Goal: Information Seeking & Learning: Learn about a topic

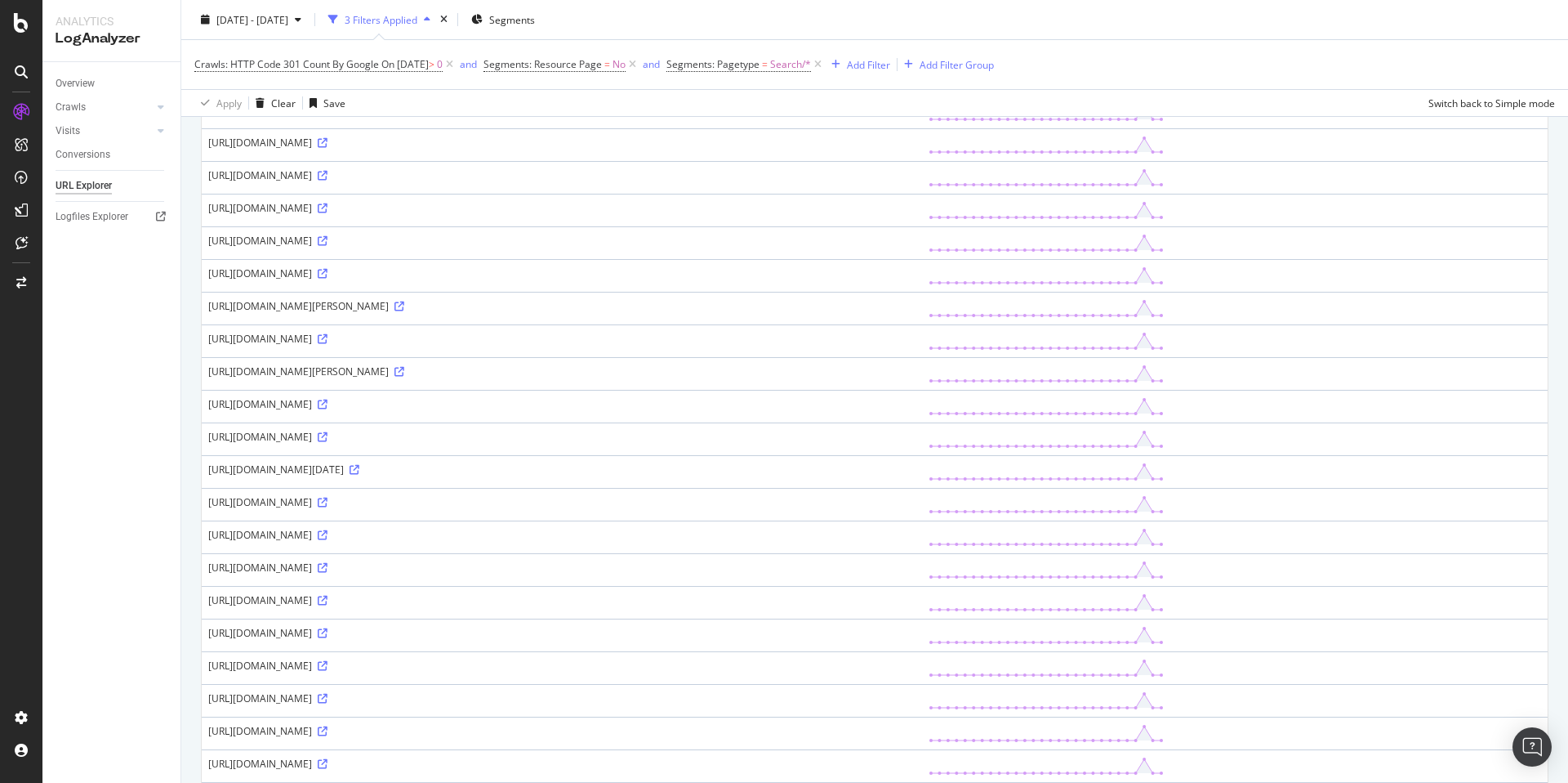
scroll to position [967, 0]
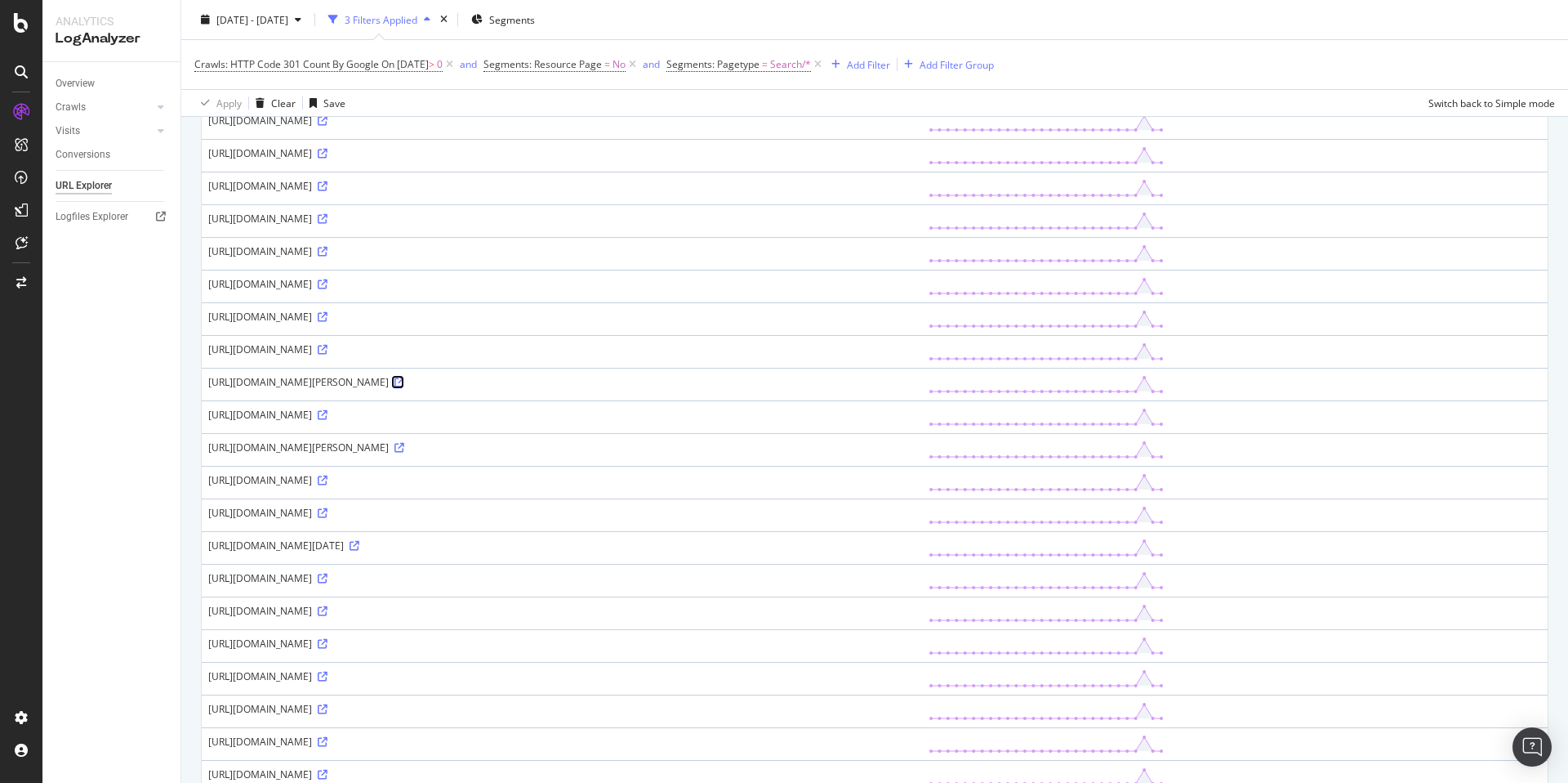
click at [405, 375] on link at bounding box center [397, 382] width 12 height 14
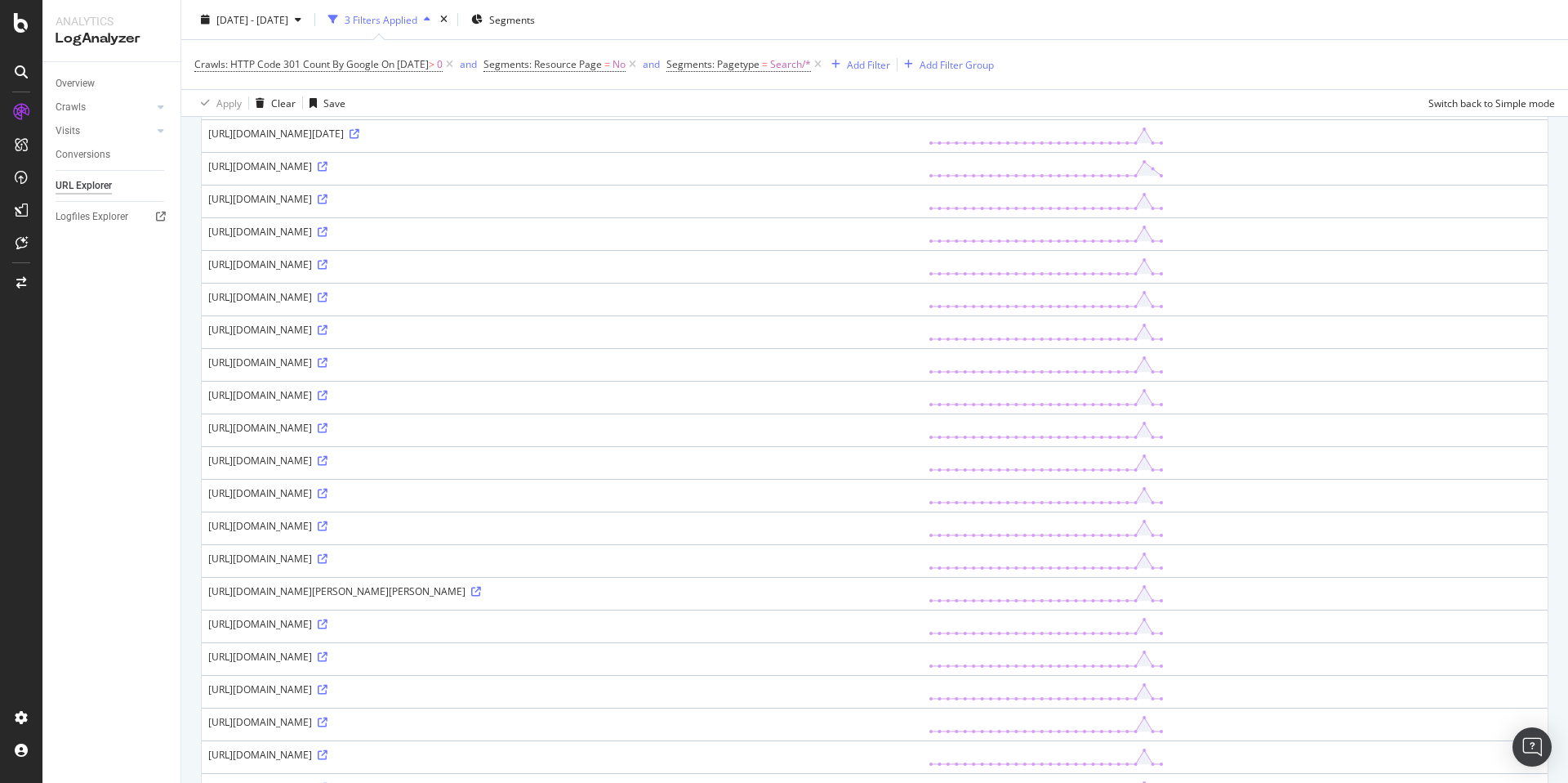
scroll to position [0, 0]
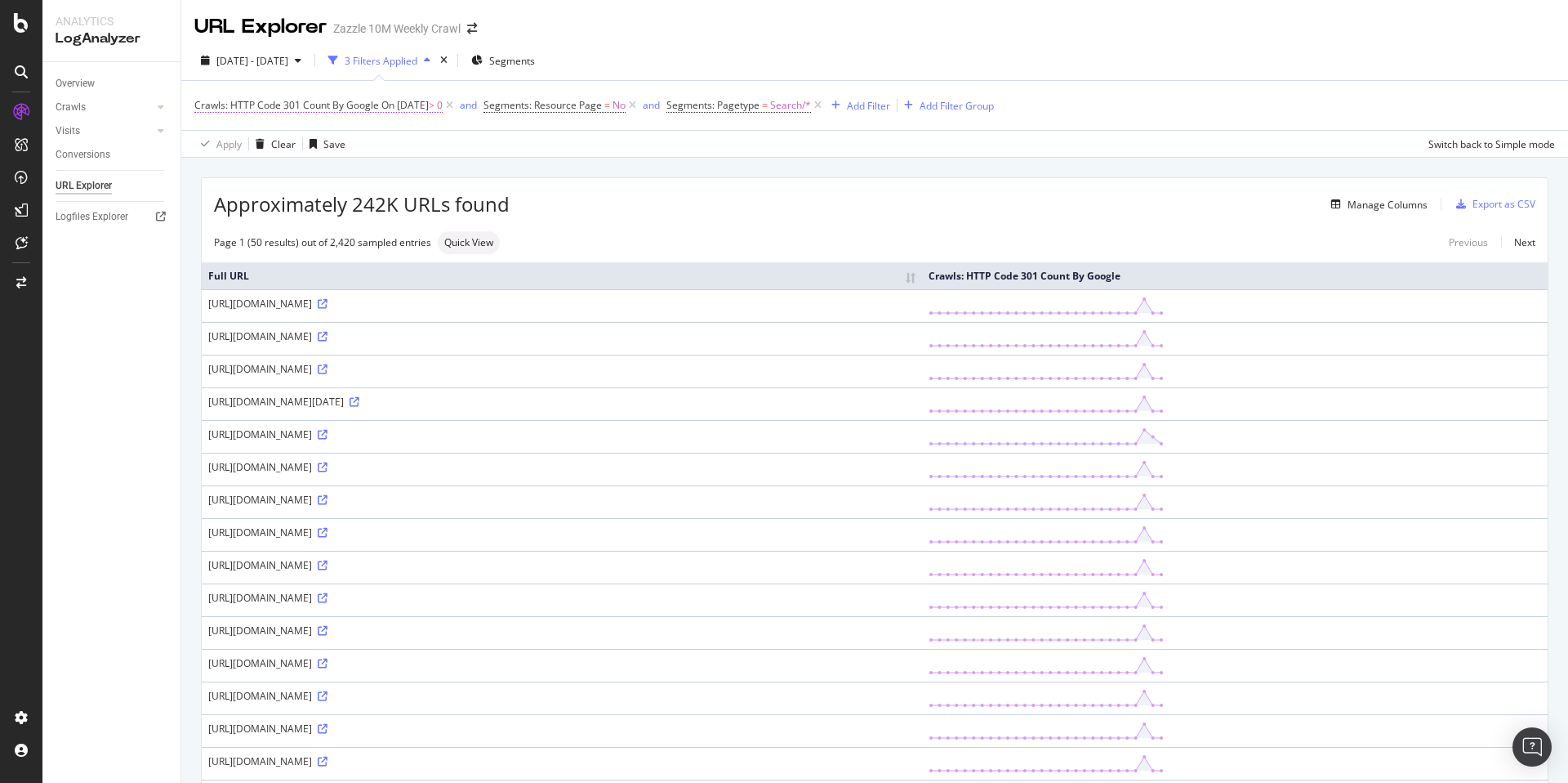
click at [425, 105] on span "On 2025-09-26" at bounding box center [405, 105] width 47 height 14
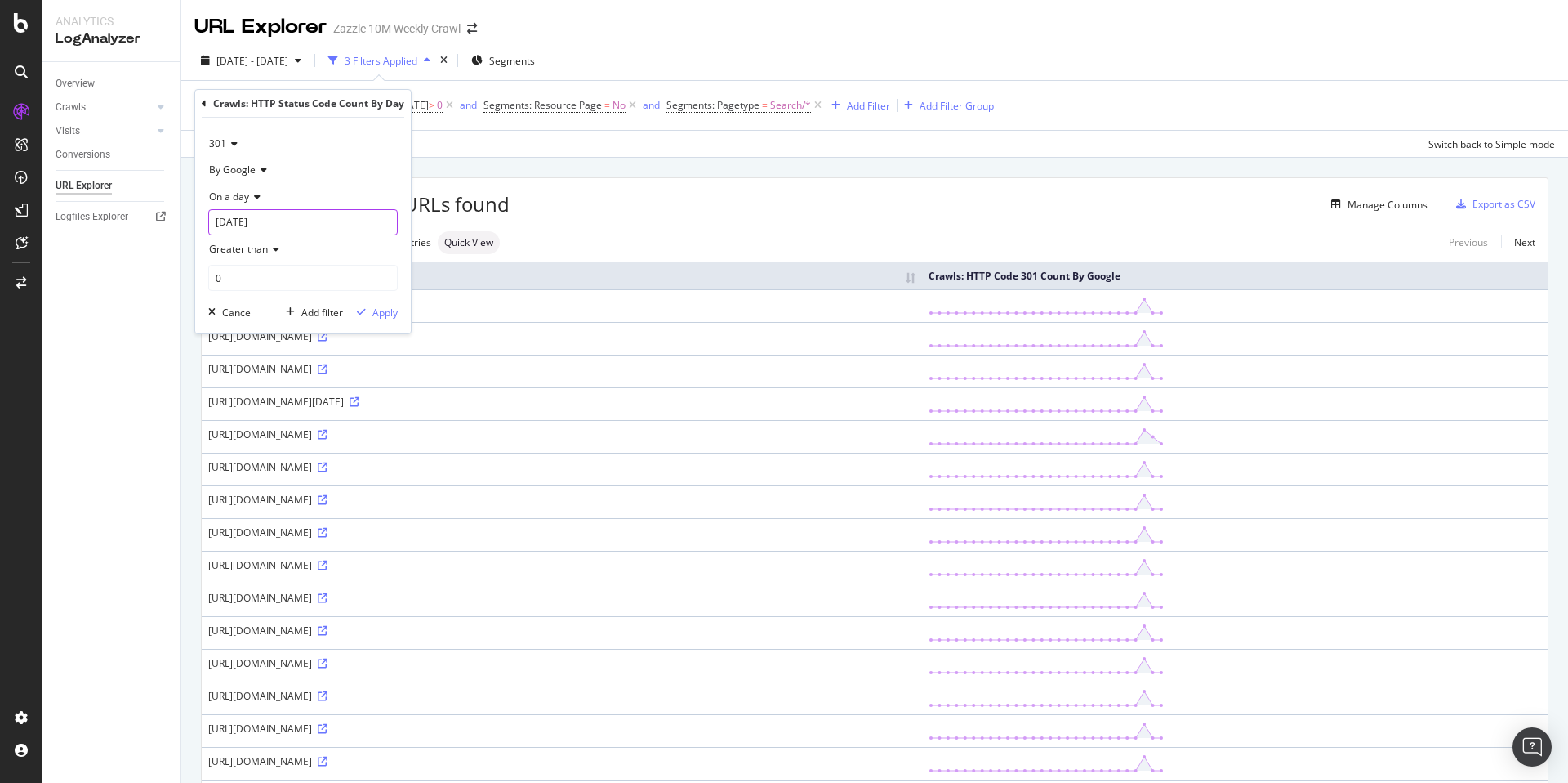
click at [311, 218] on input "[DATE]" at bounding box center [303, 222] width 190 height 26
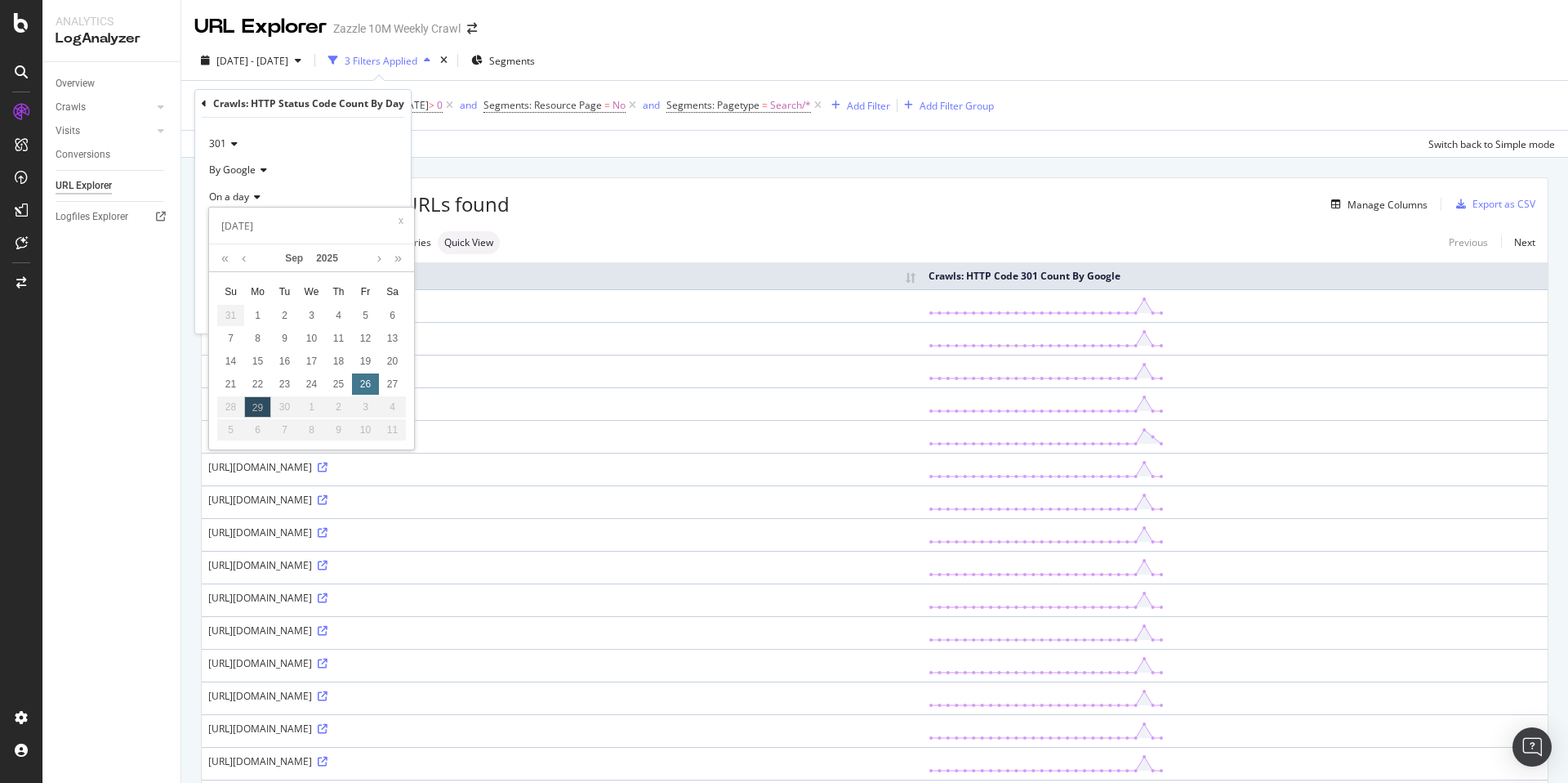
click at [372, 388] on div "26" at bounding box center [365, 384] width 27 height 21
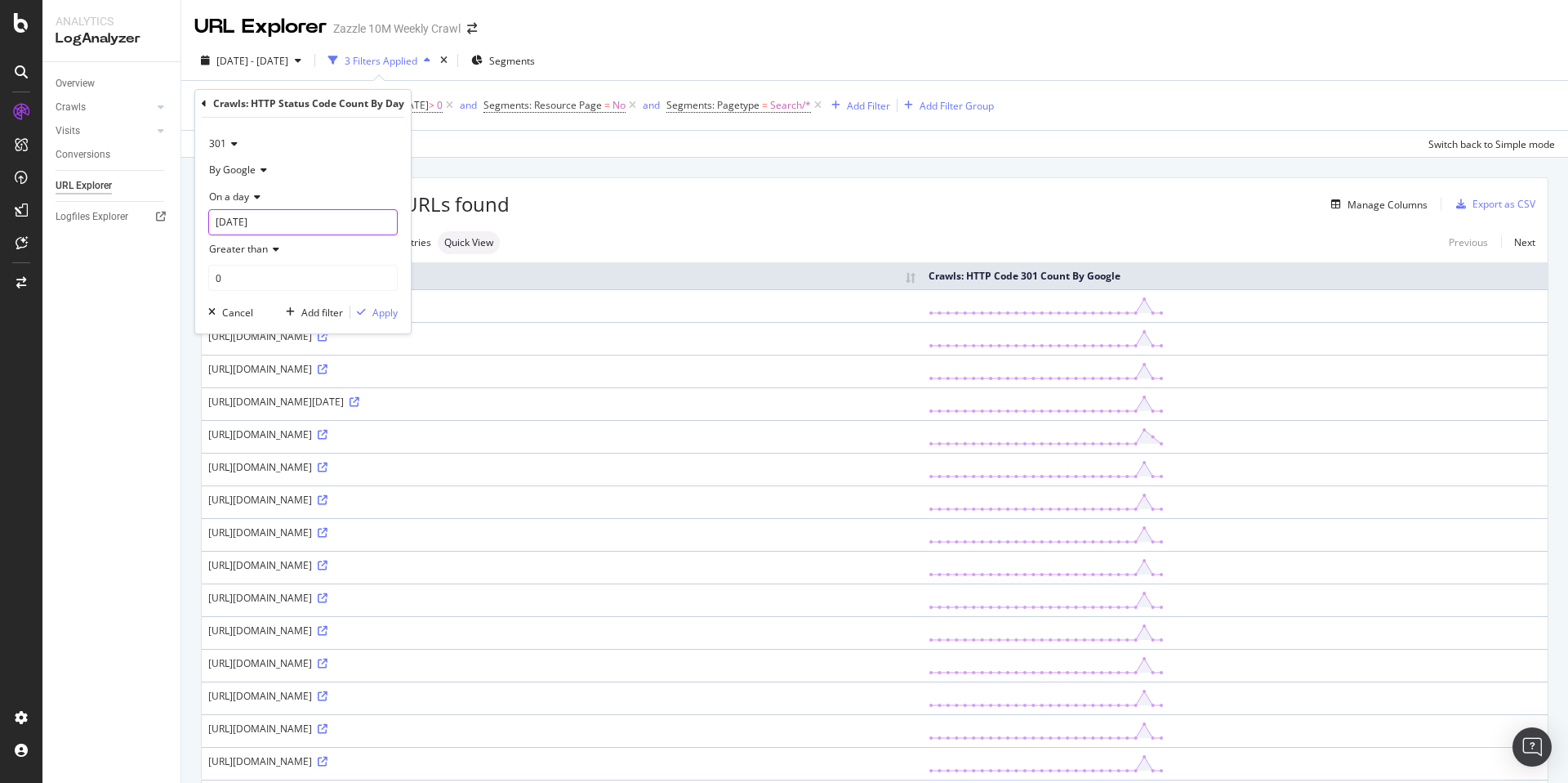
click at [363, 221] on input "[DATE]" at bounding box center [303, 222] width 190 height 26
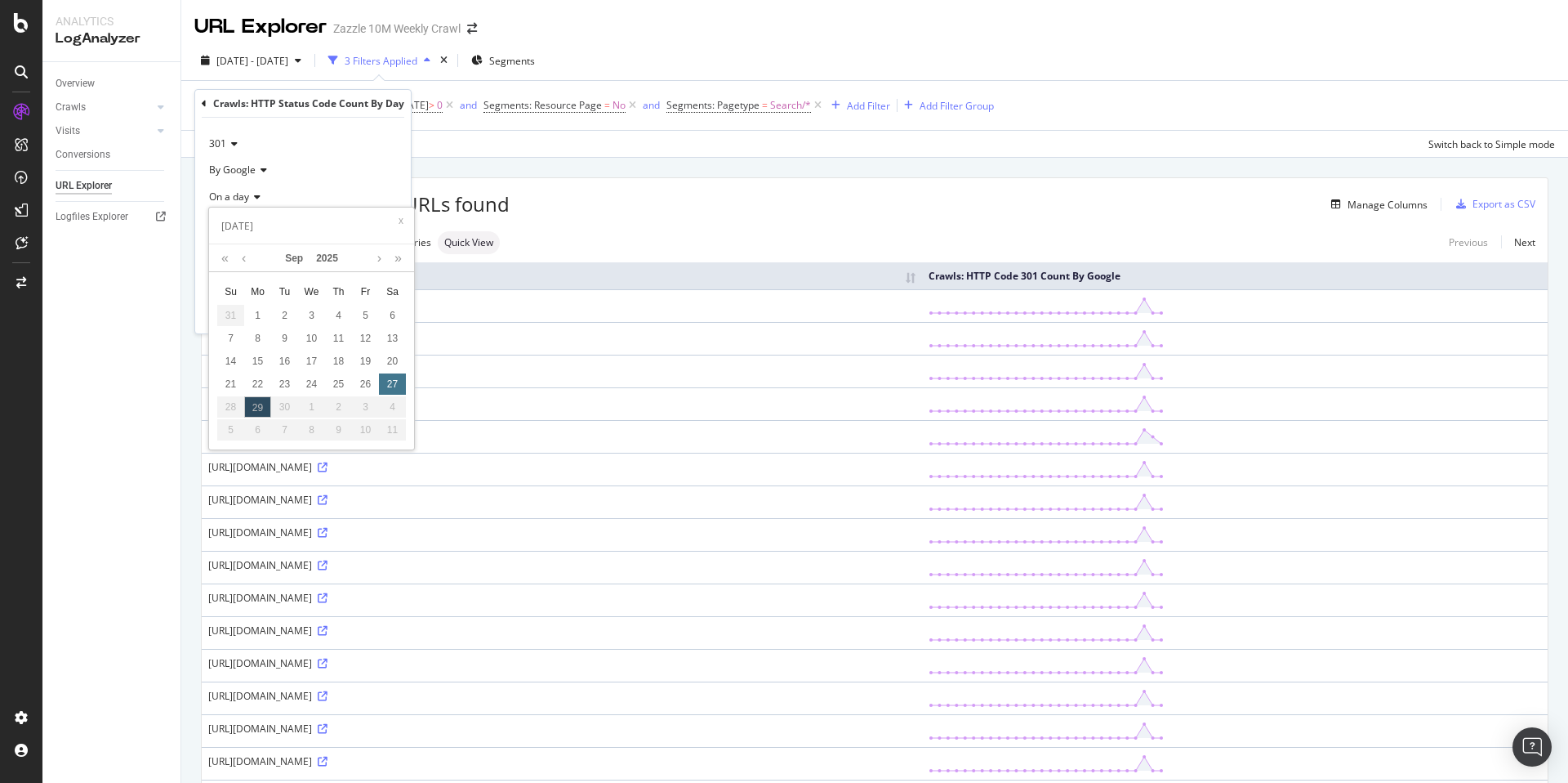
click at [393, 390] on div "27" at bounding box center [392, 384] width 27 height 21
type input "[DATE]"
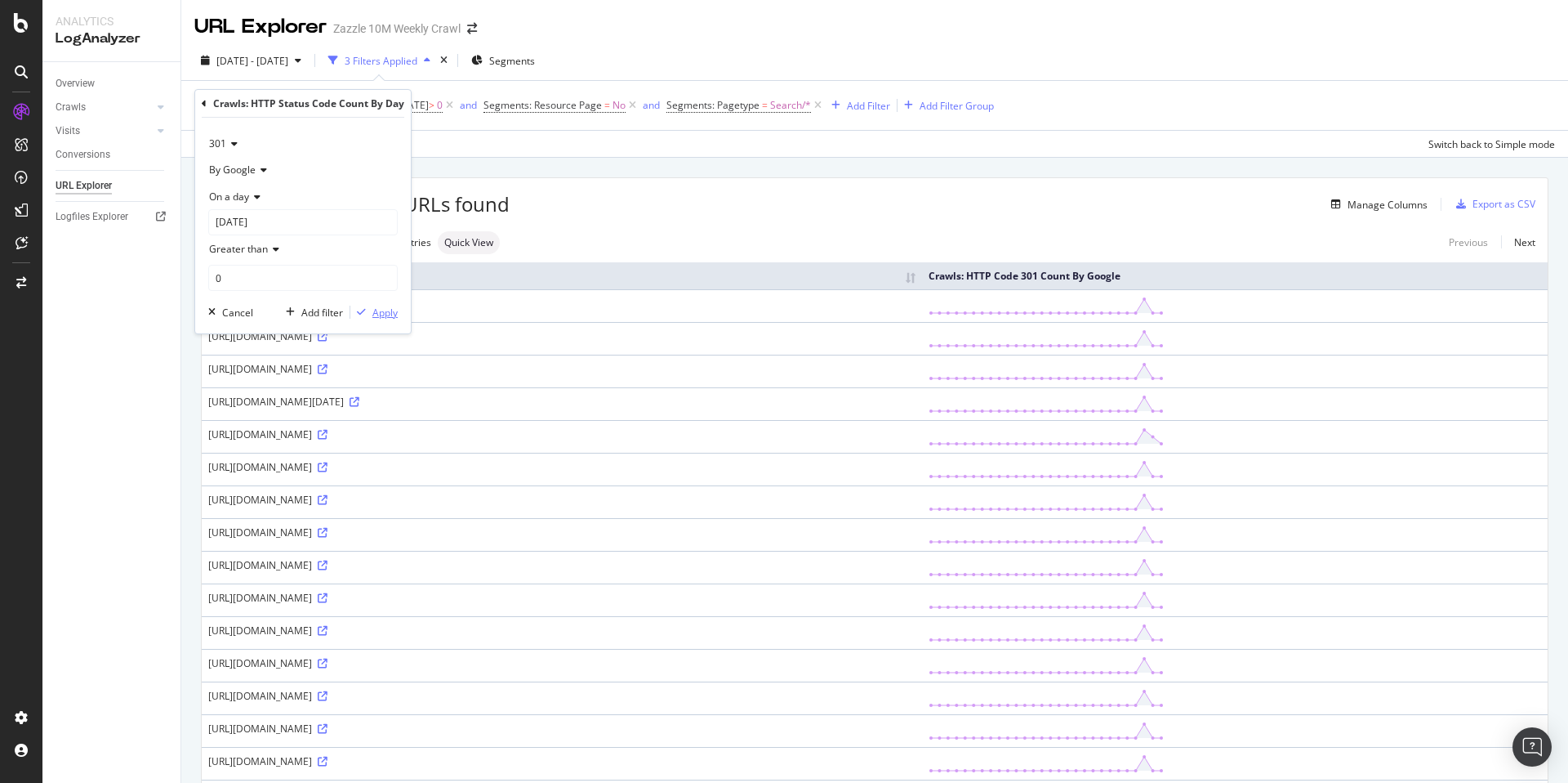
click at [372, 319] on div "Apply" at bounding box center [384, 312] width 25 height 14
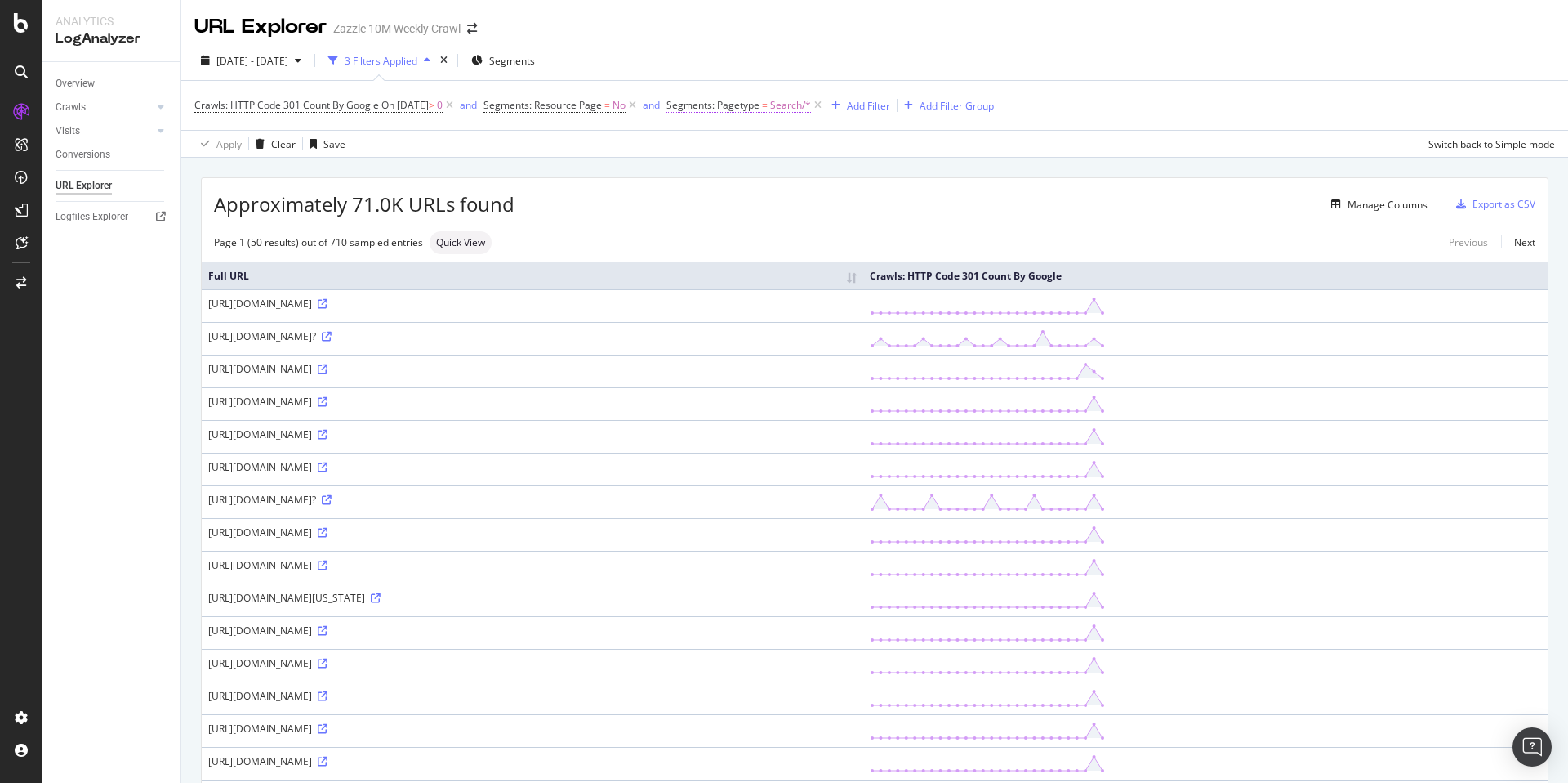
click at [799, 107] on span "Search/*" at bounding box center [791, 105] width 41 height 23
click at [768, 163] on div "Search" at bounding box center [791, 174] width 178 height 26
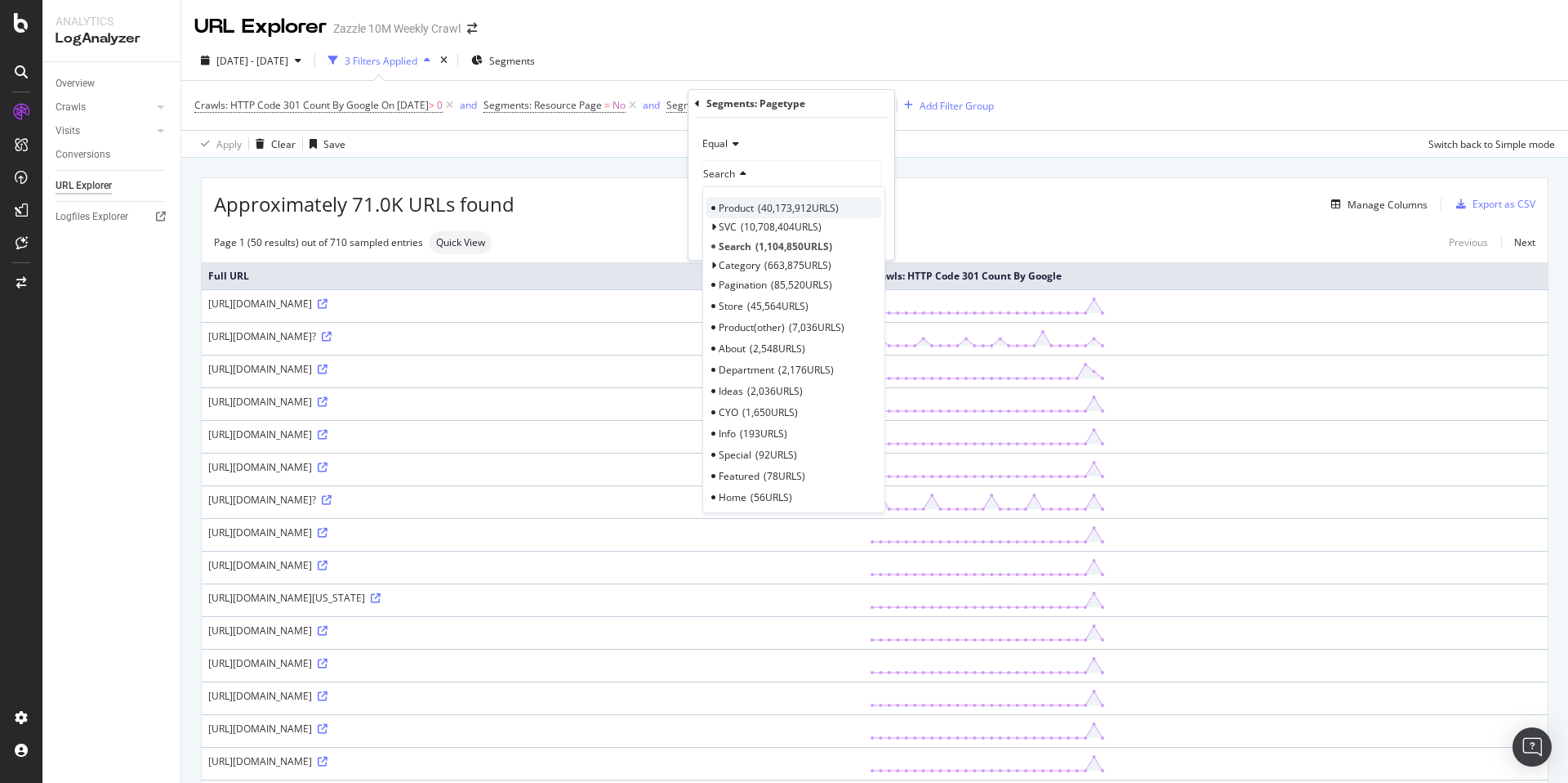
click at [785, 208] on span "40,173,912 URLS" at bounding box center [797, 208] width 81 height 14
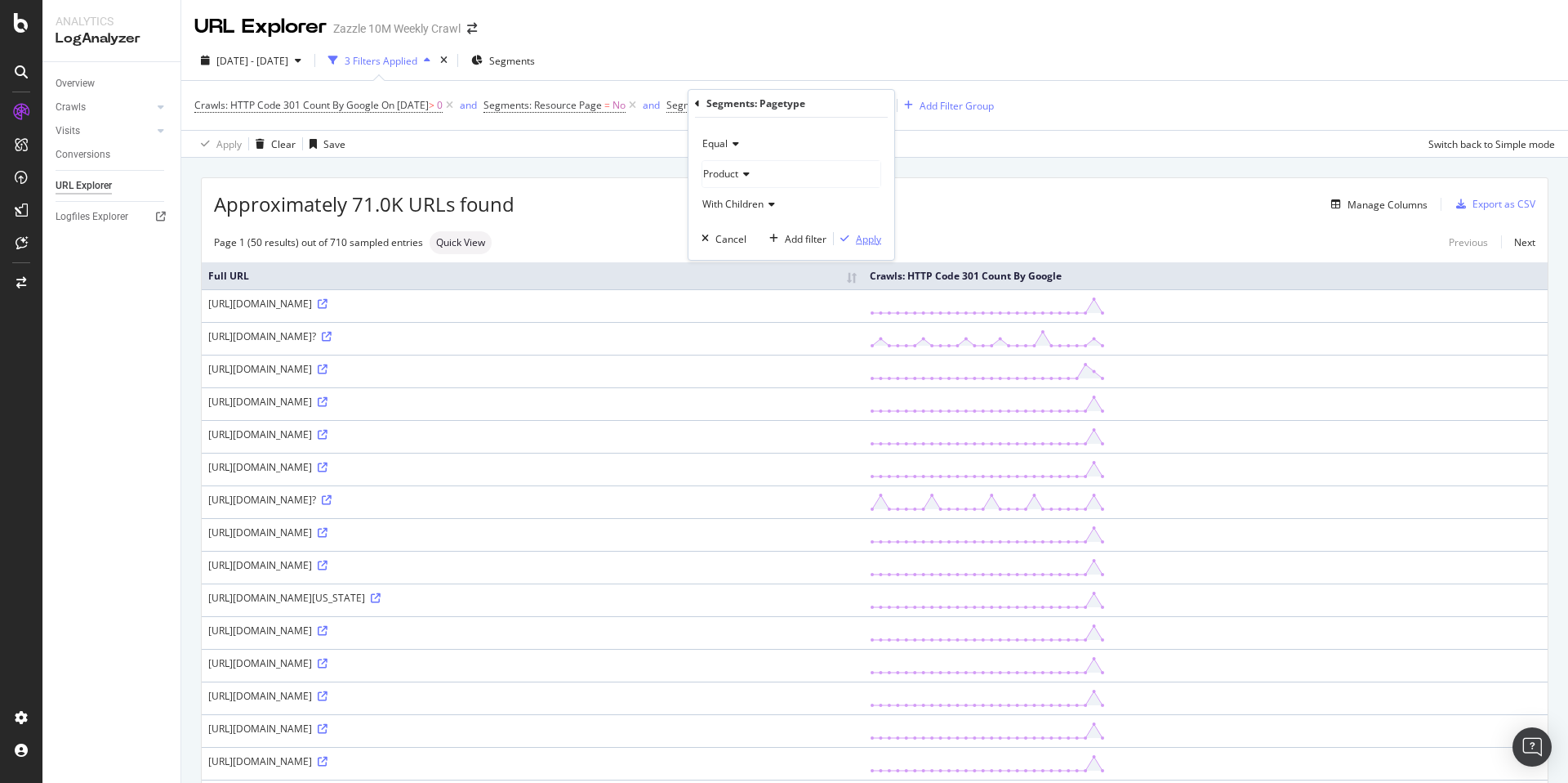
click at [851, 237] on div "button" at bounding box center [845, 238] width 22 height 10
click at [328, 598] on icon at bounding box center [322, 598] width 10 height 10
click at [328, 300] on icon at bounding box center [322, 304] width 10 height 10
click at [328, 333] on icon at bounding box center [322, 336] width 10 height 10
click at [328, 369] on icon at bounding box center [322, 369] width 10 height 10
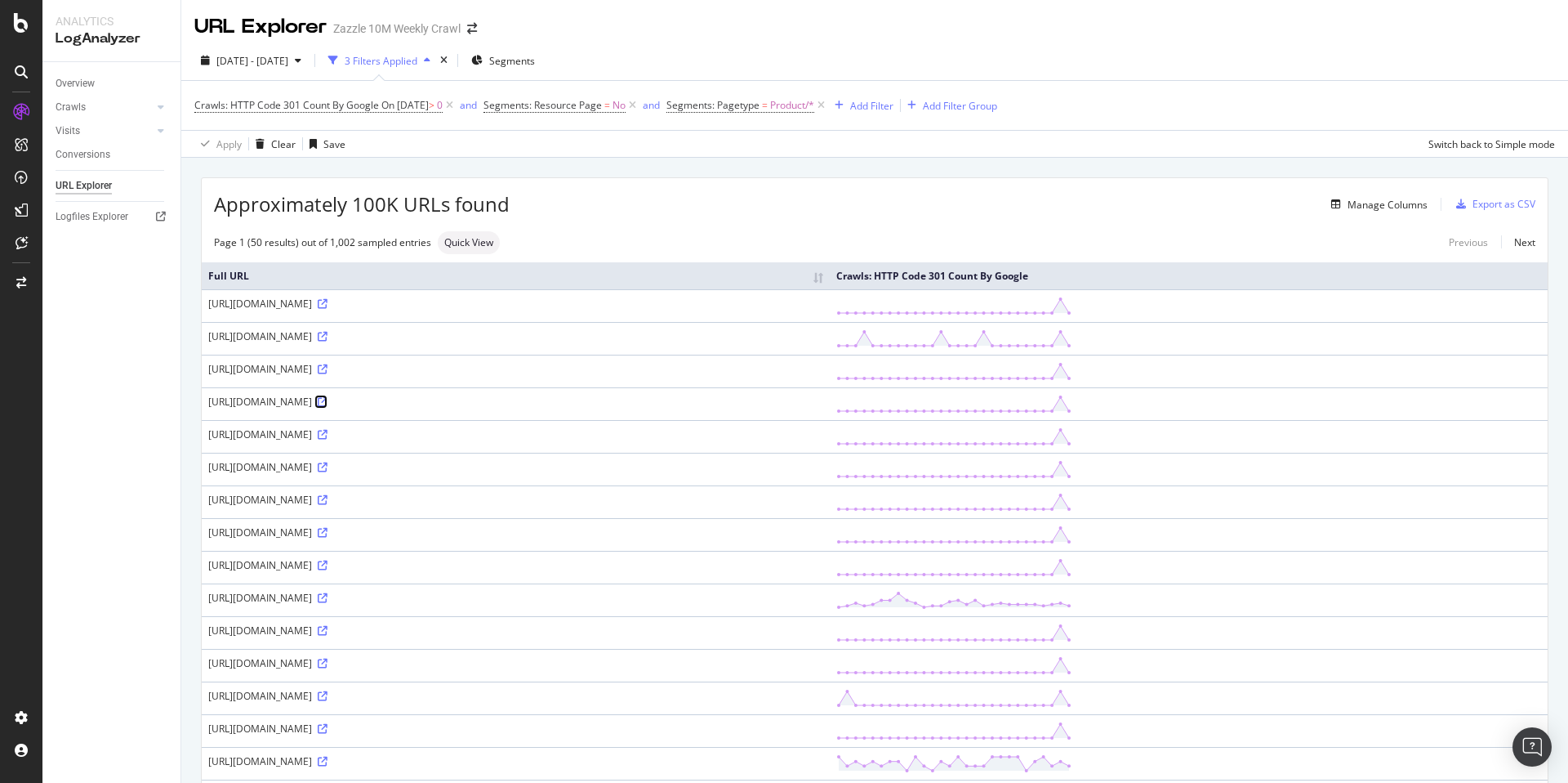
click at [328, 398] on icon at bounding box center [322, 402] width 10 height 10
click at [328, 439] on icon at bounding box center [322, 435] width 10 height 10
click at [619, 439] on div "http://www.zazzle.com/funny_animals_vintage_new_years_holiday_card-137061610819…" at bounding box center [516, 434] width 615 height 14
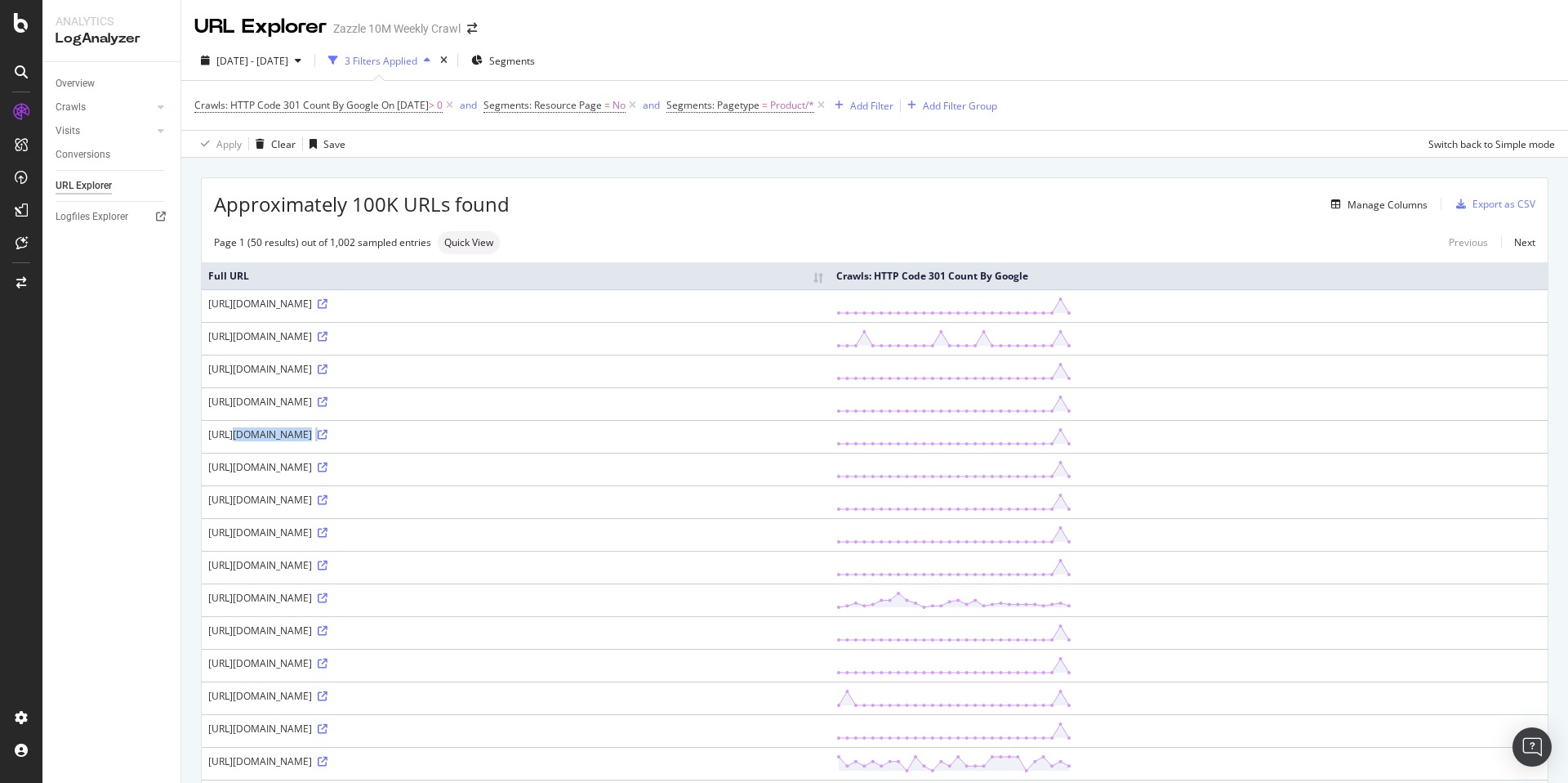
copy div "http://www.zazzle.com/funny_animals_vintage_new_years_holiday_card-137061610819…"
click at [429, 106] on span "On 2025-09-27" at bounding box center [405, 105] width 47 height 14
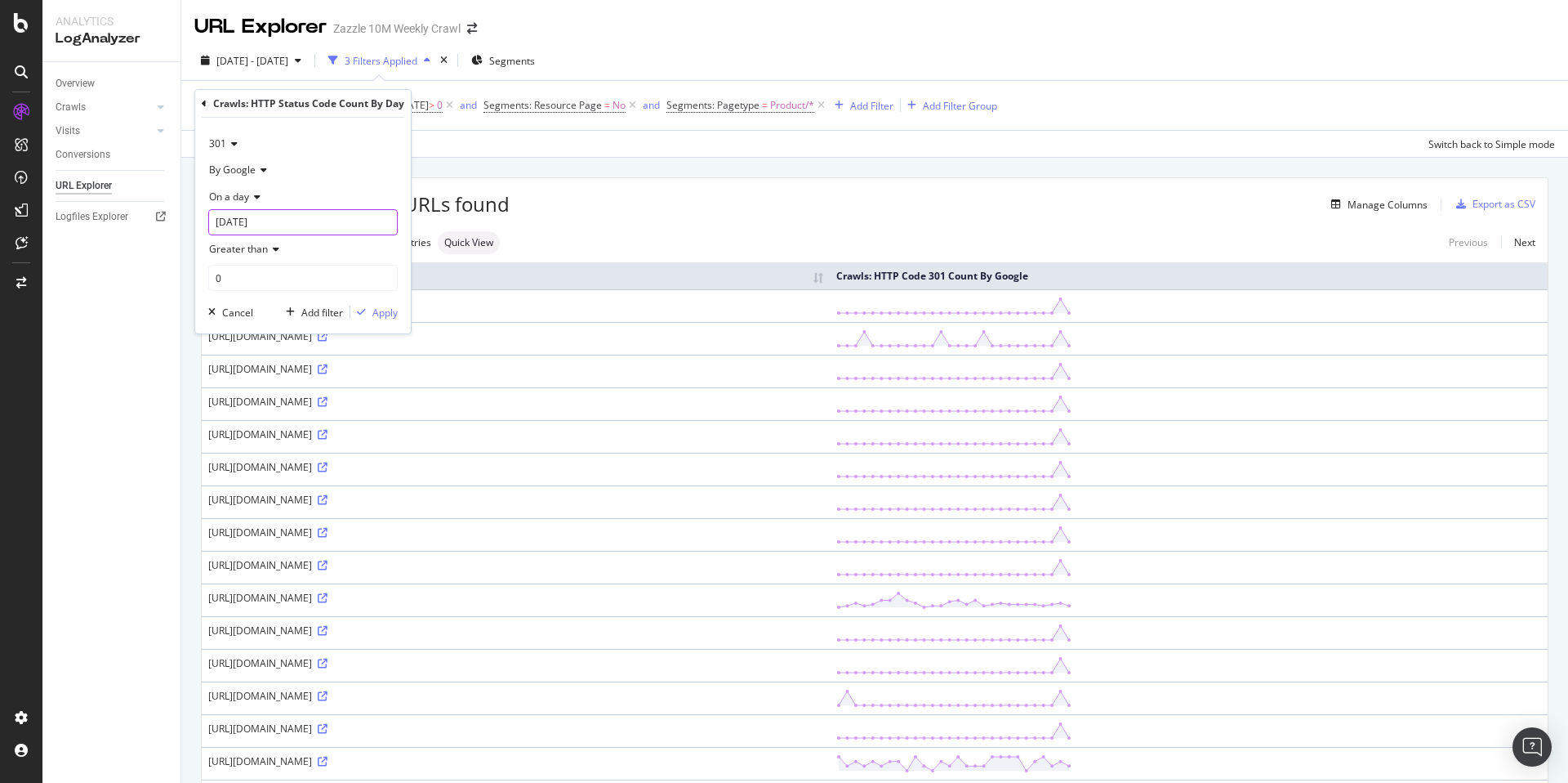
click at [289, 226] on input "[DATE]" at bounding box center [303, 222] width 190 height 26
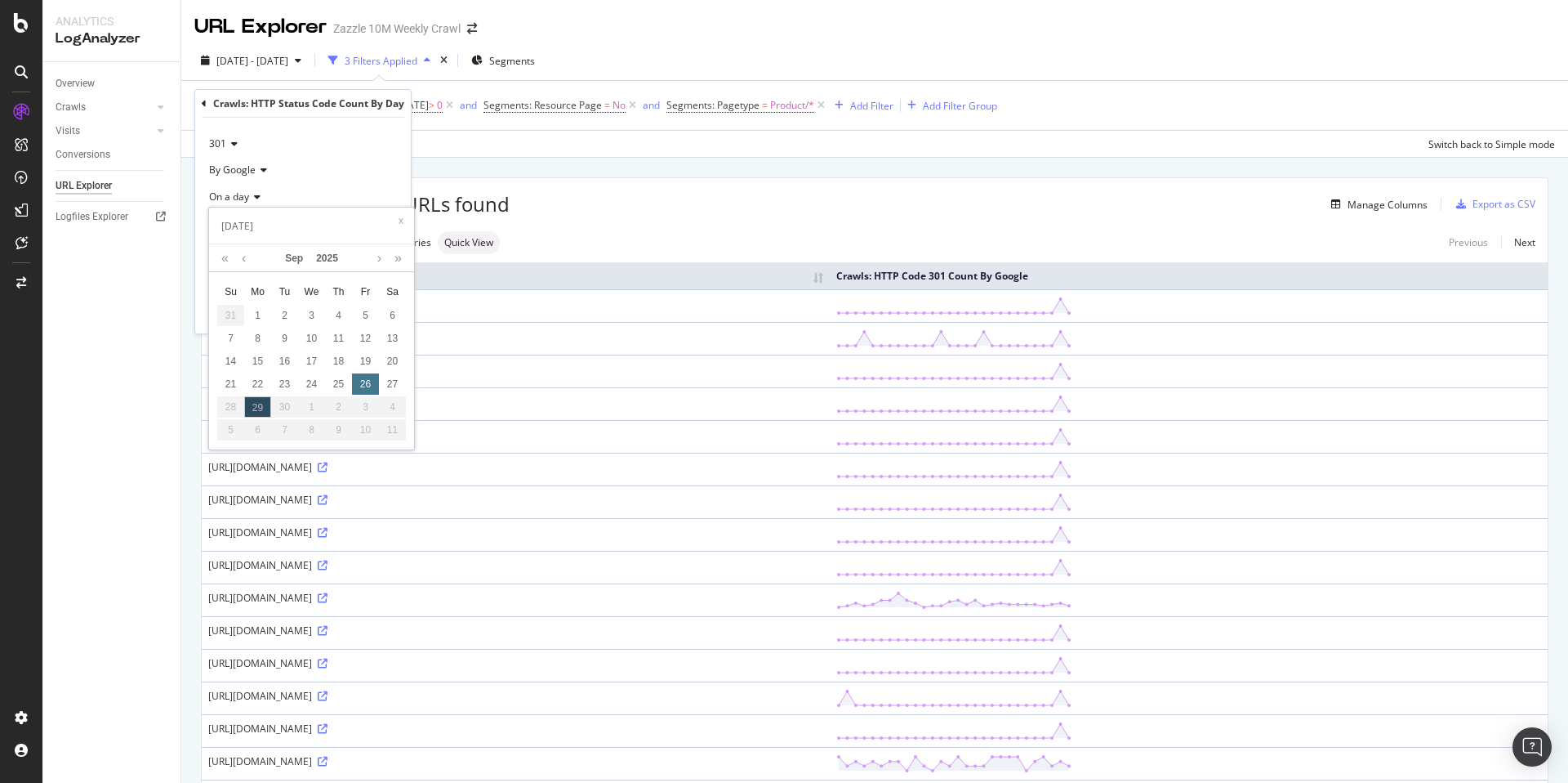
click at [358, 392] on div "26" at bounding box center [365, 384] width 27 height 21
type input "[DATE]"
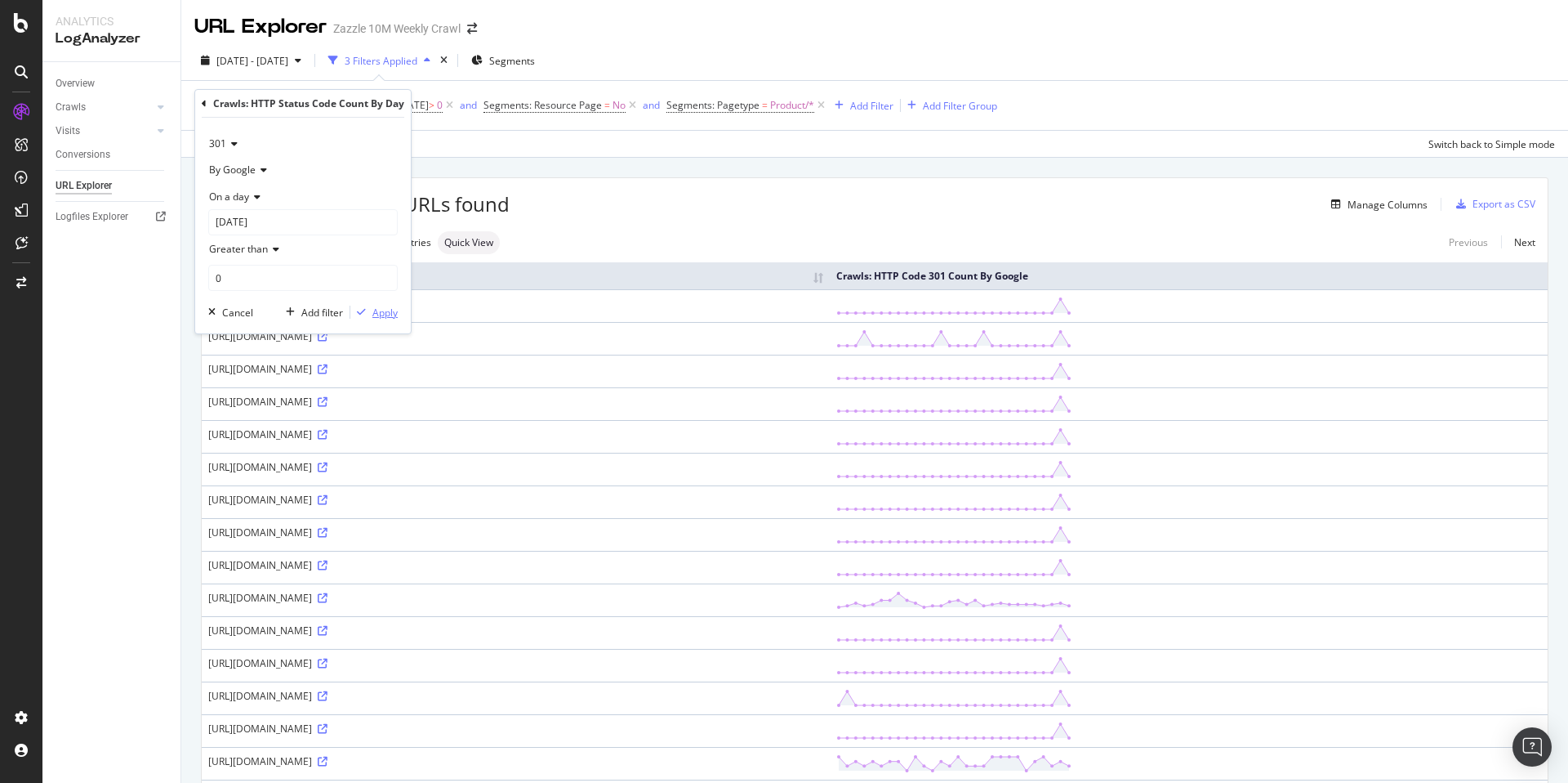
click at [383, 316] on div "Apply" at bounding box center [384, 312] width 25 height 14
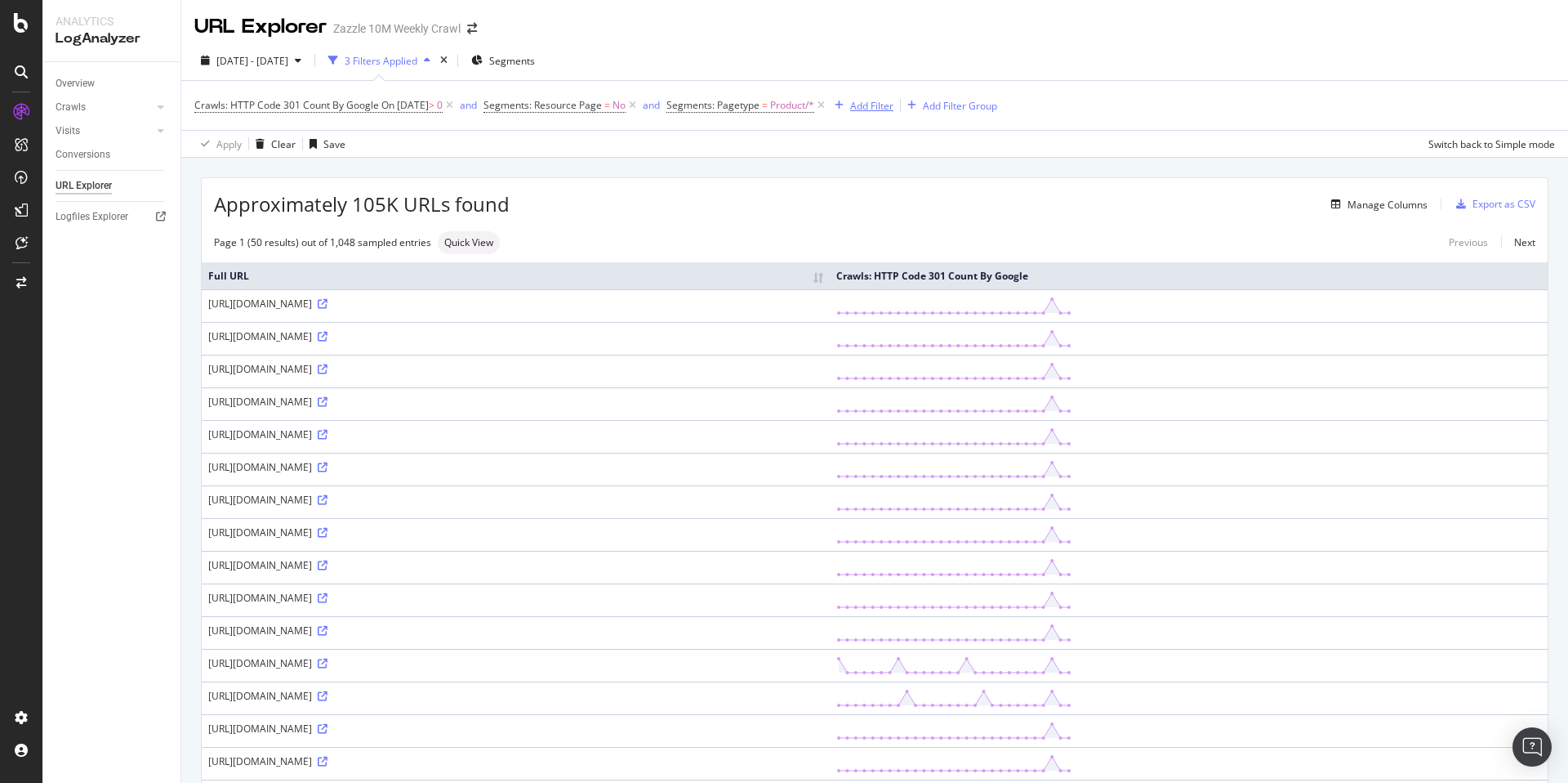
click at [877, 107] on div "Add Filter" at bounding box center [872, 106] width 44 height 14
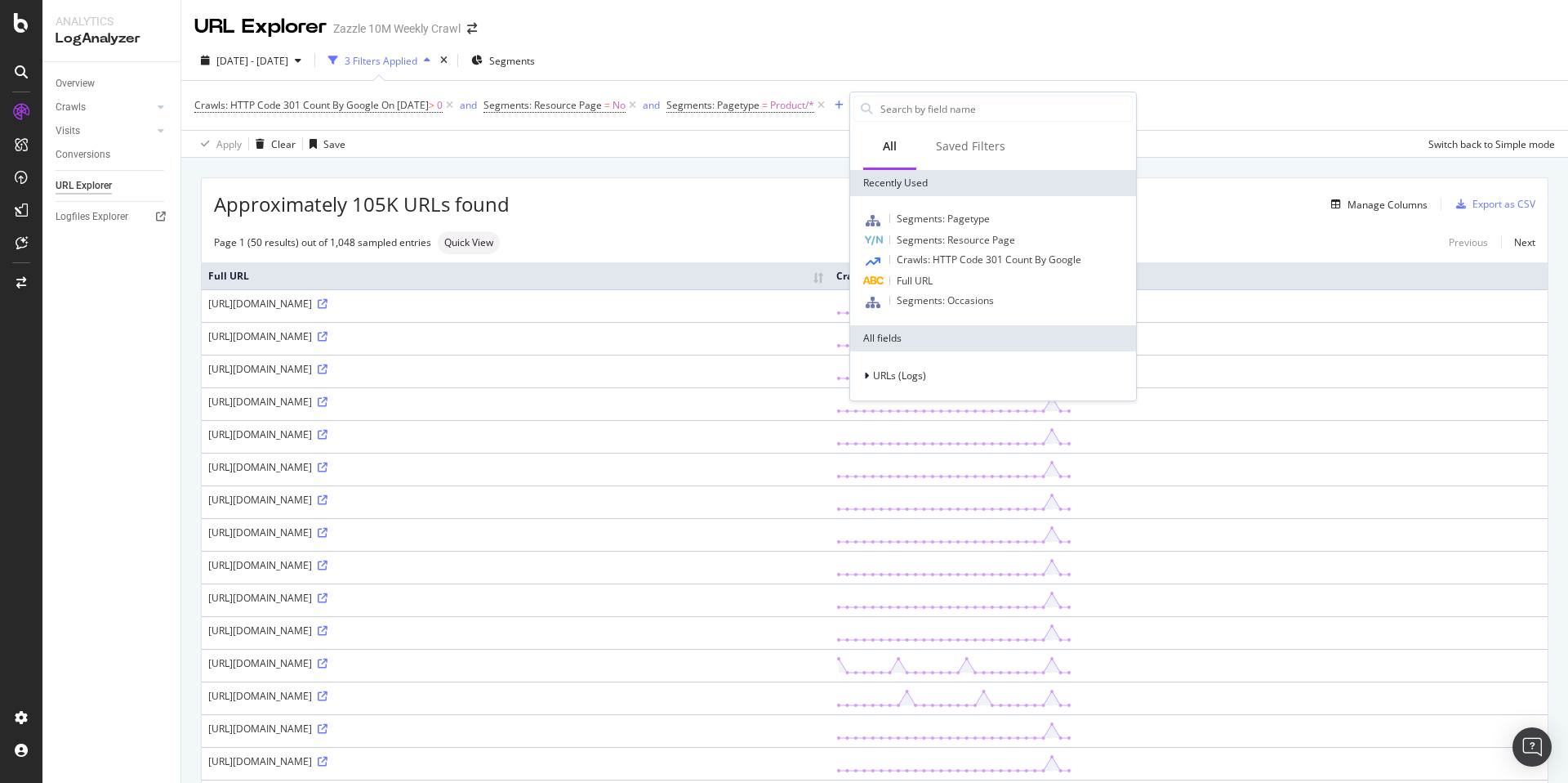
click at [813, 152] on div "Apply Clear Save Switch back to Simple mode" at bounding box center [874, 143] width 1386 height 27
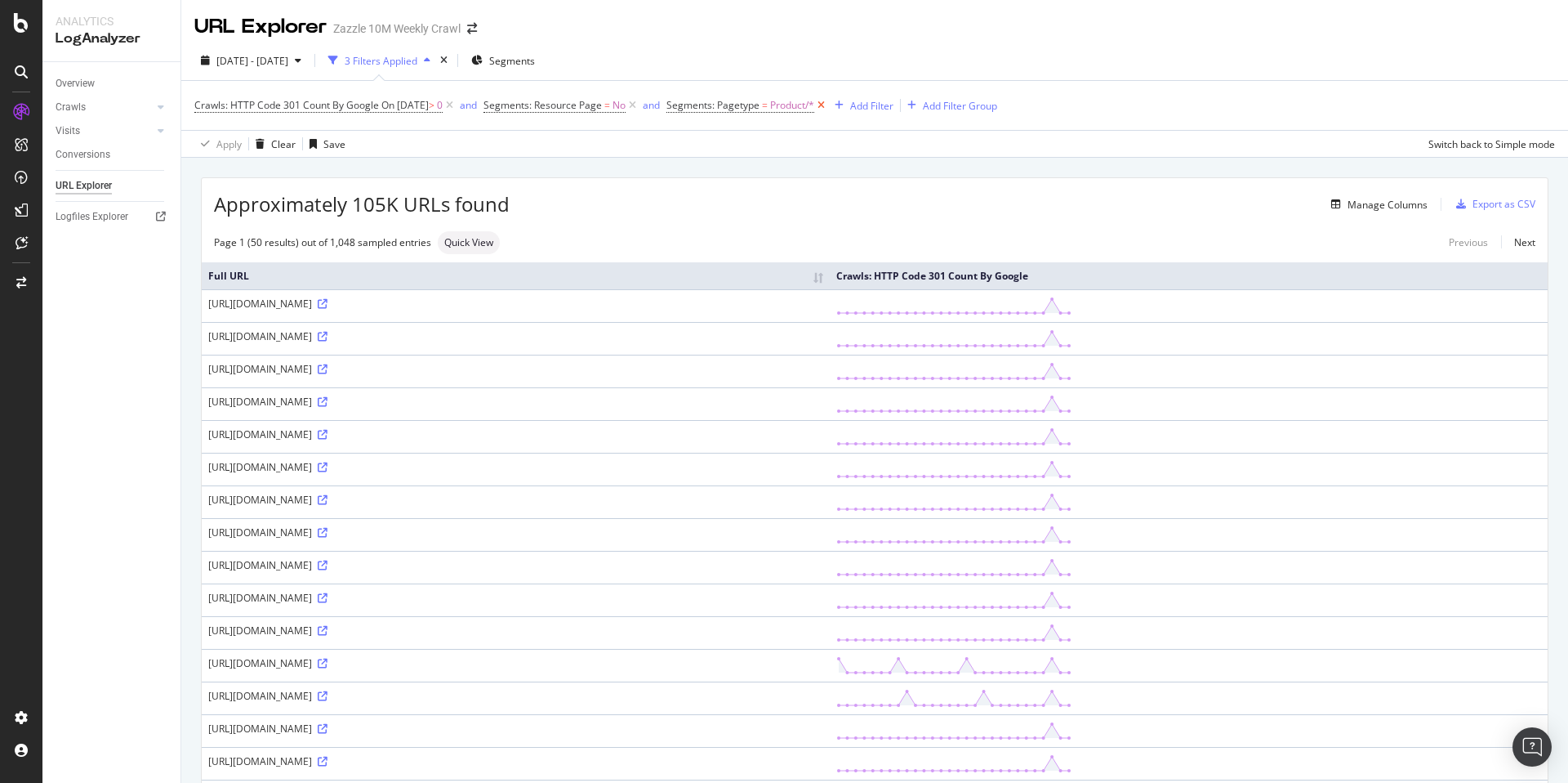
click at [828, 109] on icon at bounding box center [821, 106] width 14 height 17
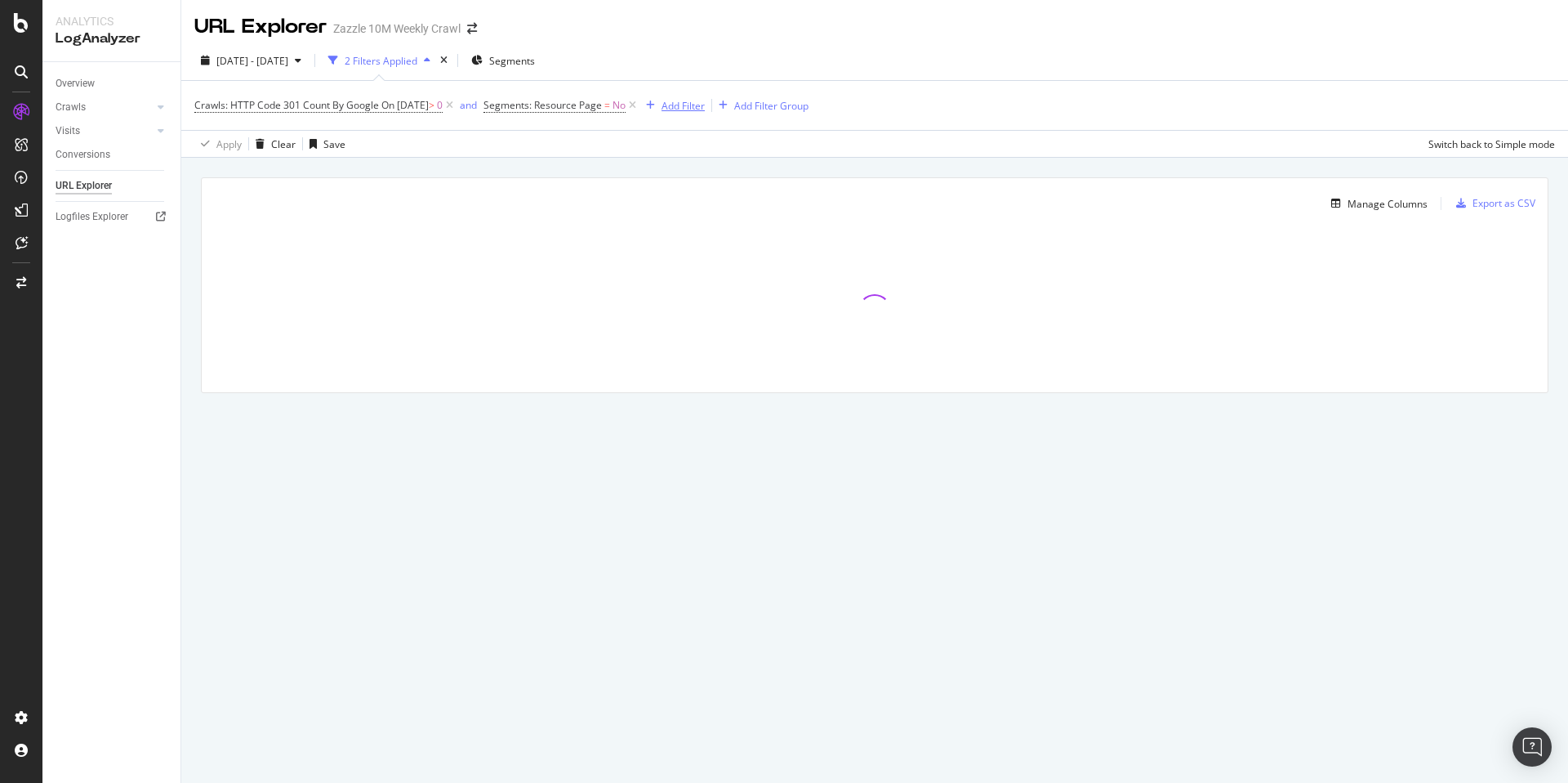
click at [705, 109] on div "Add Filter" at bounding box center [683, 106] width 44 height 14
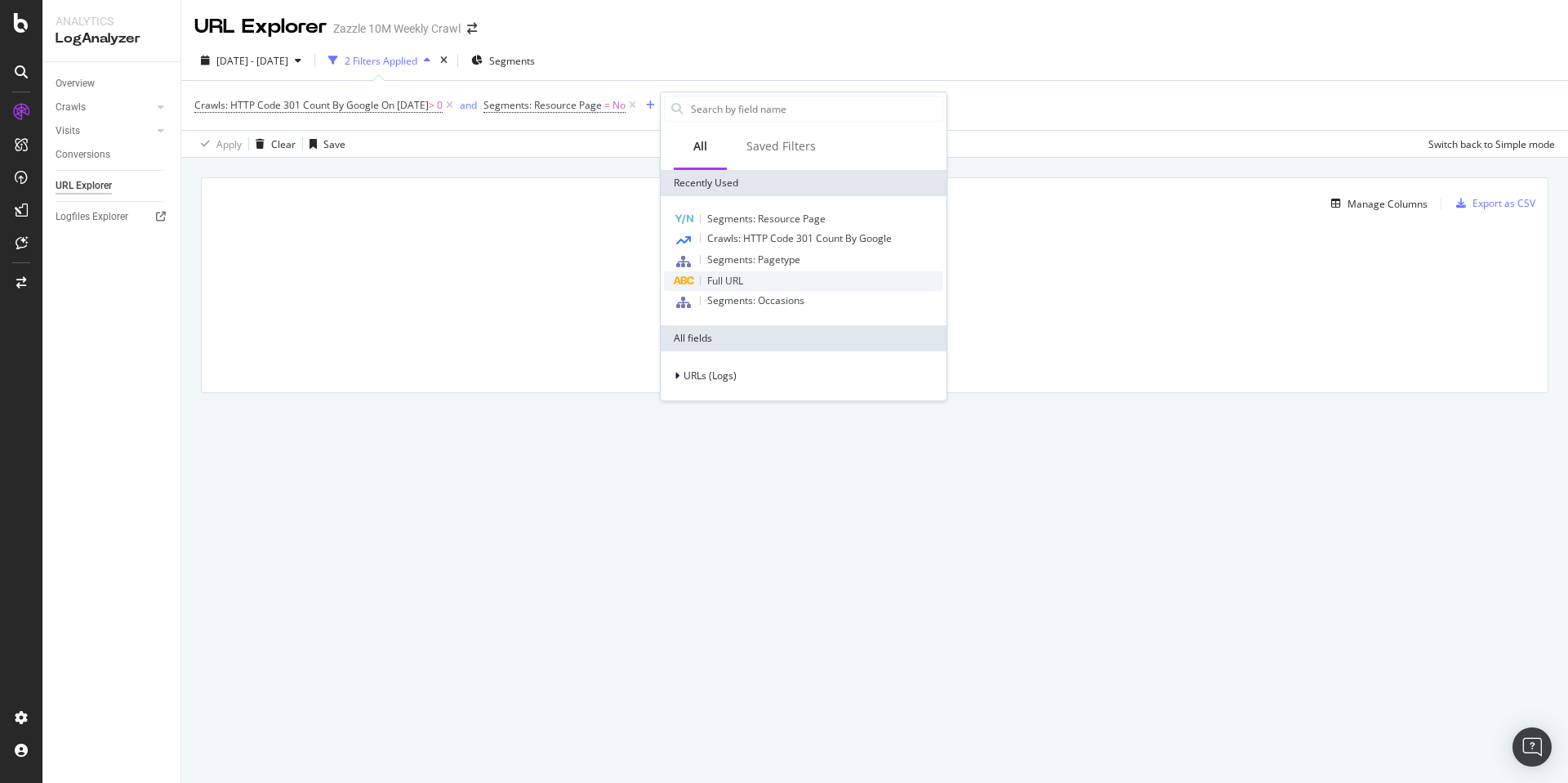
click at [805, 274] on div "Full URL" at bounding box center [804, 281] width 280 height 19
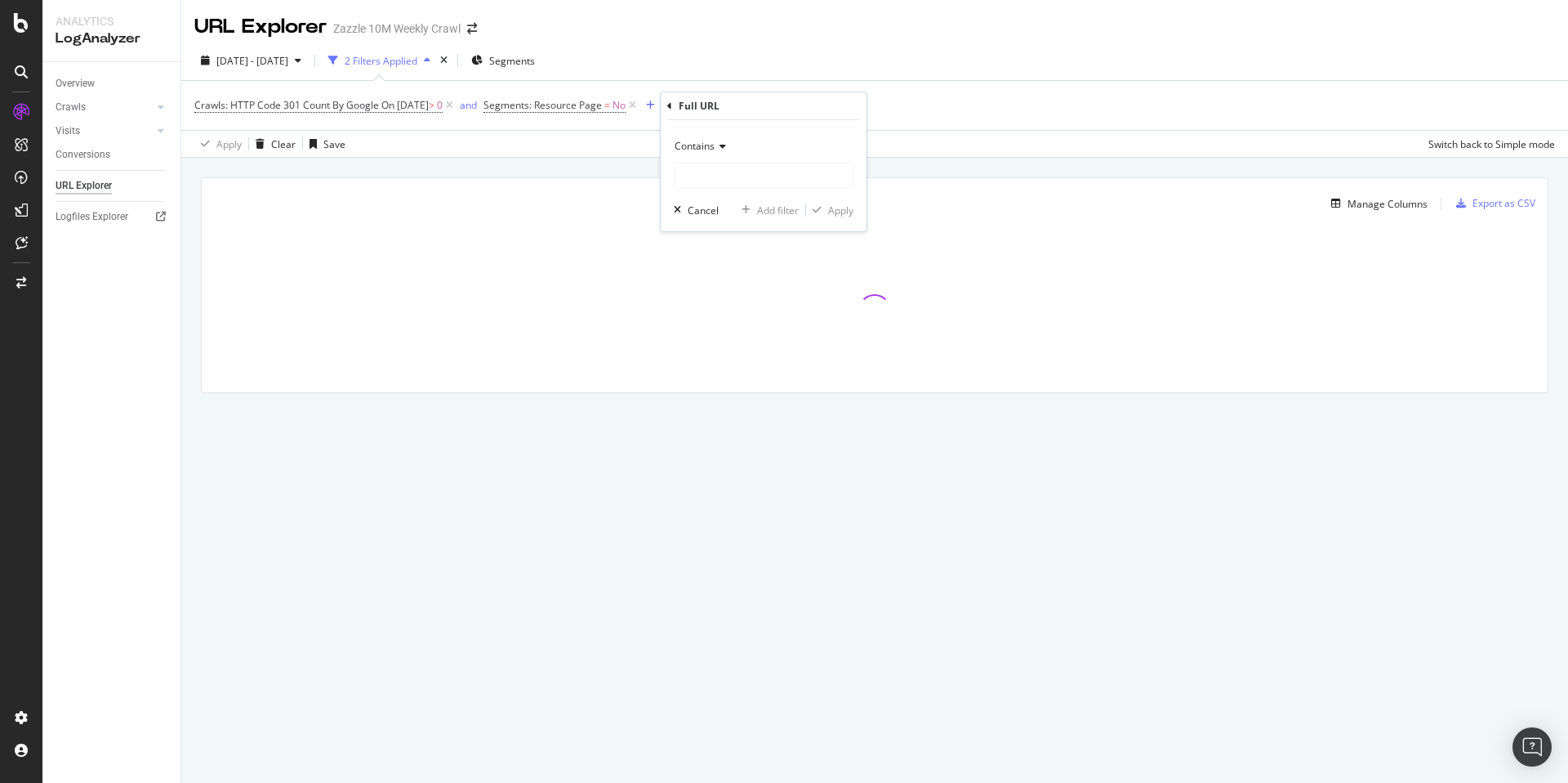
click at [718, 146] on icon at bounding box center [721, 146] width 11 height 10
click at [764, 323] on div "Doesn't contain" at bounding box center [765, 328] width 175 height 21
click at [720, 176] on input "text" at bounding box center [763, 176] width 178 height 26
type input "https"
click at [826, 211] on div "button" at bounding box center [817, 209] width 22 height 10
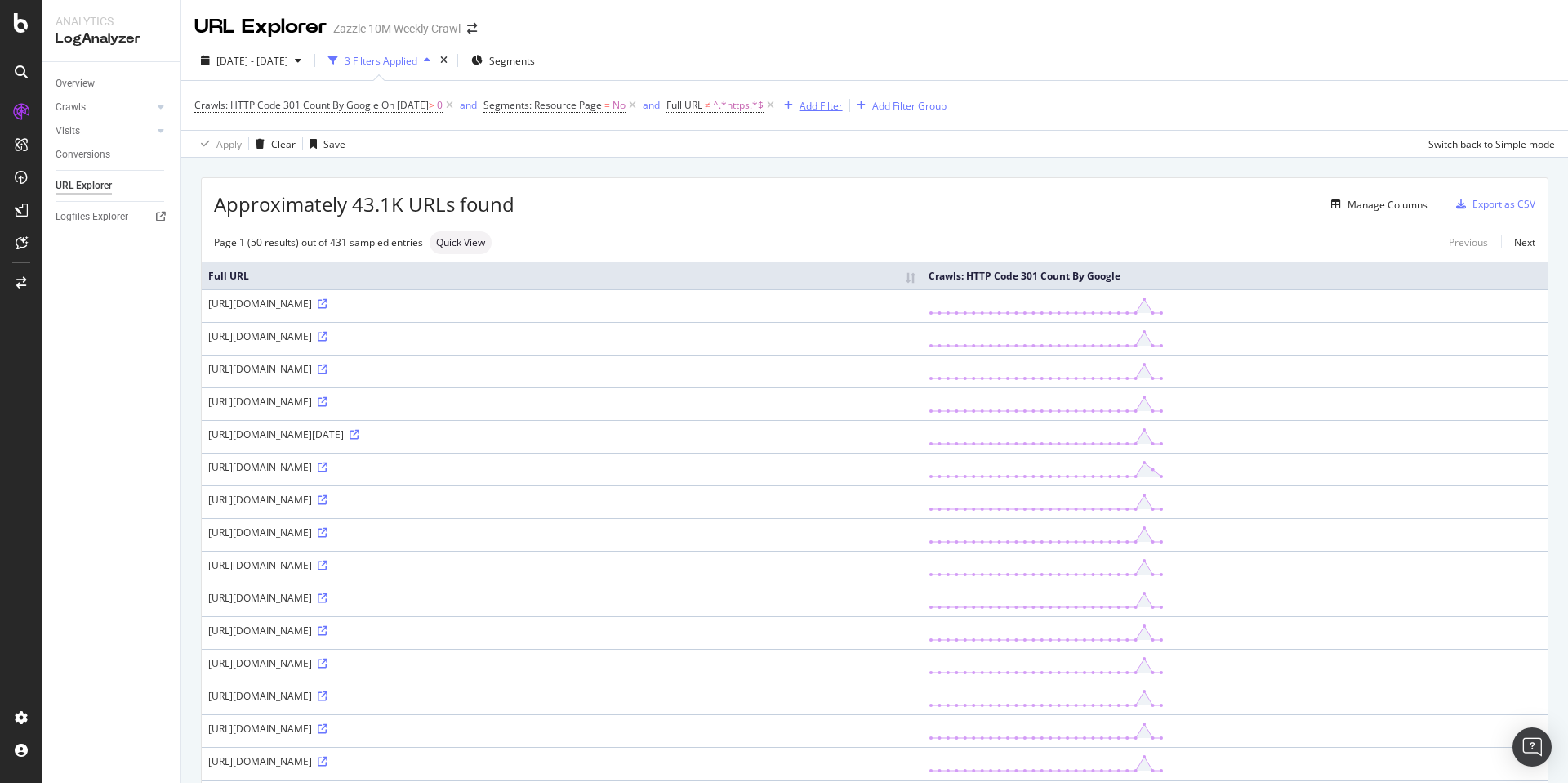
click at [843, 111] on div "Add Filter" at bounding box center [821, 106] width 44 height 14
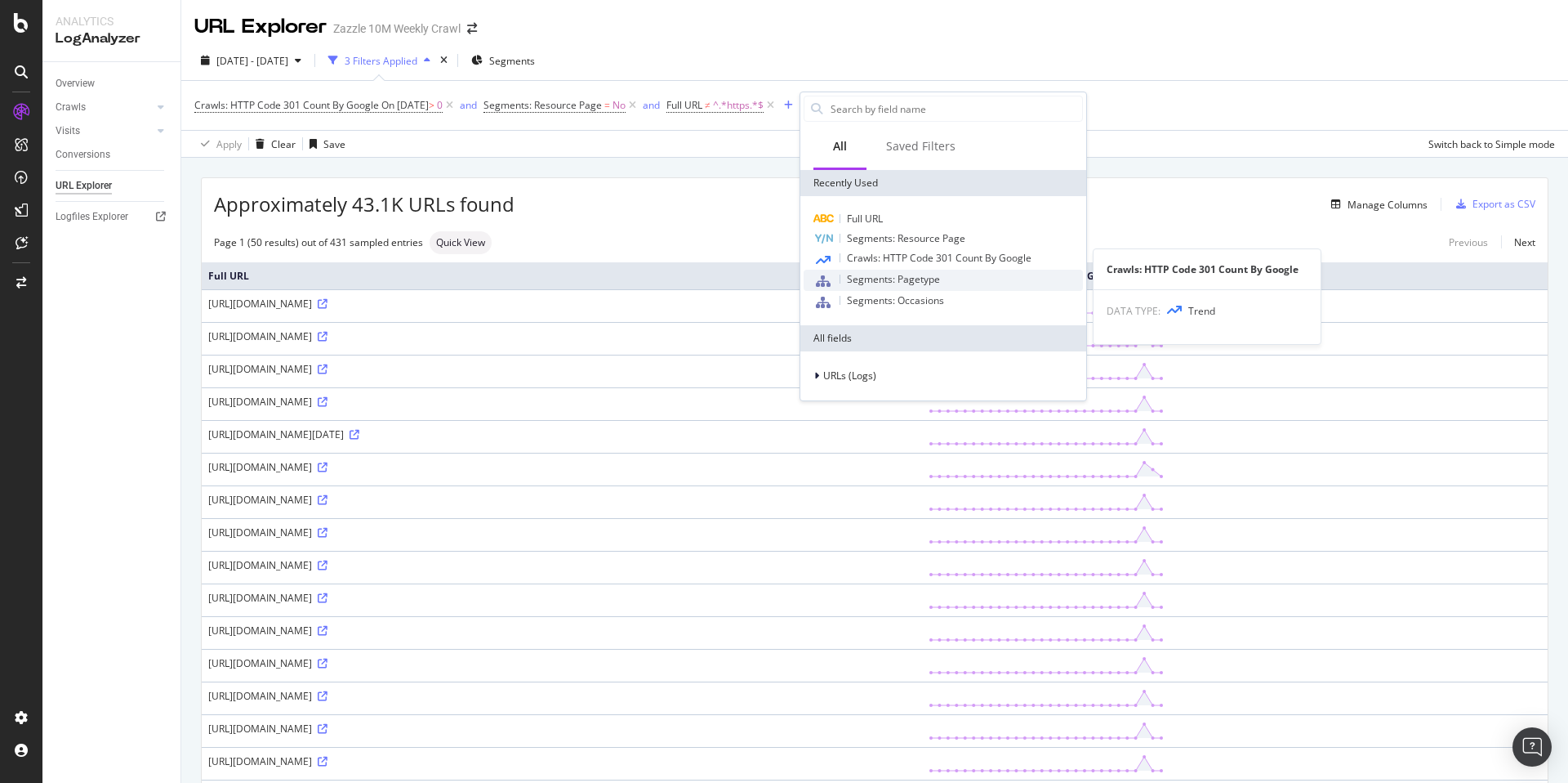
click at [967, 270] on div "Segments: Pagetype" at bounding box center [944, 280] width 280 height 21
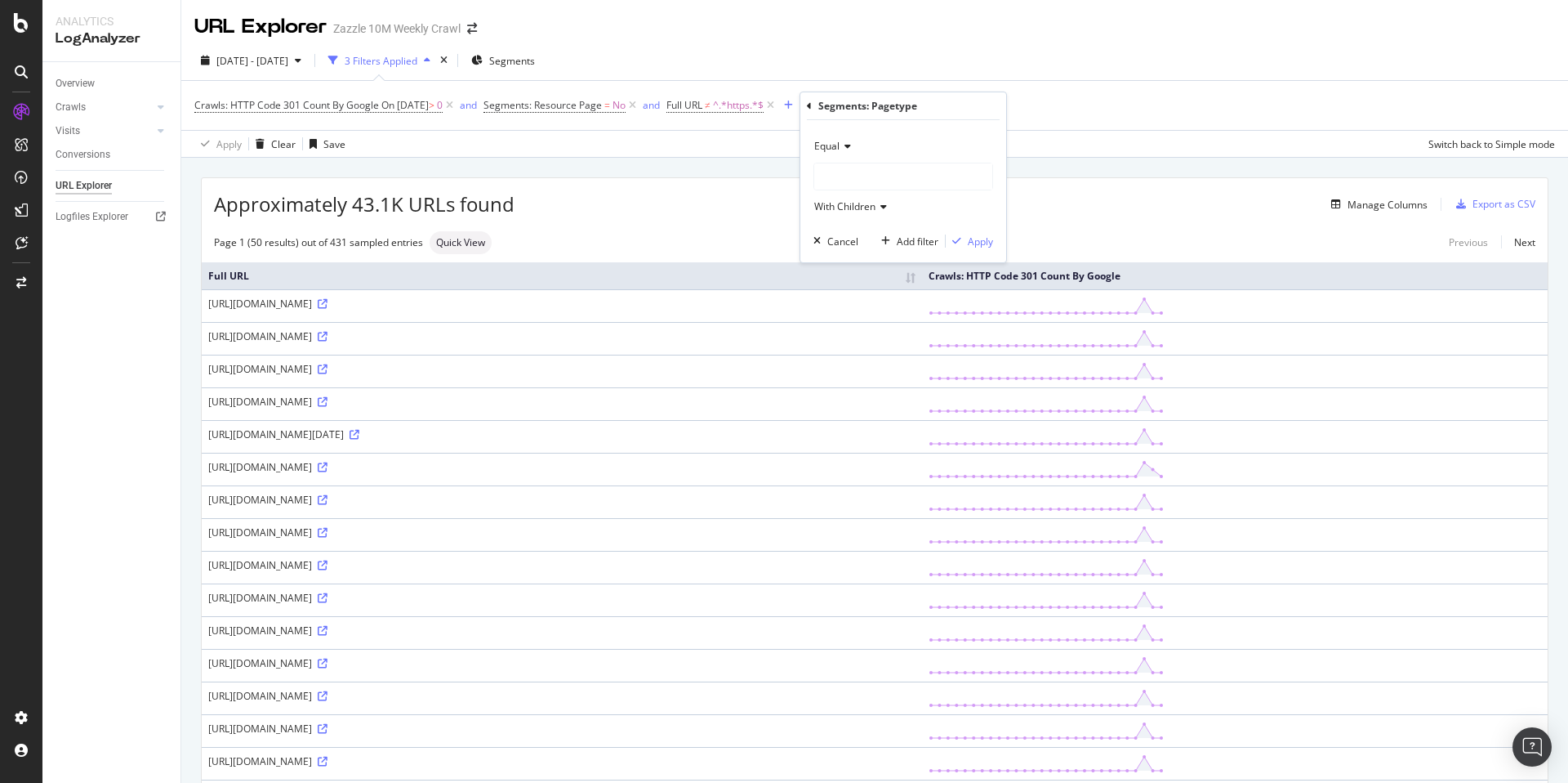
click at [935, 179] on div at bounding box center [903, 176] width 178 height 26
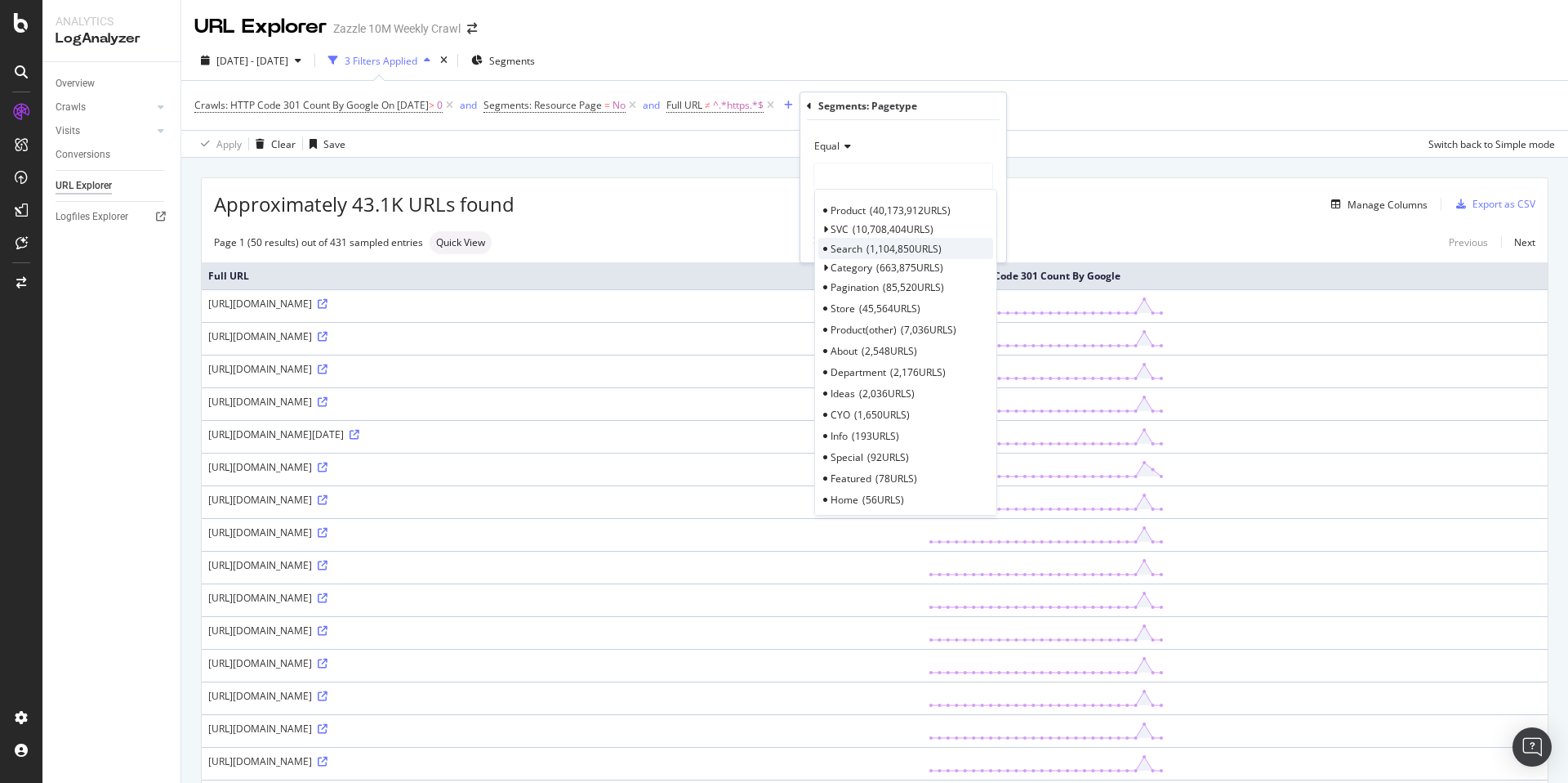
click at [944, 254] on div "Search 1,104,850 URLS" at bounding box center [906, 248] width 175 height 21
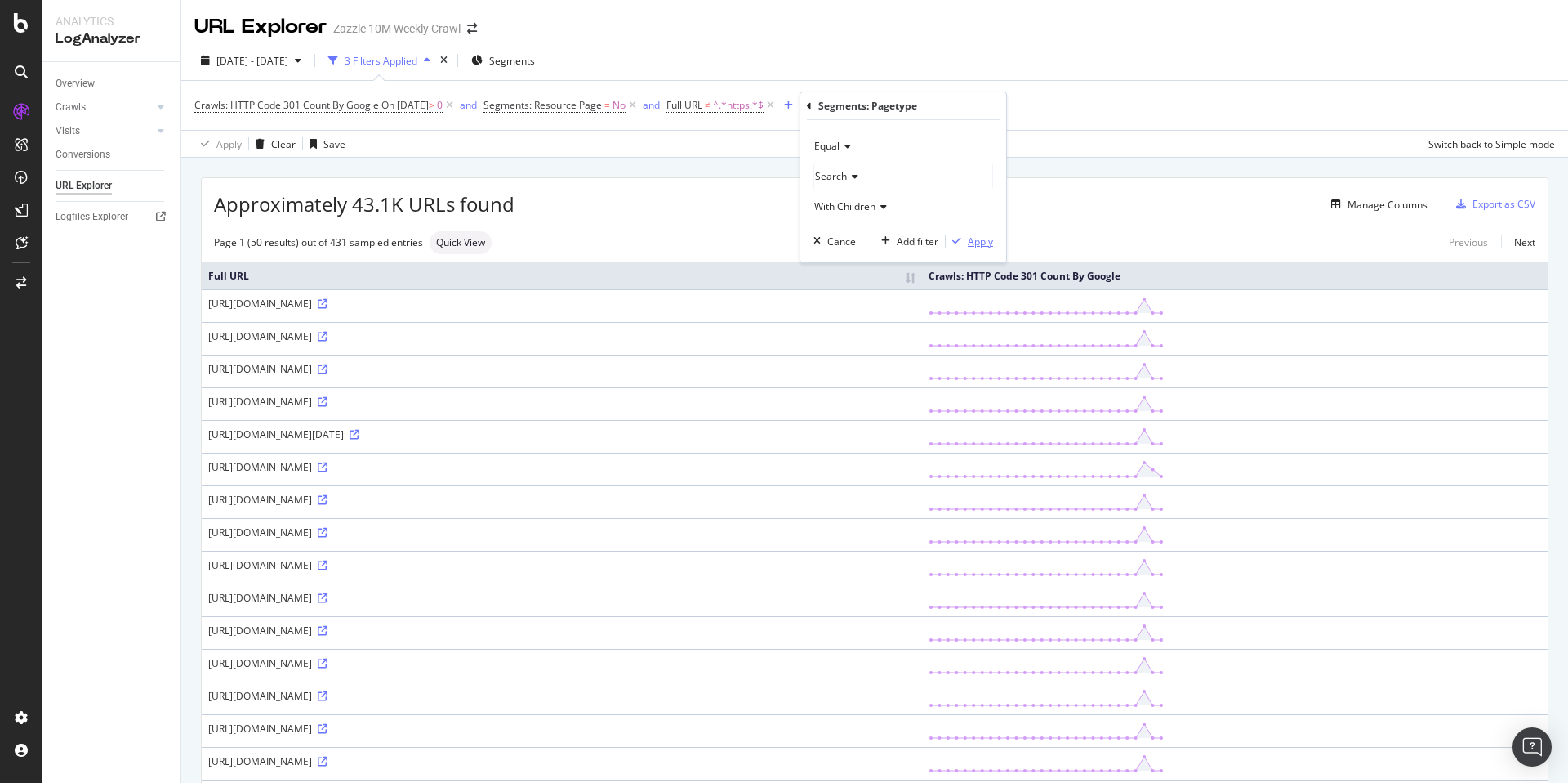
click at [979, 244] on div "Apply" at bounding box center [980, 241] width 25 height 14
click at [935, 110] on span "Search/*" at bounding box center [929, 105] width 41 height 23
click at [932, 179] on div "Search" at bounding box center [931, 174] width 178 height 26
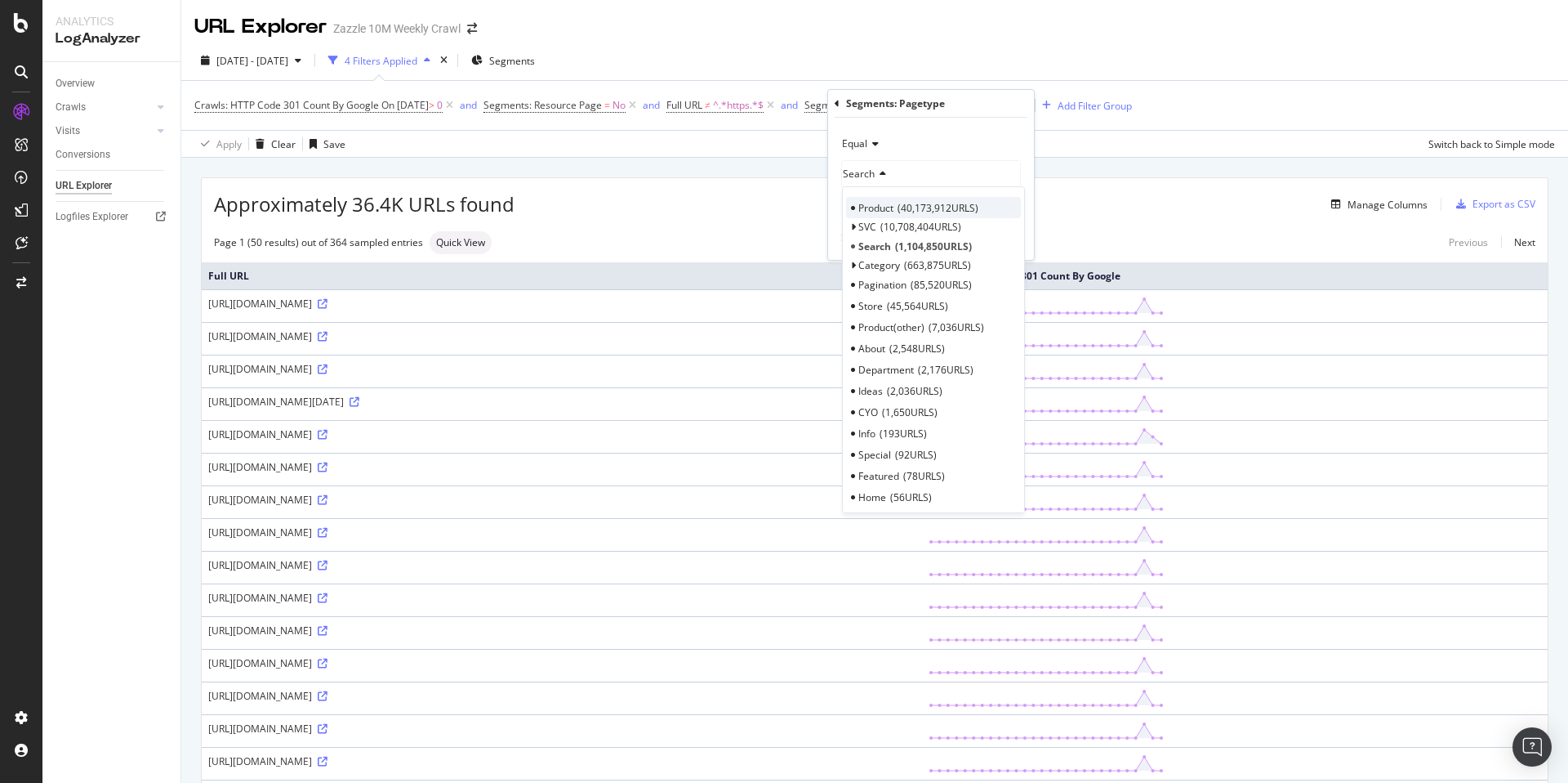
click at [947, 210] on span "40,173,912 URLS" at bounding box center [937, 208] width 81 height 14
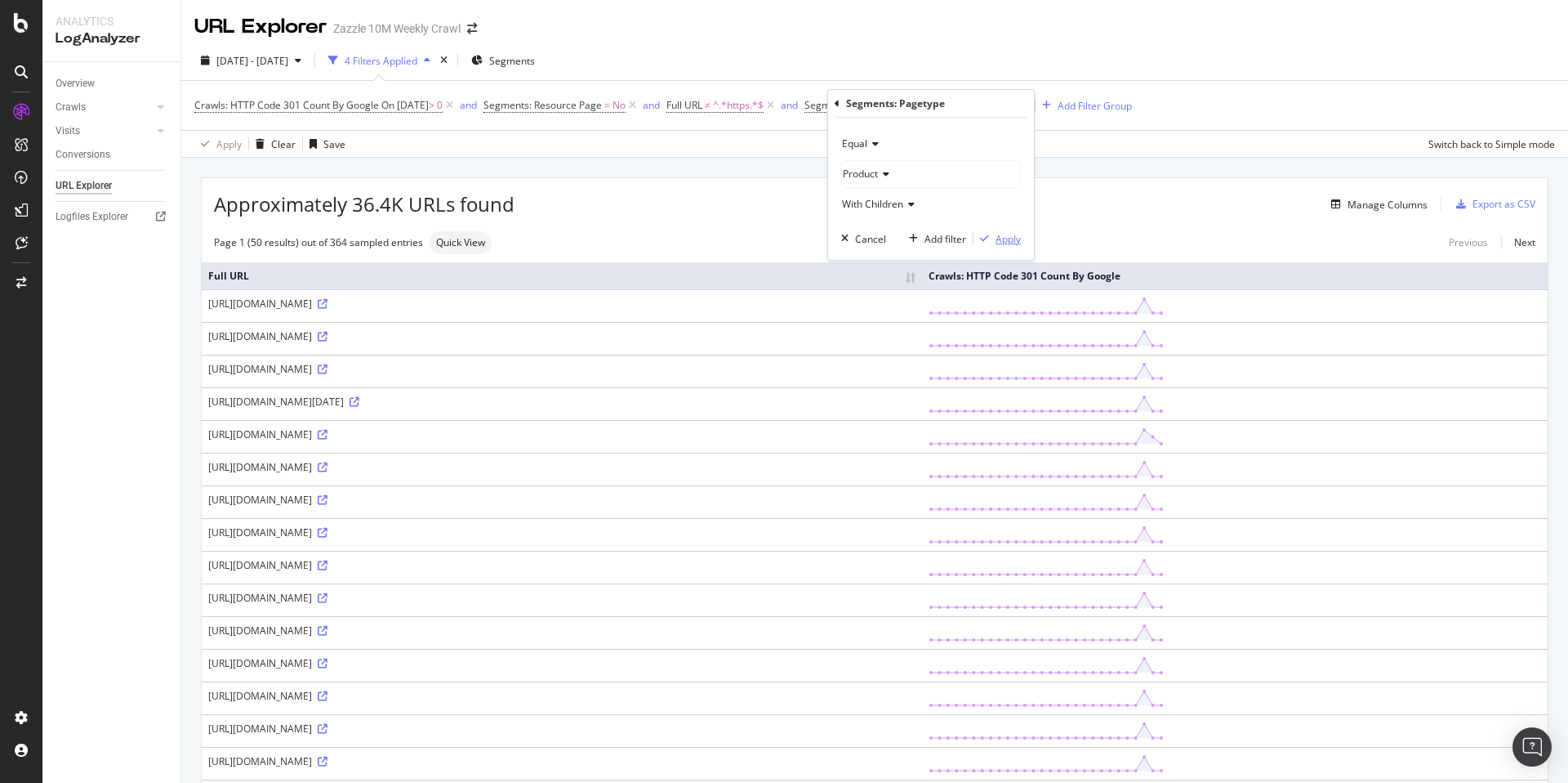
click at [996, 239] on div "Apply" at bounding box center [1008, 238] width 25 height 14
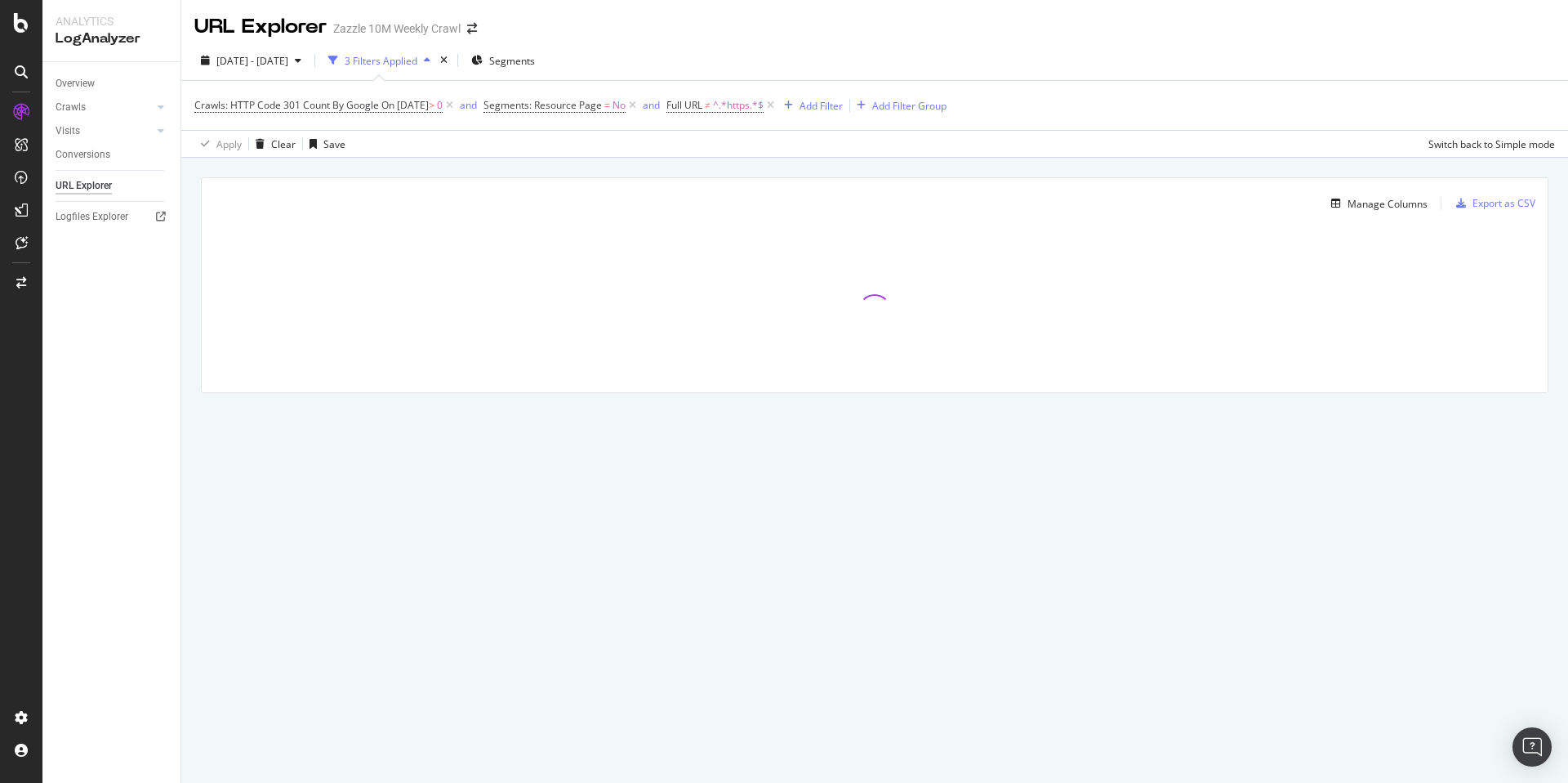
click at [1133, 114] on div "Crawls: HTTP Code 301 Count By Google On 2025-09-26 > 0 and Segments: Resource …" at bounding box center [874, 105] width 1361 height 49
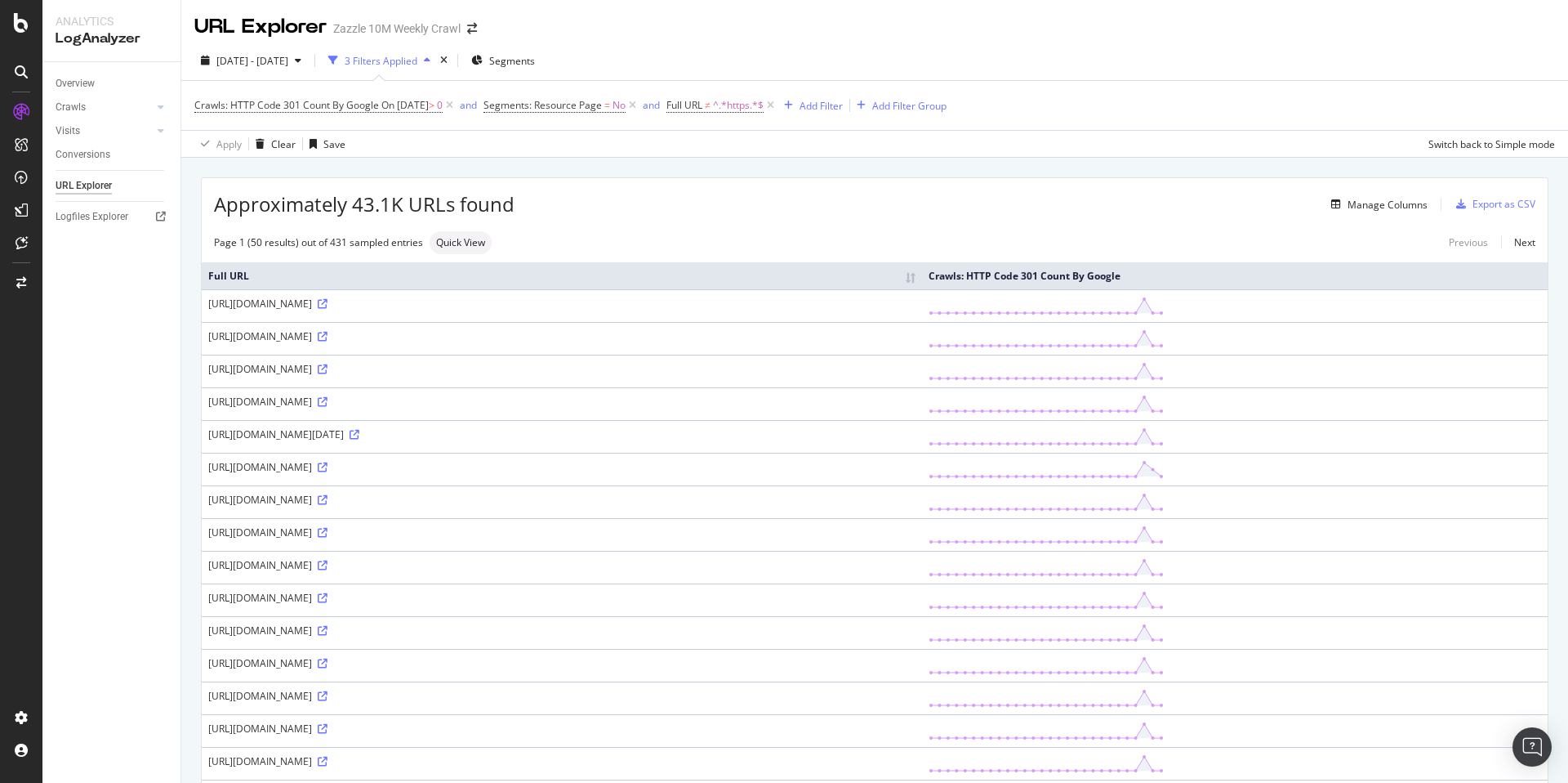
click at [1186, 150] on div "Apply Clear Save Switch back to Simple mode" at bounding box center [874, 143] width 1386 height 27
click at [399, 99] on span "On 2025-09-26" at bounding box center [405, 105] width 47 height 14
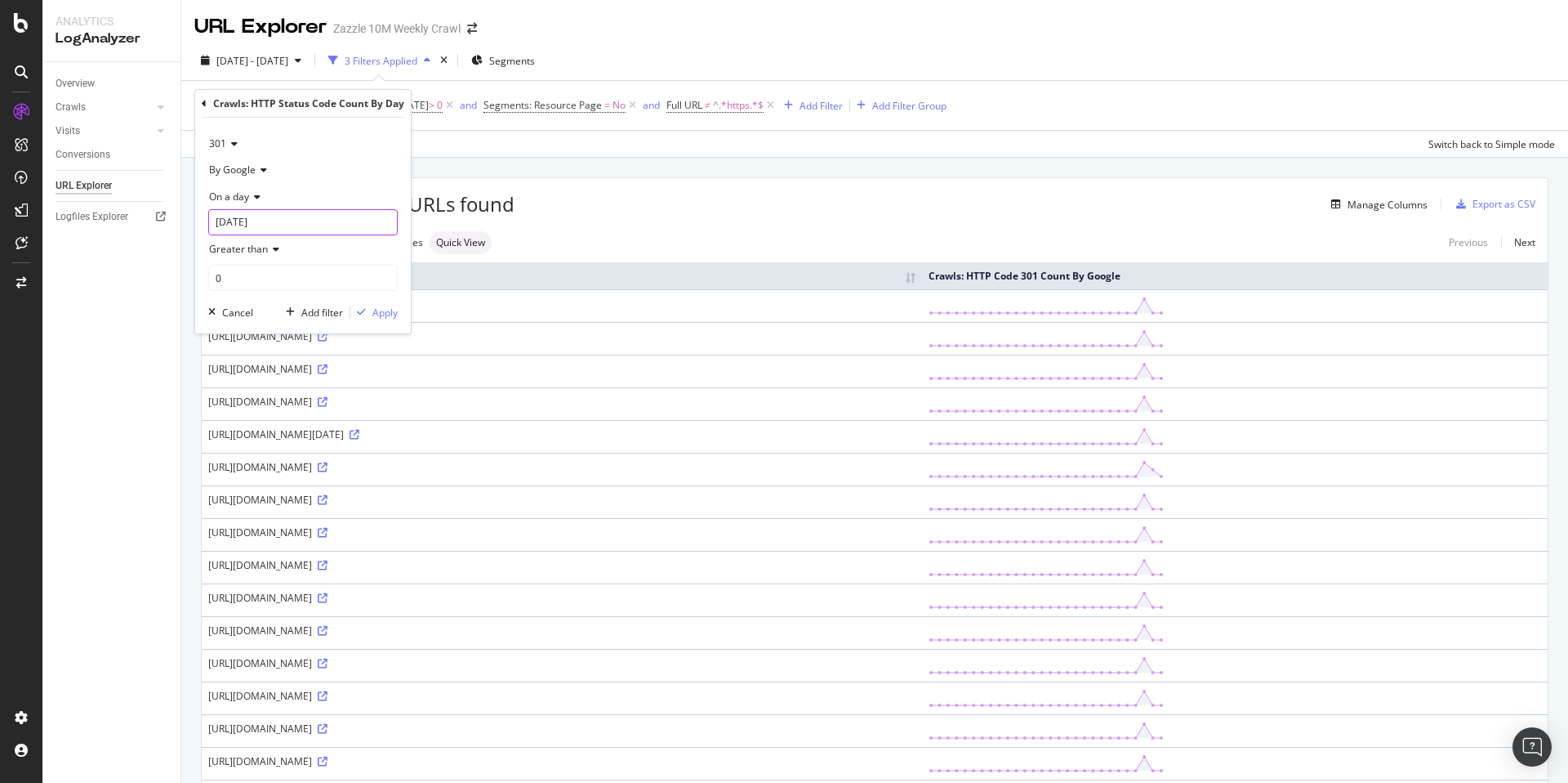
click at [287, 226] on input "[DATE]" at bounding box center [303, 222] width 190 height 26
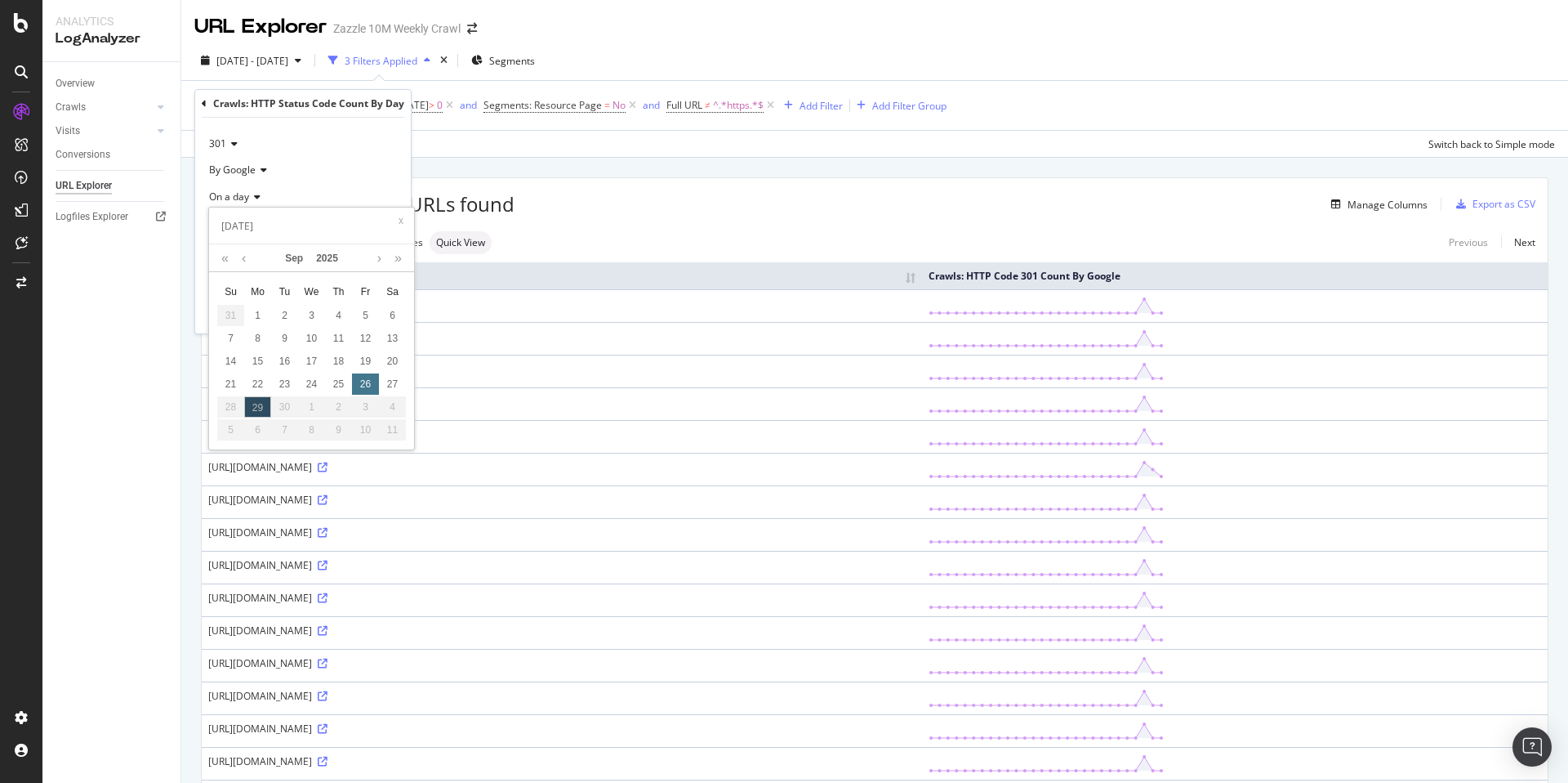
click at [357, 383] on div "26" at bounding box center [365, 384] width 27 height 21
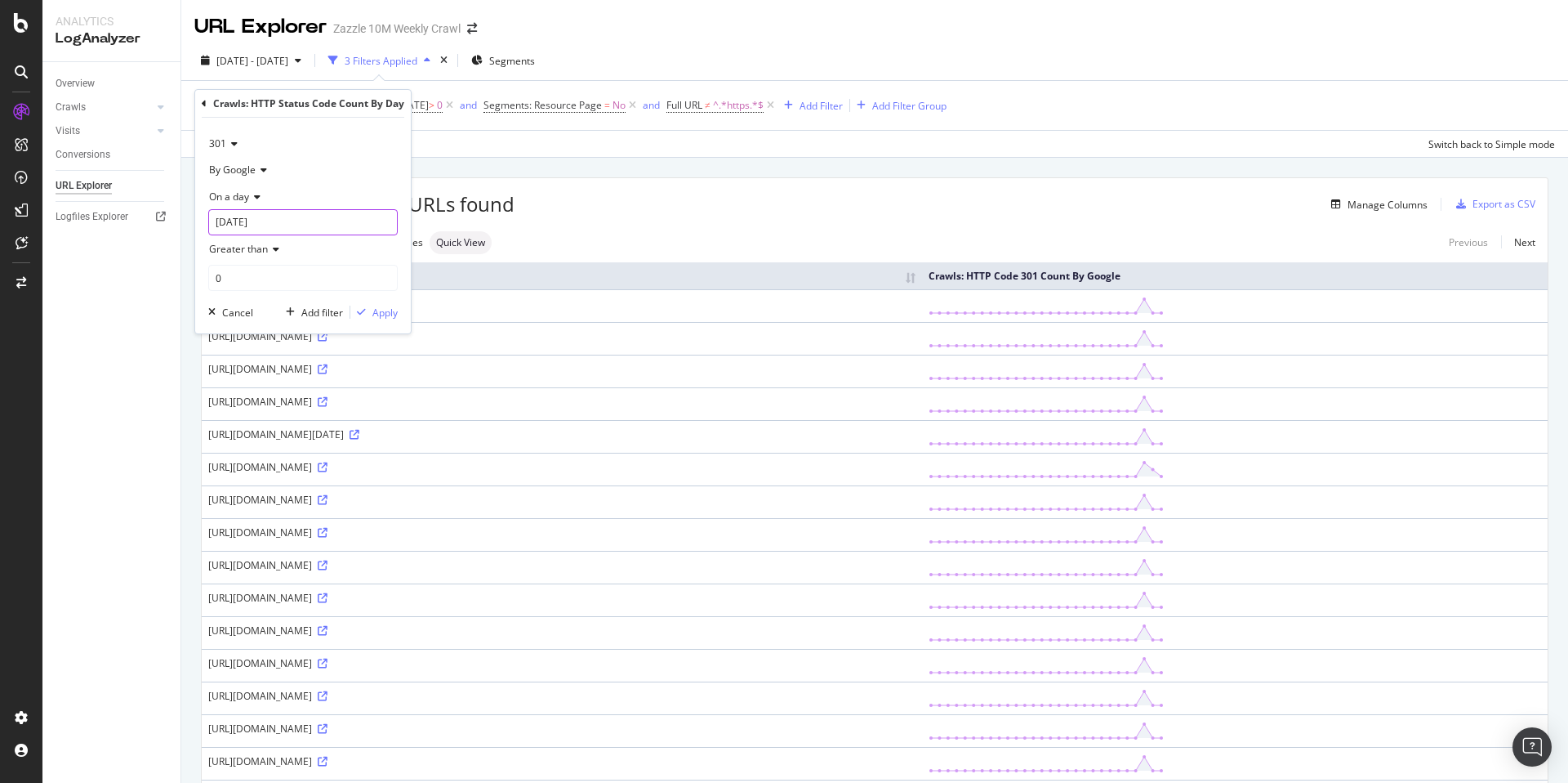
click at [363, 223] on input "[DATE]" at bounding box center [303, 222] width 190 height 26
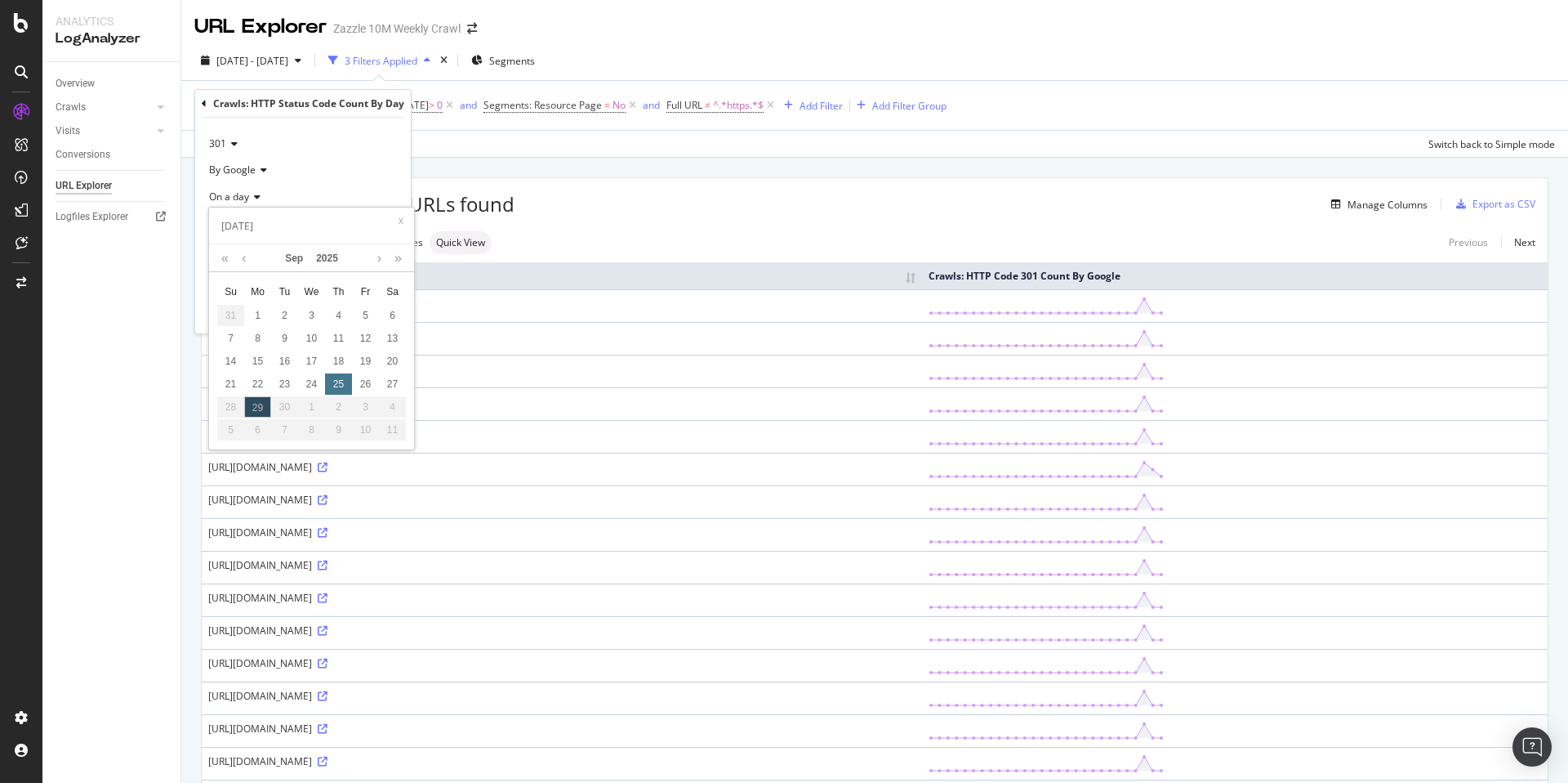
click at [341, 377] on div "25" at bounding box center [338, 384] width 27 height 21
type input "[DATE]"
click at [390, 308] on div "Apply" at bounding box center [384, 312] width 25 height 14
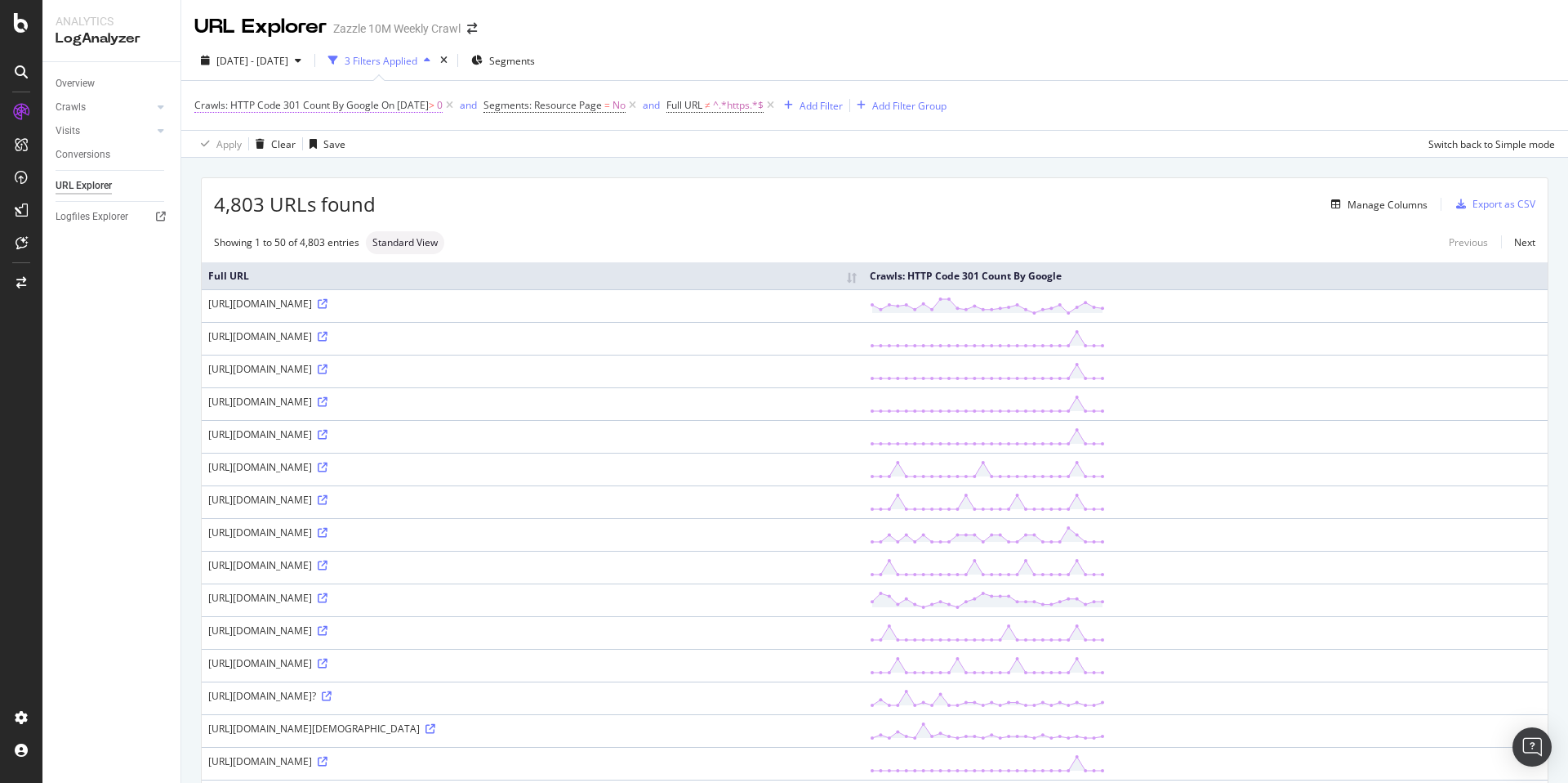
click at [419, 107] on span "On 2025-09-25" at bounding box center [405, 105] width 47 height 14
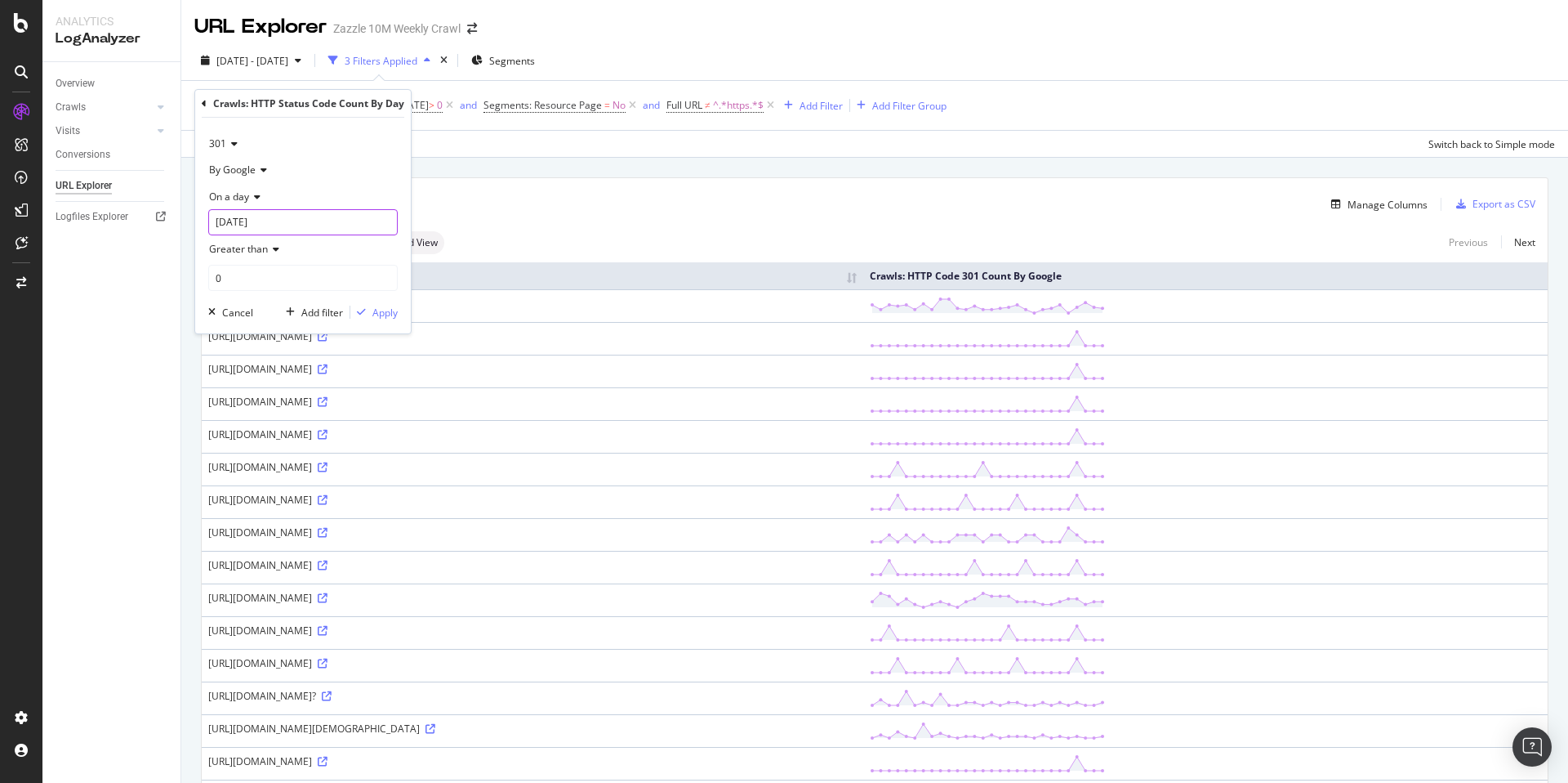
click at [317, 223] on input "[DATE]" at bounding box center [303, 222] width 190 height 26
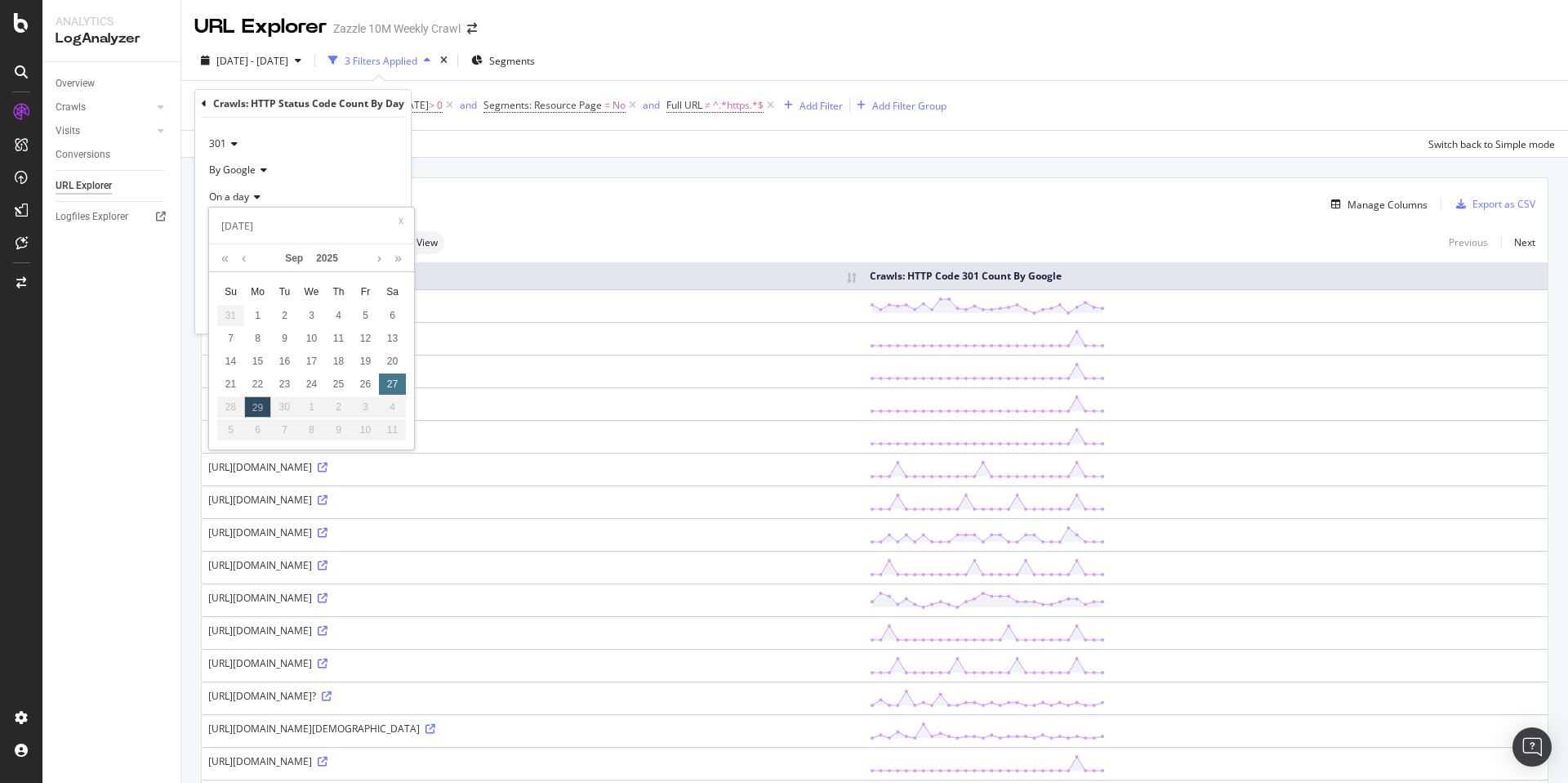
click at [383, 382] on div "27" at bounding box center [392, 384] width 27 height 21
type input "[DATE]"
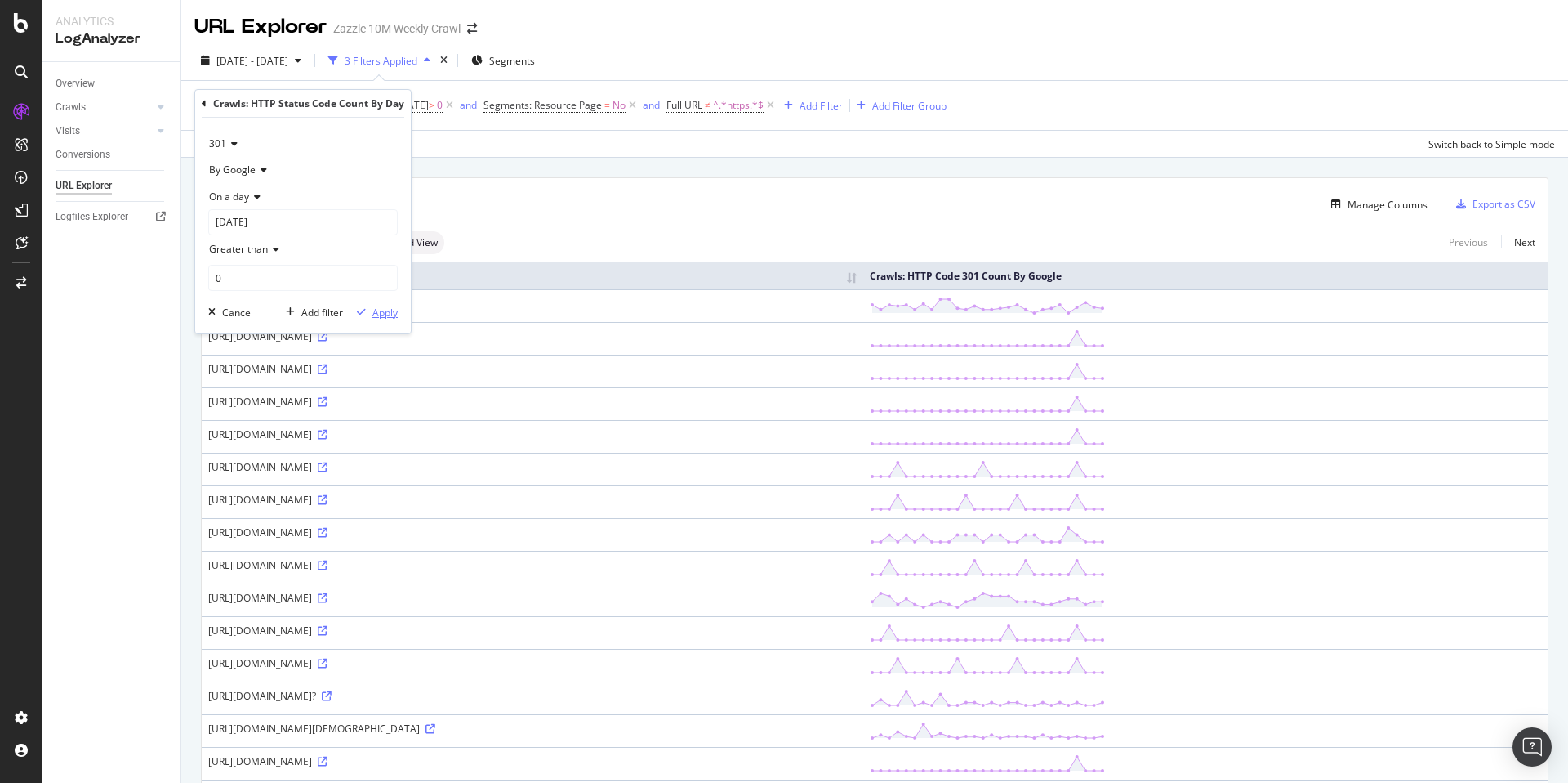
click at [381, 315] on div "Apply" at bounding box center [384, 312] width 25 height 14
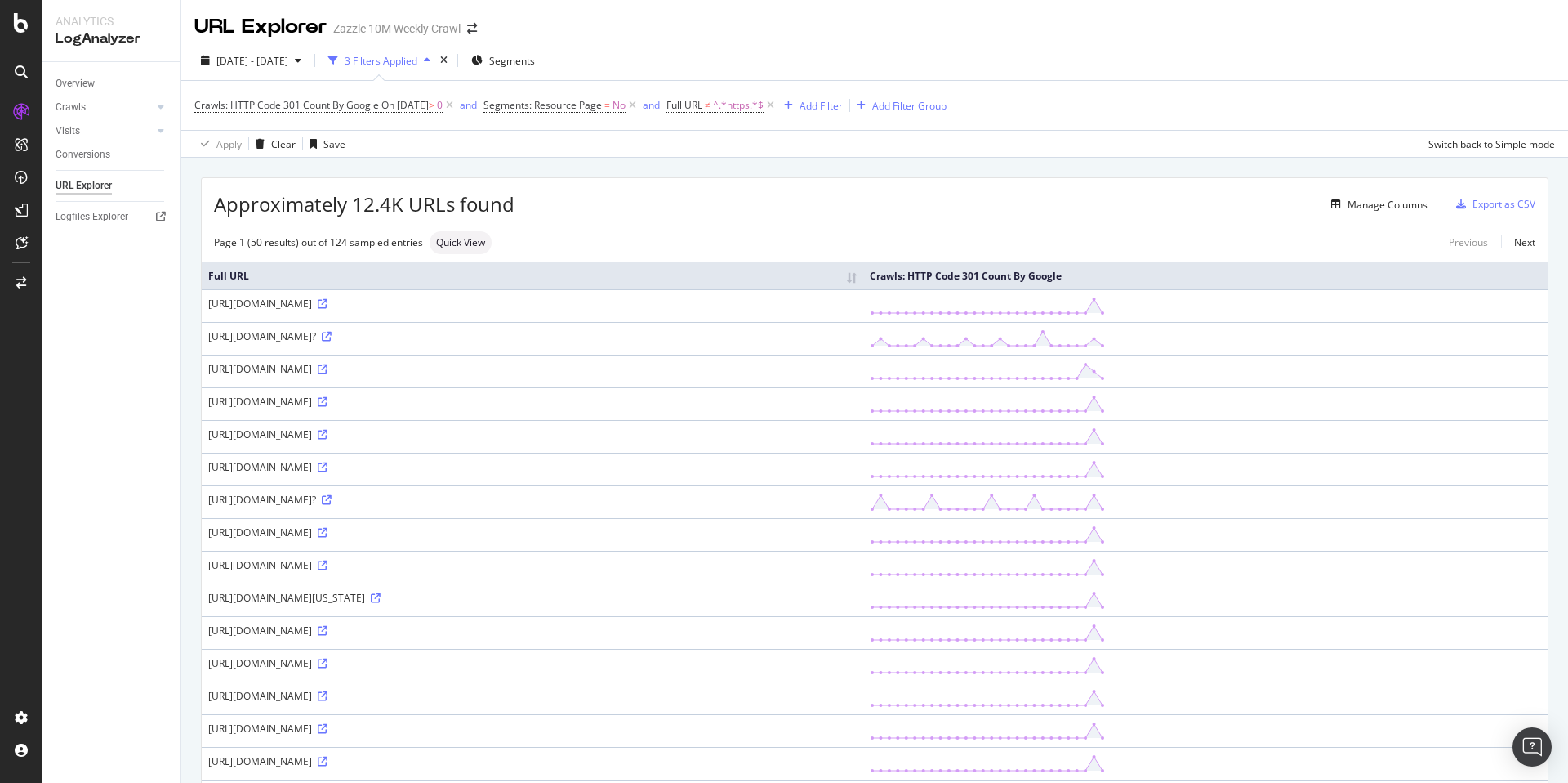
click at [437, 113] on span "Crawls: HTTP Code 301 Count By Google On 2025-09-27 > 0" at bounding box center [325, 105] width 262 height 23
click at [429, 106] on span "On 2025-09-27" at bounding box center [405, 105] width 47 height 14
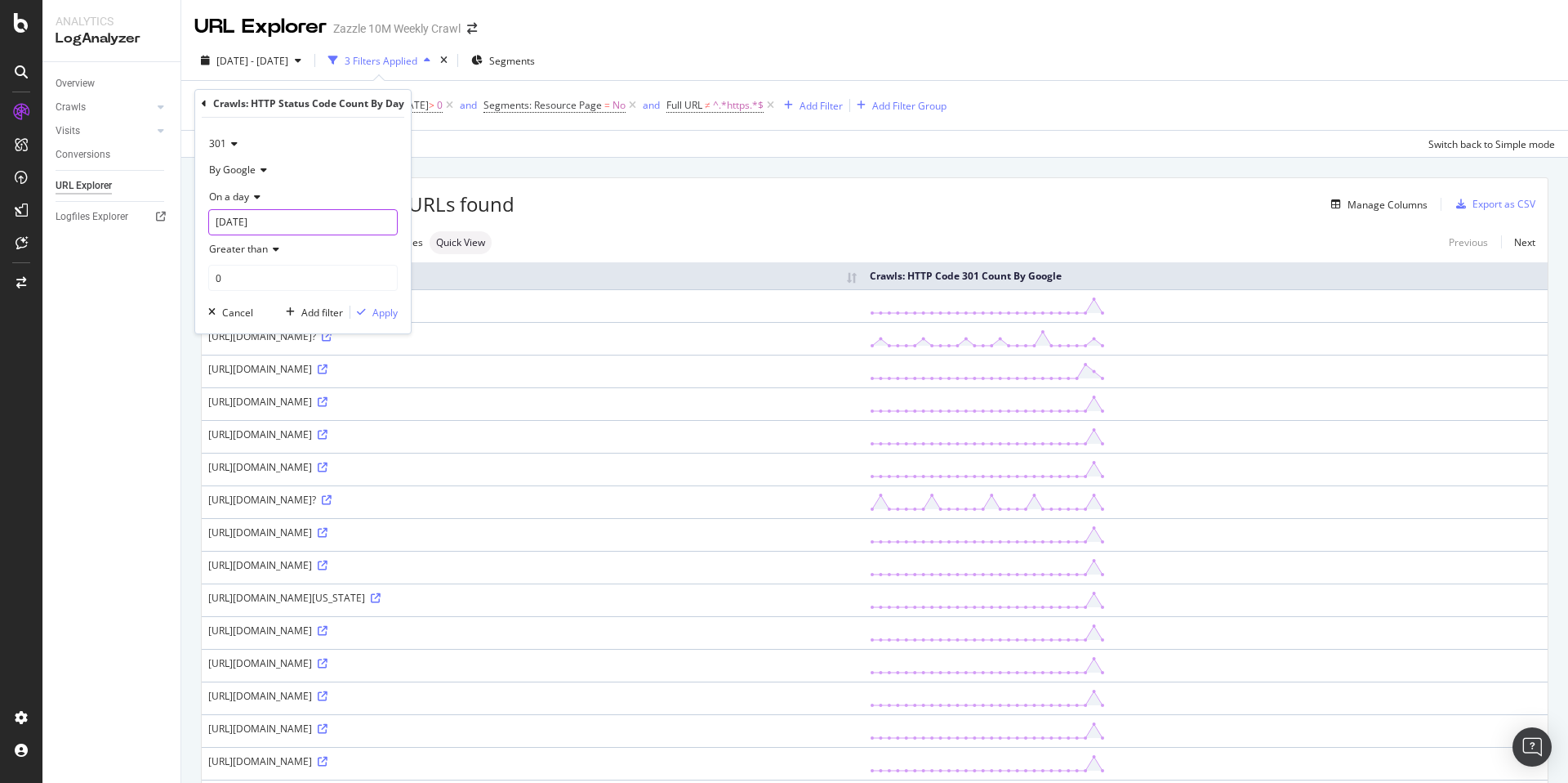
click at [315, 215] on input "[DATE]" at bounding box center [303, 222] width 190 height 26
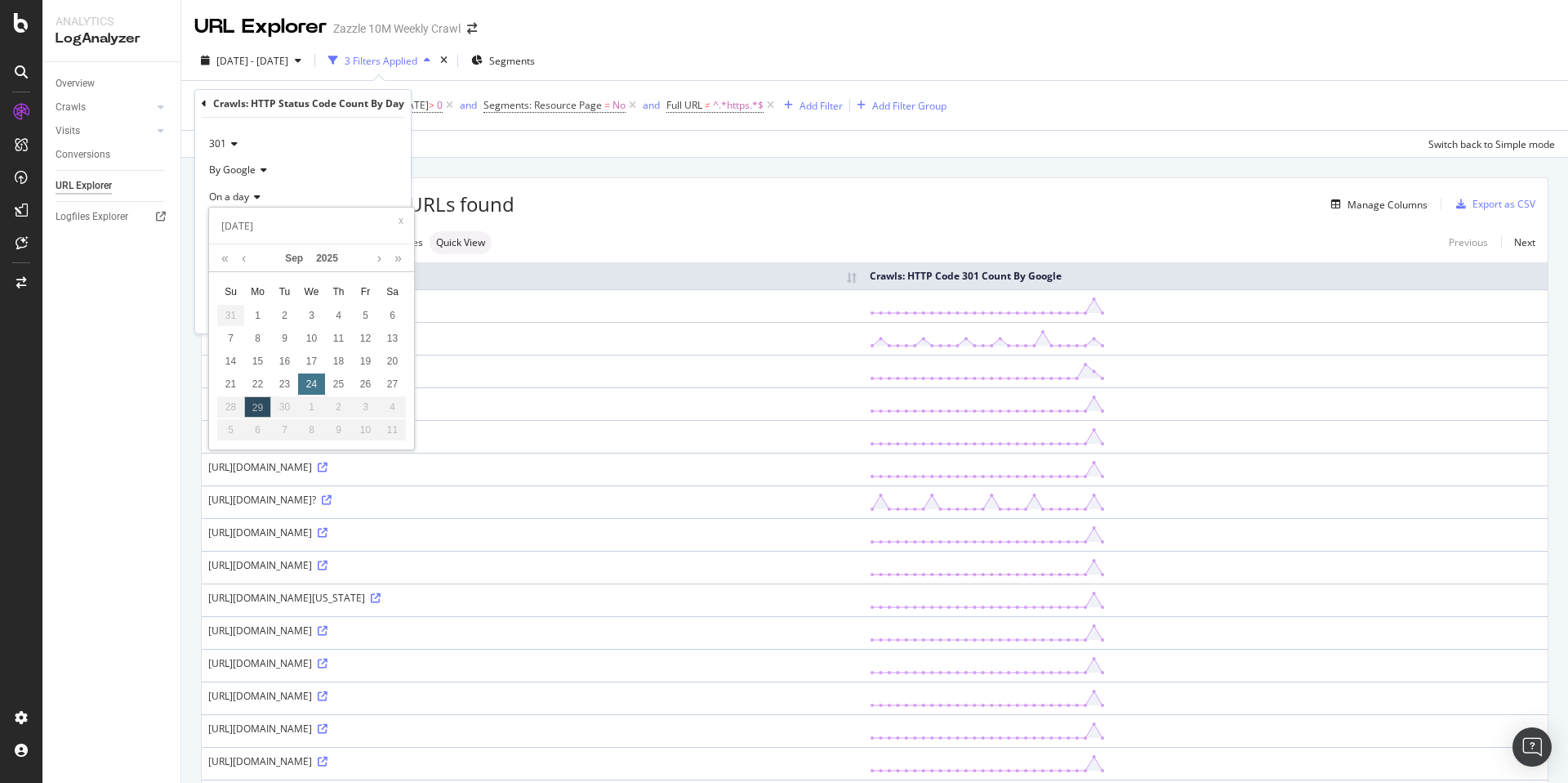
click at [303, 391] on div "24" at bounding box center [311, 384] width 27 height 21
type input "[DATE]"
click at [391, 310] on div "Apply" at bounding box center [384, 312] width 25 height 14
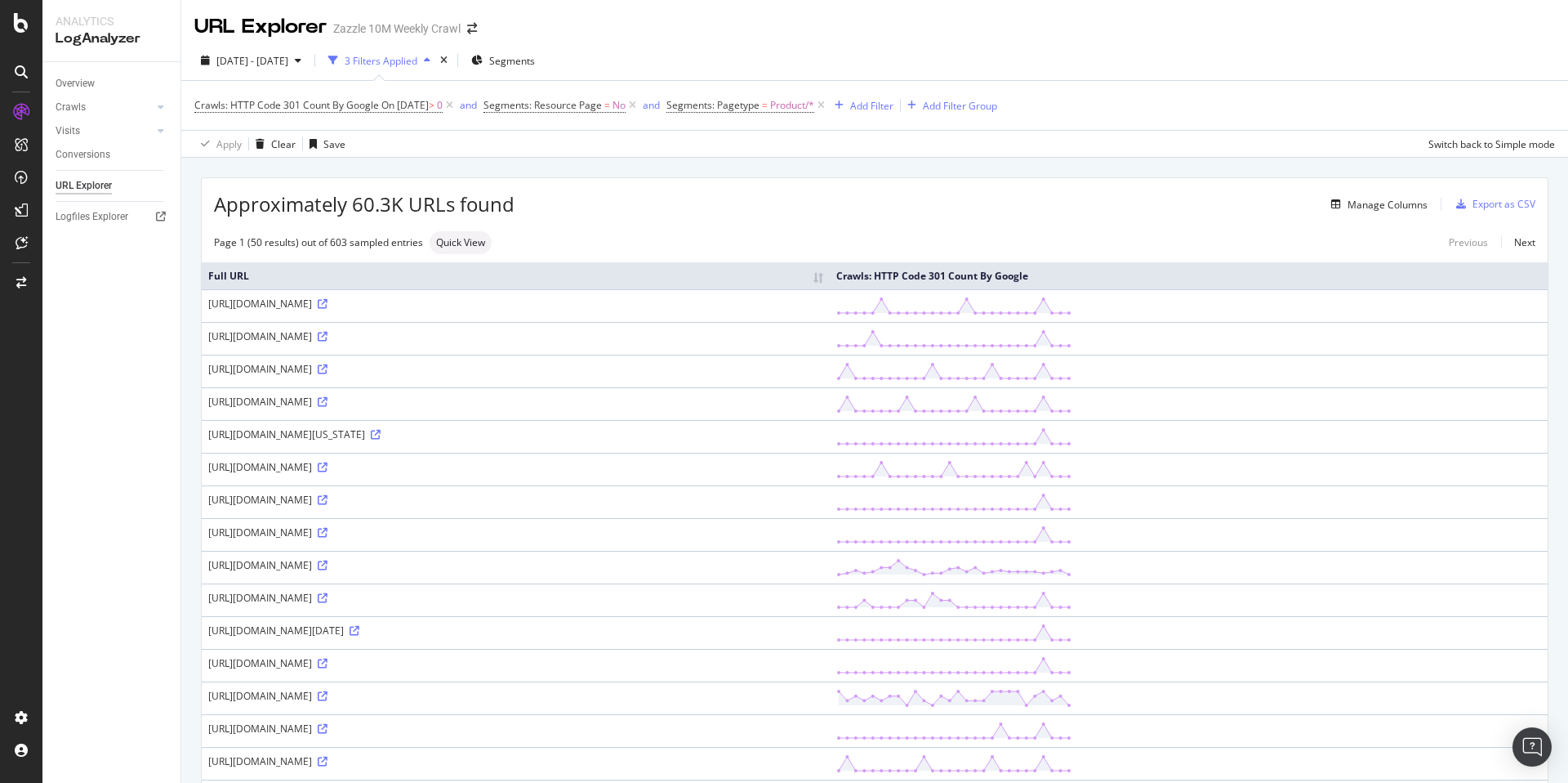
click at [119, 358] on div "Overview Crawls Daily Distribution Segments Distribution HTTP Codes Resources V…" at bounding box center [111, 423] width 138 height 721
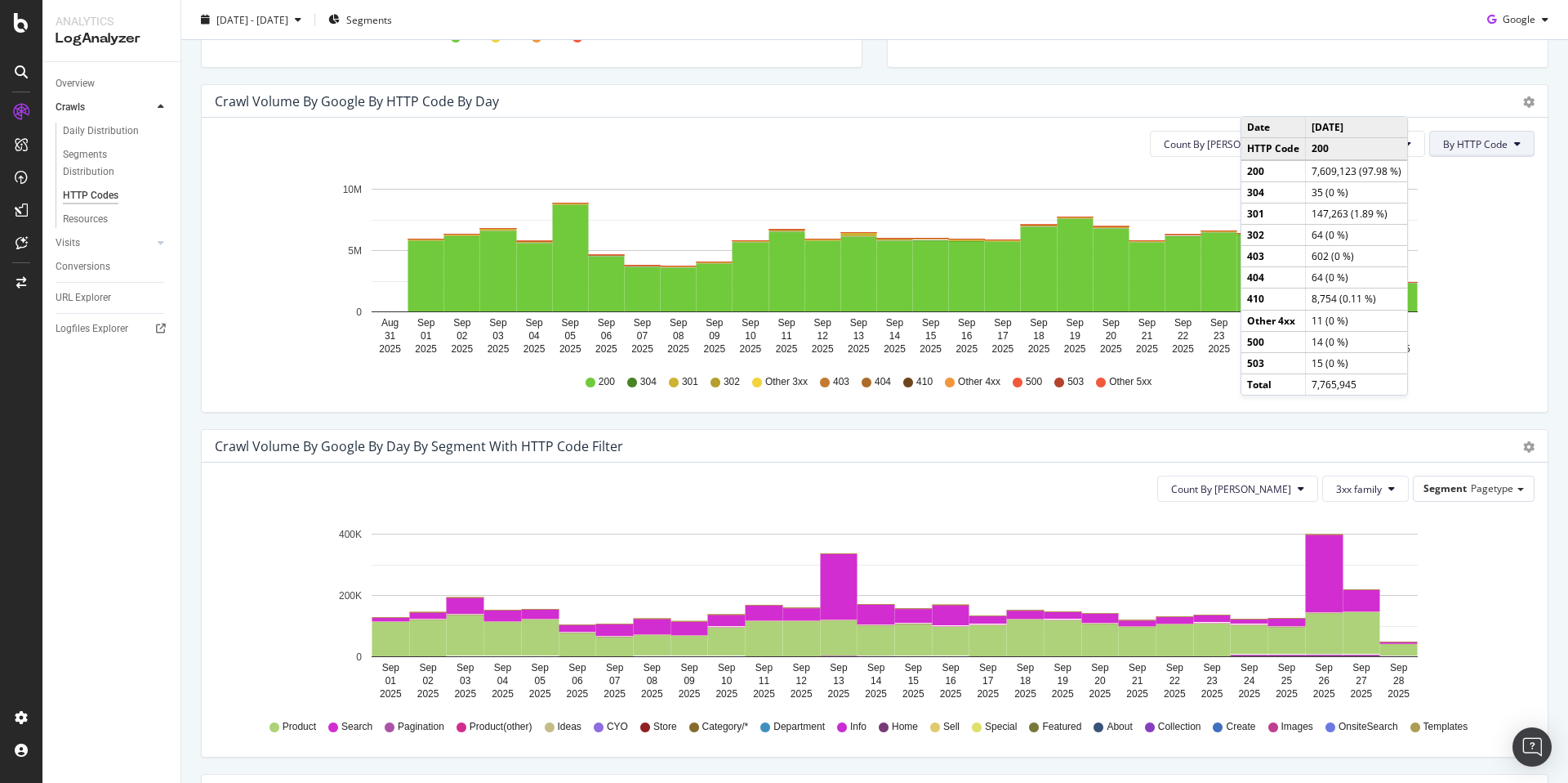
scroll to position [271, 0]
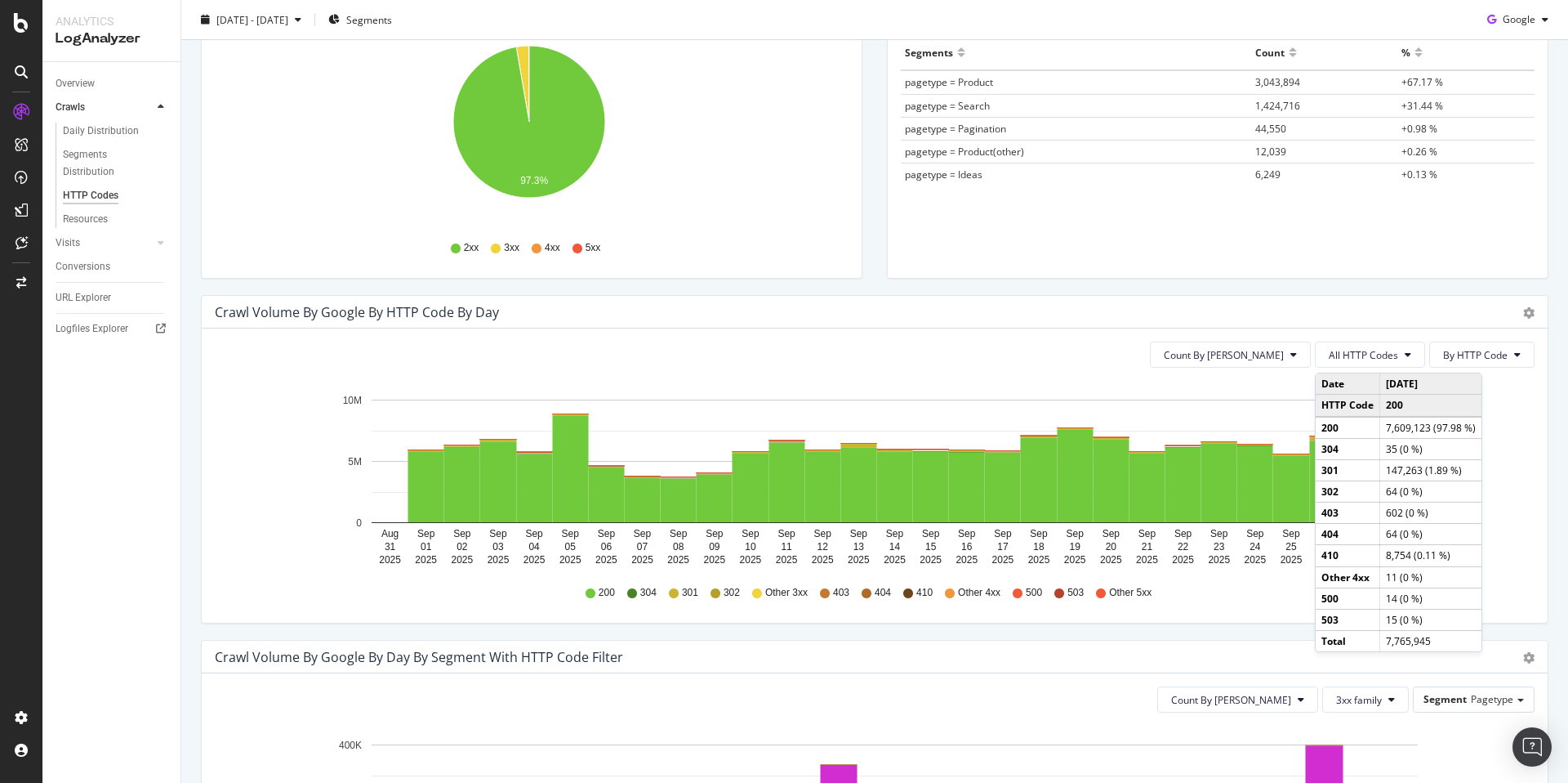
click at [1538, 445] on div "Crawl Volume by google by HTTP Code by Day Timeline (by Value) Timeline (by Per…" at bounding box center [875, 467] width 1373 height 345
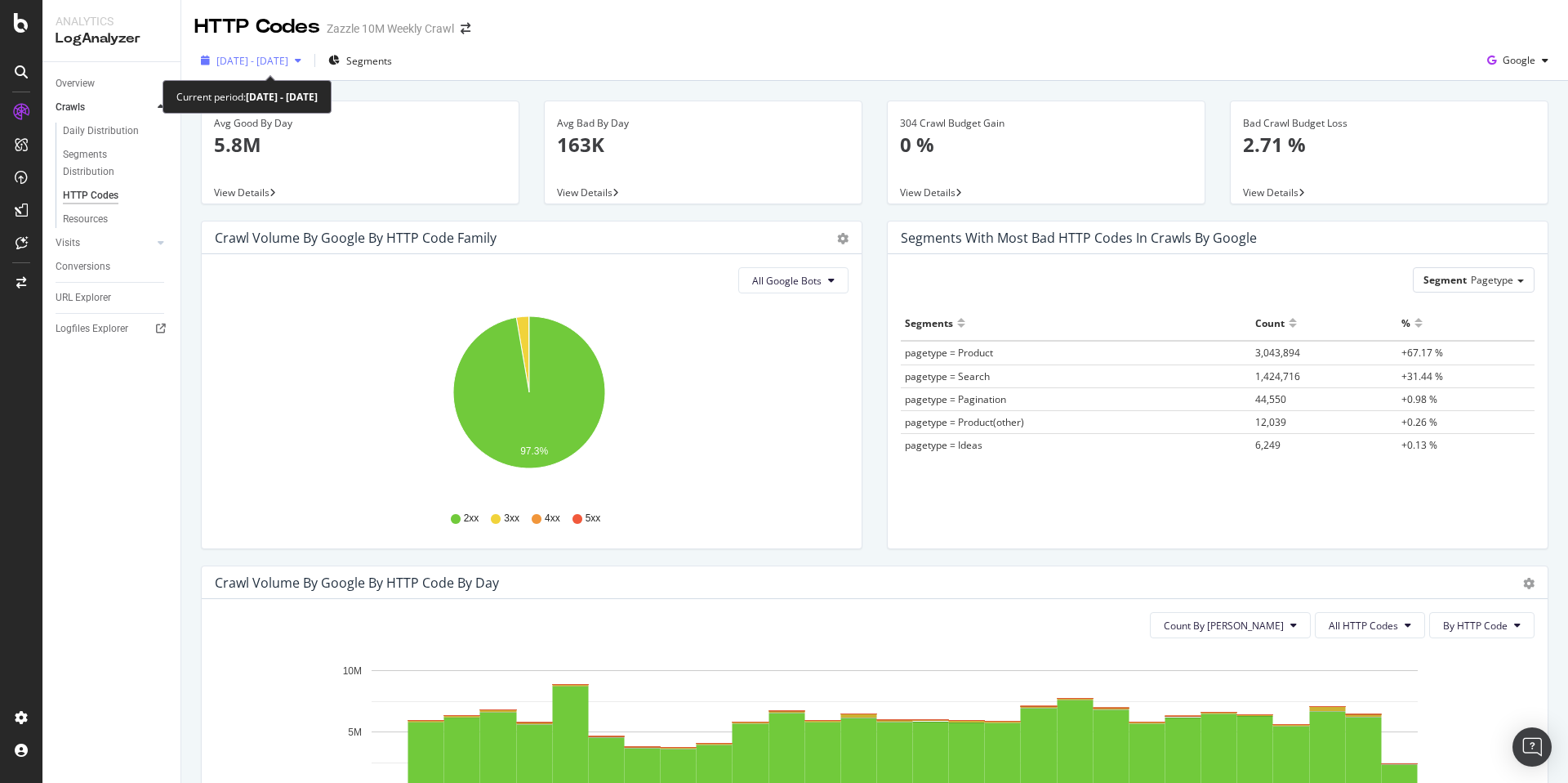
click at [288, 65] on span "[DATE] - [DATE]" at bounding box center [253, 60] width 72 height 14
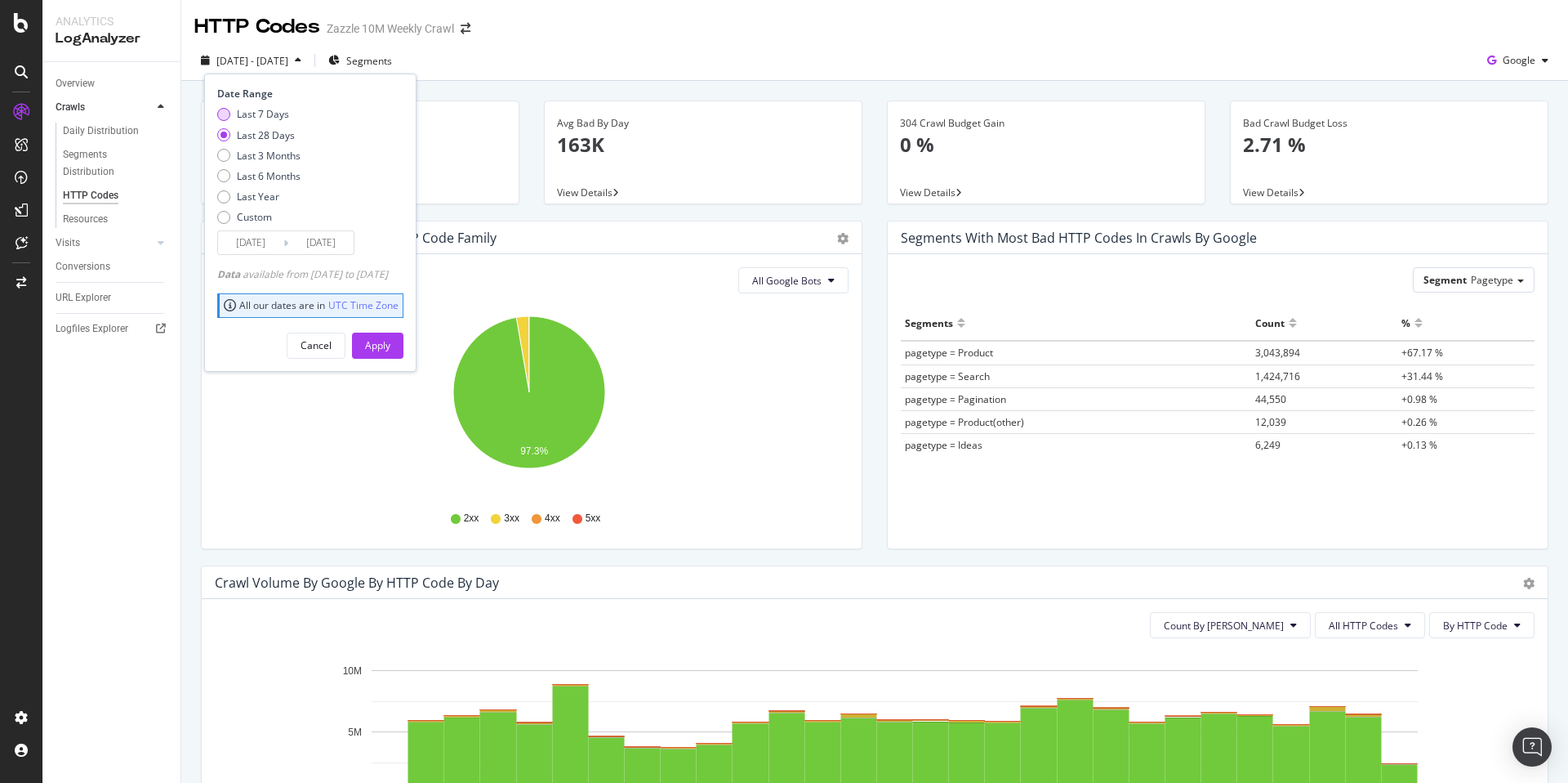
click at [272, 114] on div "Last 7 Days" at bounding box center [263, 114] width 52 height 14
type input "[DATE]"
click at [330, 239] on input "[DATE]" at bounding box center [320, 243] width 66 height 23
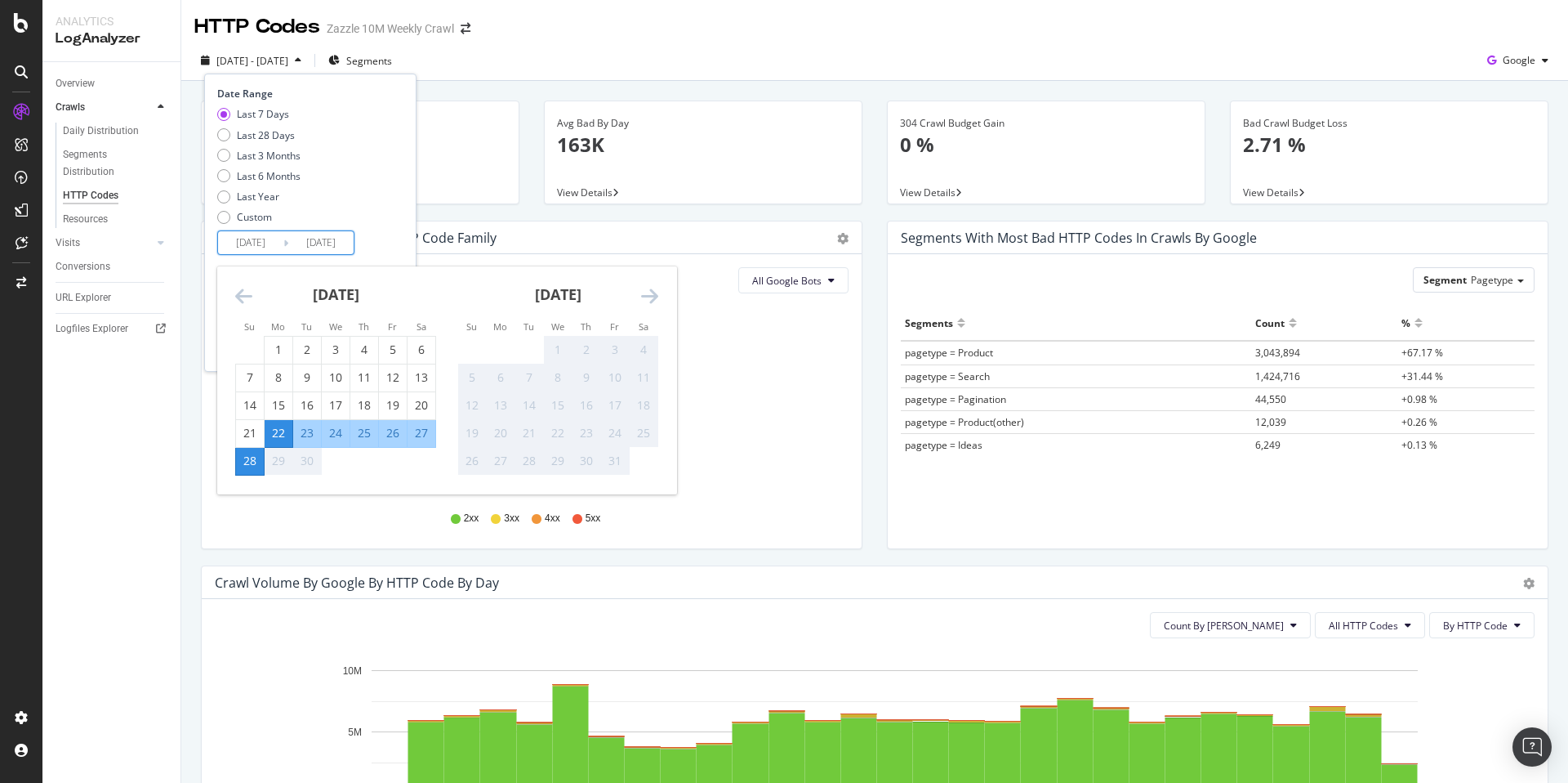
click at [1038, 80] on div "[DATE] - [DATE] Segments Date Range Last 7 Days Last 28 Days Last 3 Months Last…" at bounding box center [874, 60] width 1386 height 40
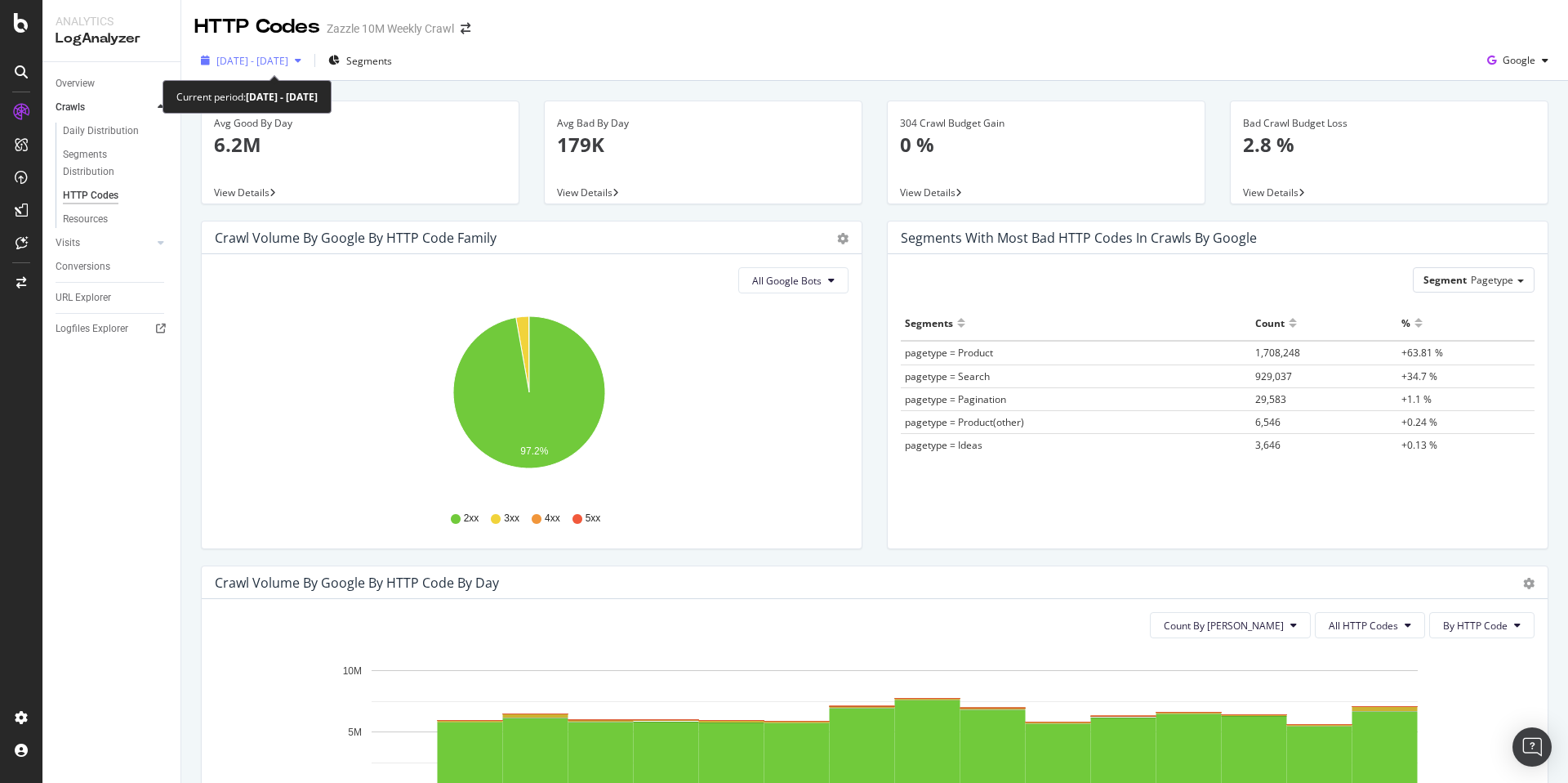
click at [288, 57] on span "[DATE] - [DATE]" at bounding box center [253, 60] width 72 height 14
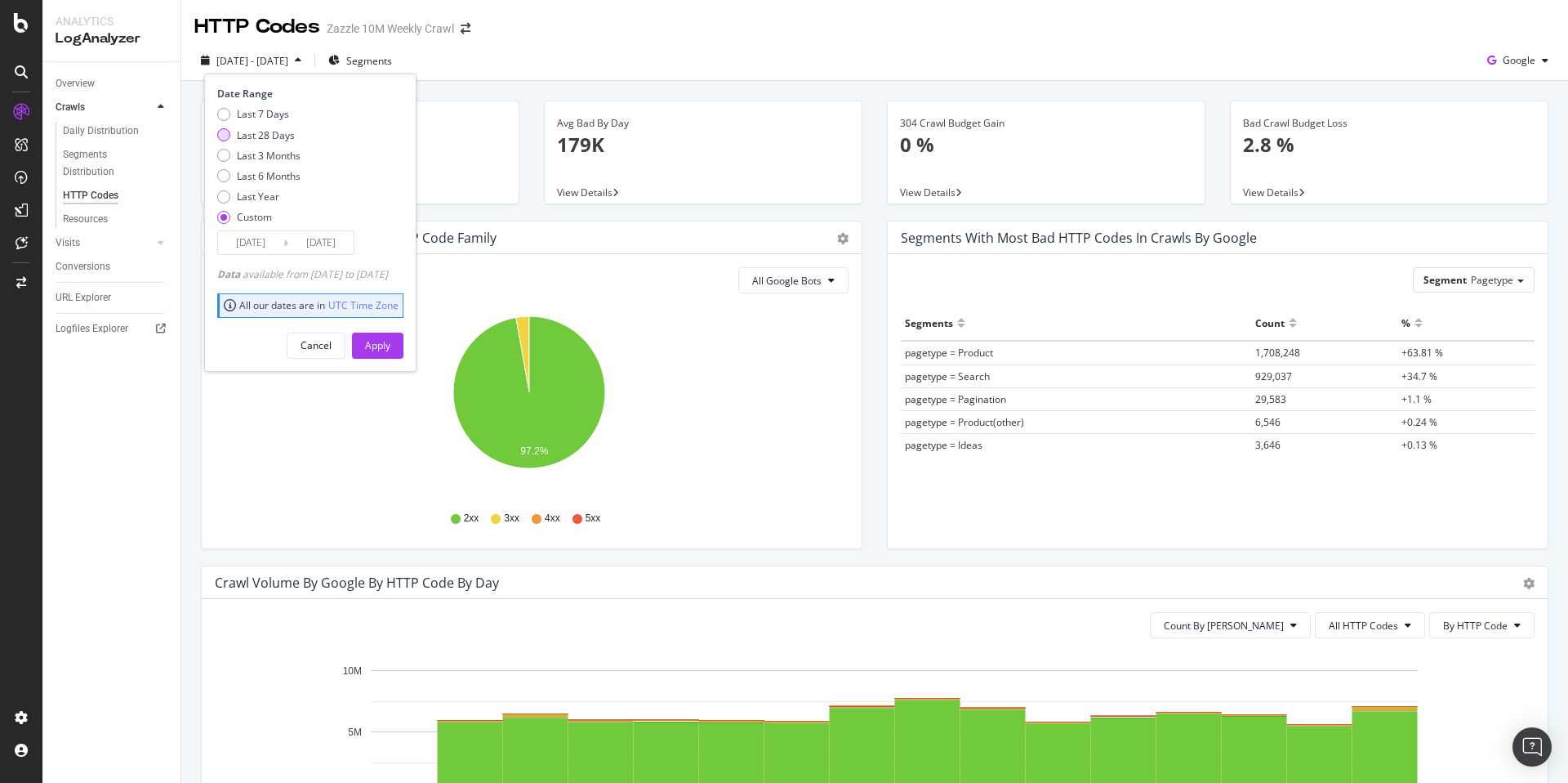
click at [281, 135] on div "Last 28 Days" at bounding box center [266, 134] width 58 height 14
type input "[DATE]"
click at [269, 109] on div "Last 7 Days" at bounding box center [263, 114] width 52 height 14
type input "[DATE]"
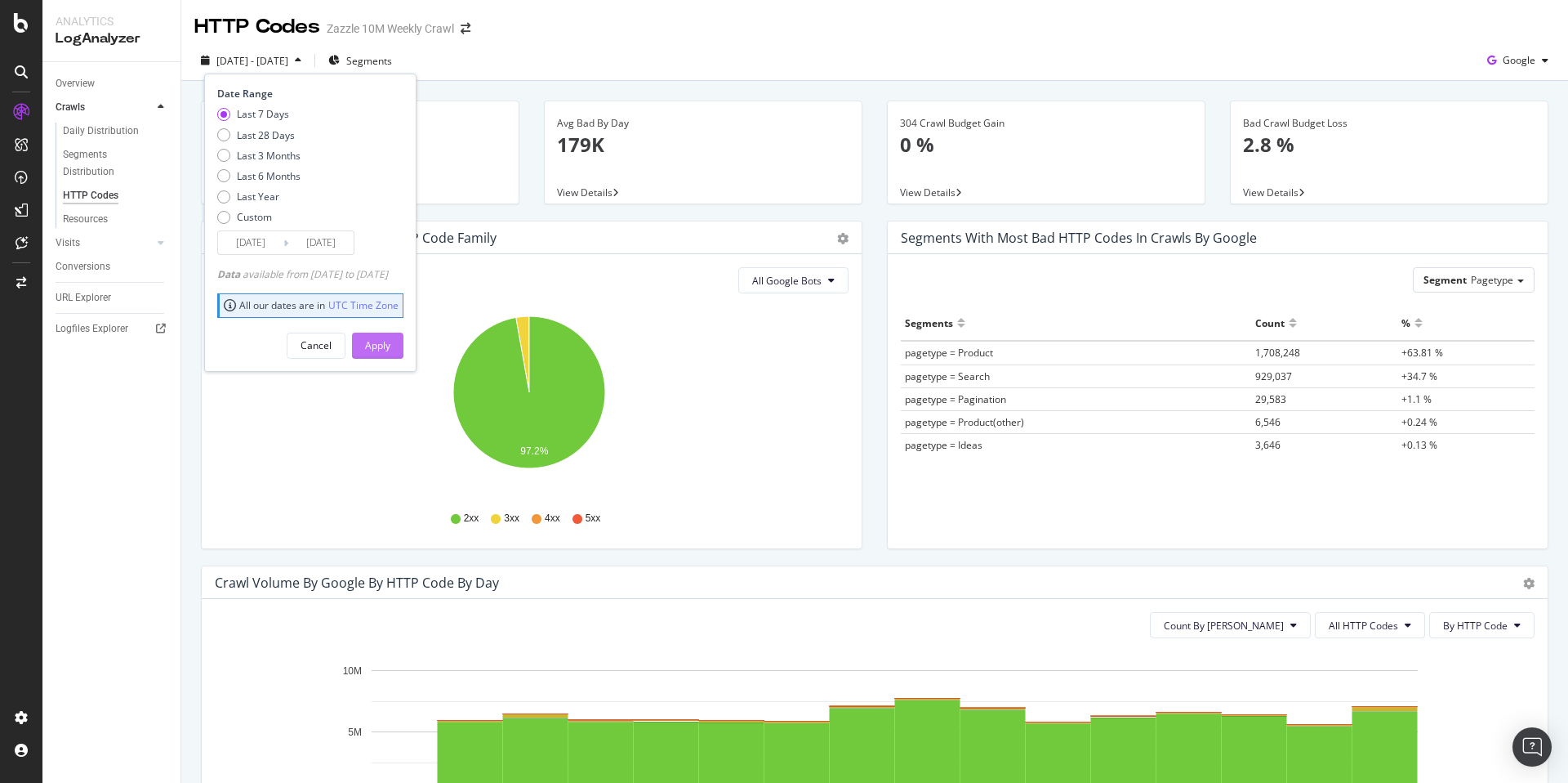
click at [391, 341] on div "Apply" at bounding box center [377, 345] width 25 height 14
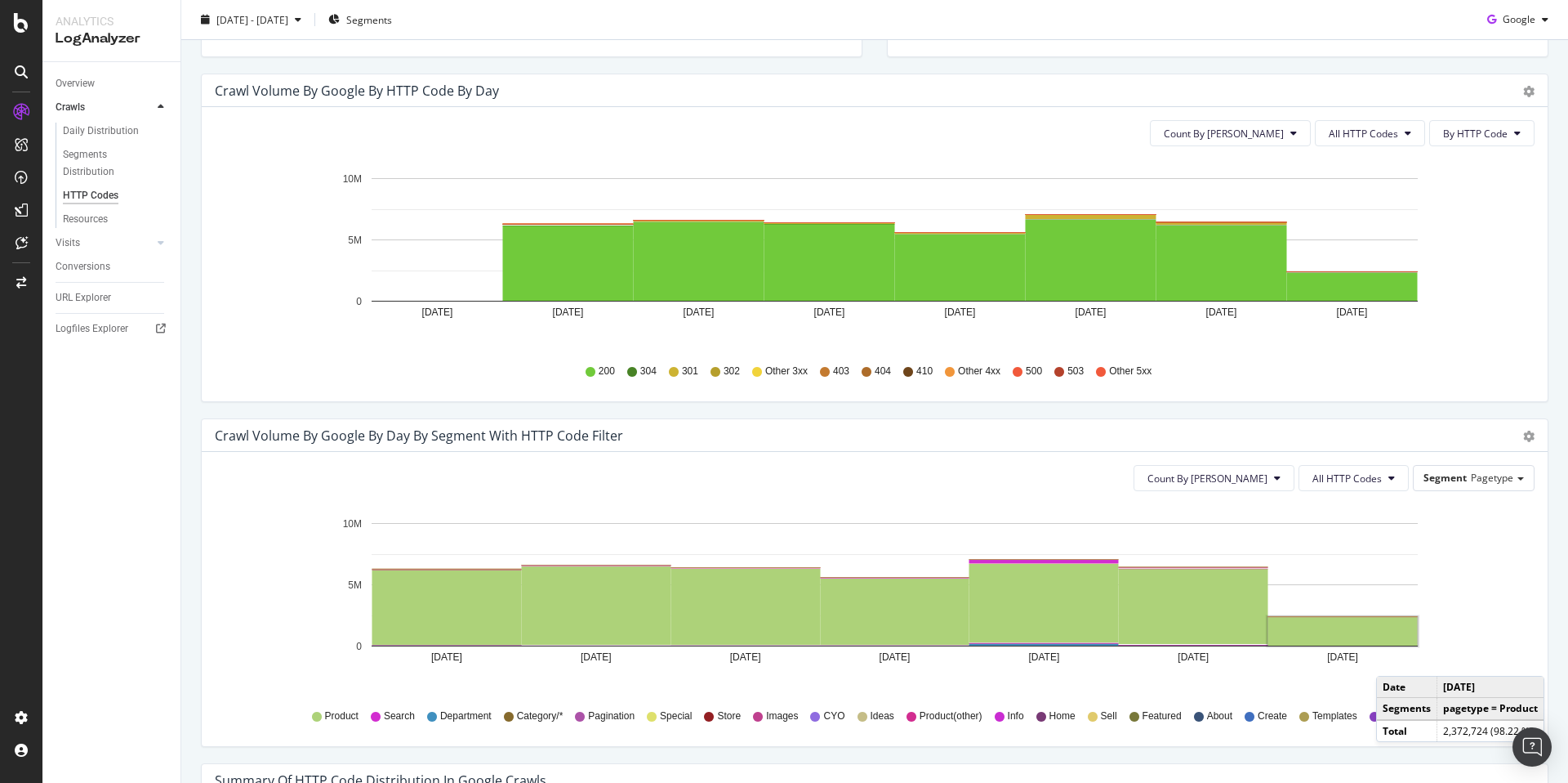
scroll to position [652, 0]
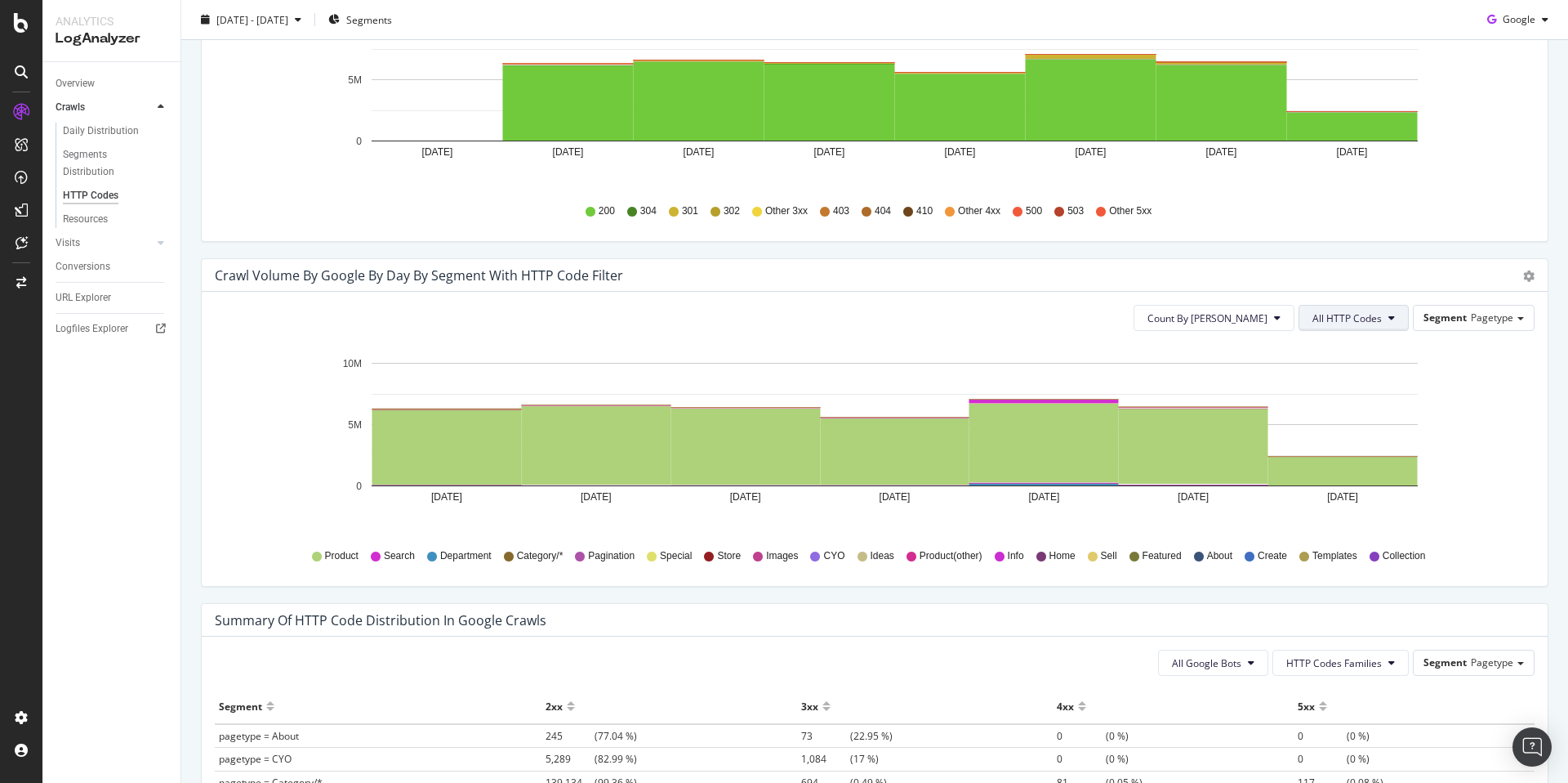
click at [1338, 309] on button "All HTTP Codes" at bounding box center [1353, 318] width 110 height 26
click at [1472, 201] on div "200 304 301 302 Other 3xx 403 404 410 Other 4xx 500 503 Other 5xx" at bounding box center [875, 211] width 1304 height 37
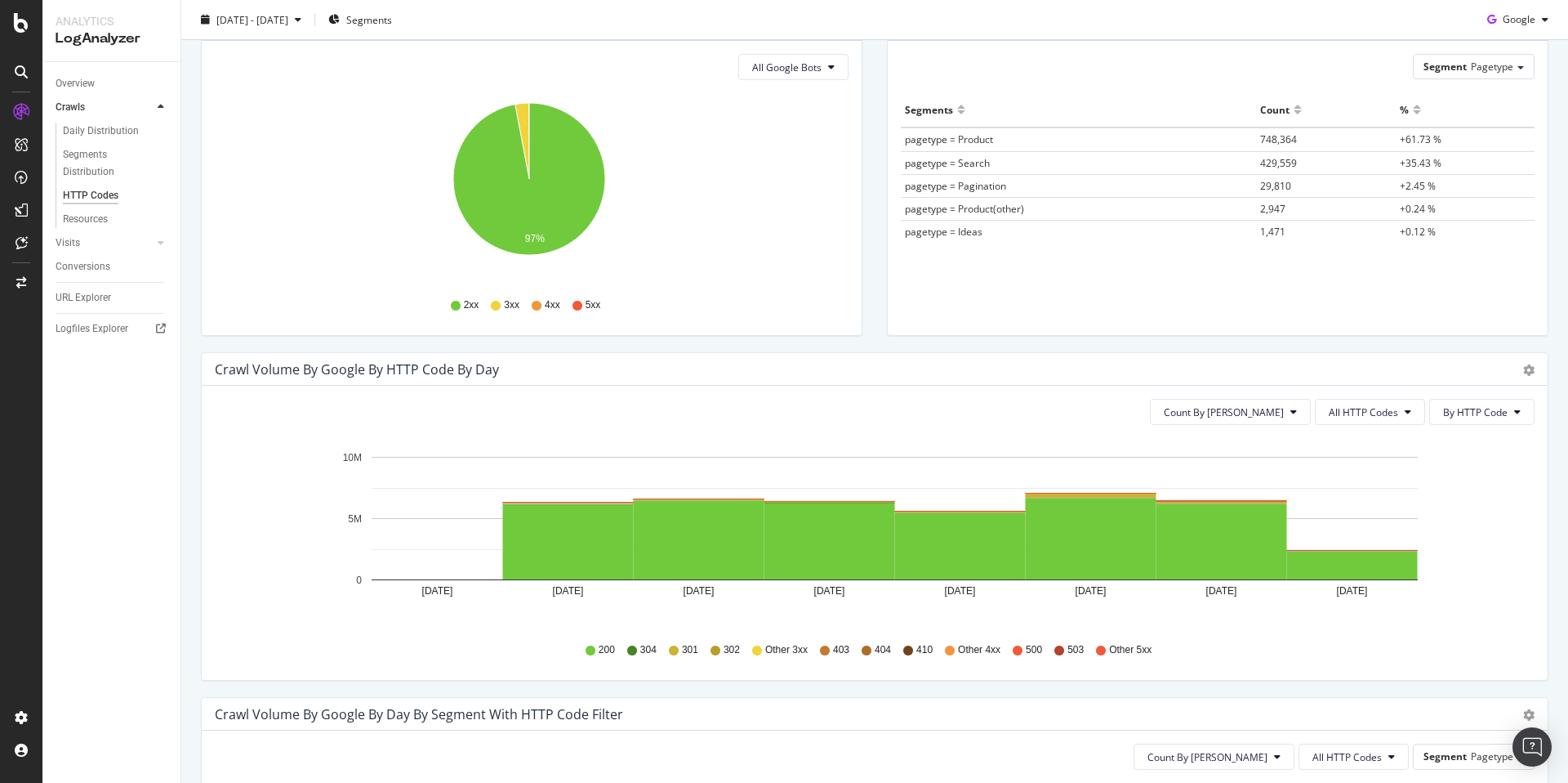
scroll to position [210, 0]
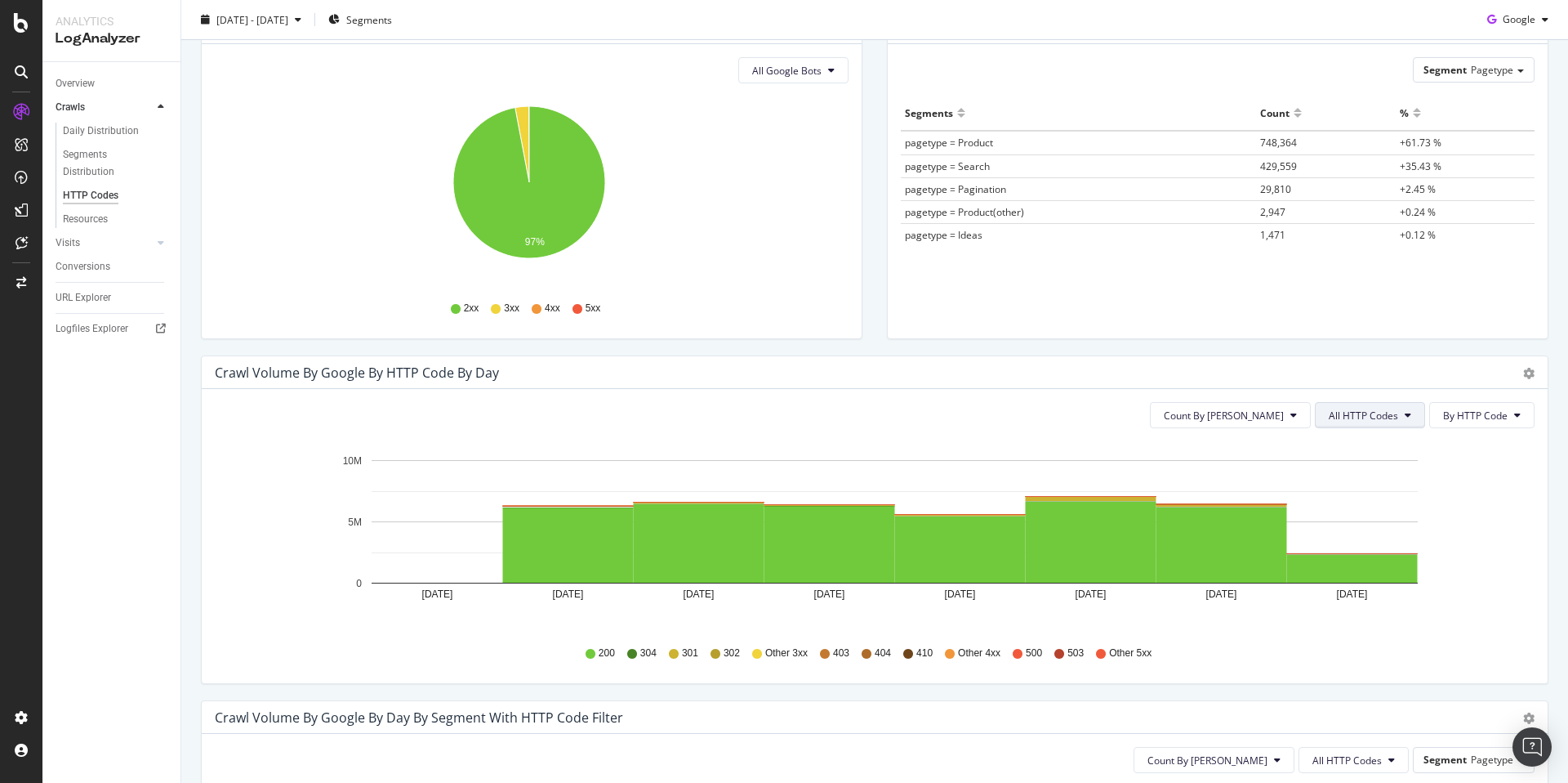
click at [1347, 411] on span "All HTTP Codes" at bounding box center [1363, 415] width 69 height 14
click at [1368, 531] on span "3xx family" at bounding box center [1360, 538] width 82 height 15
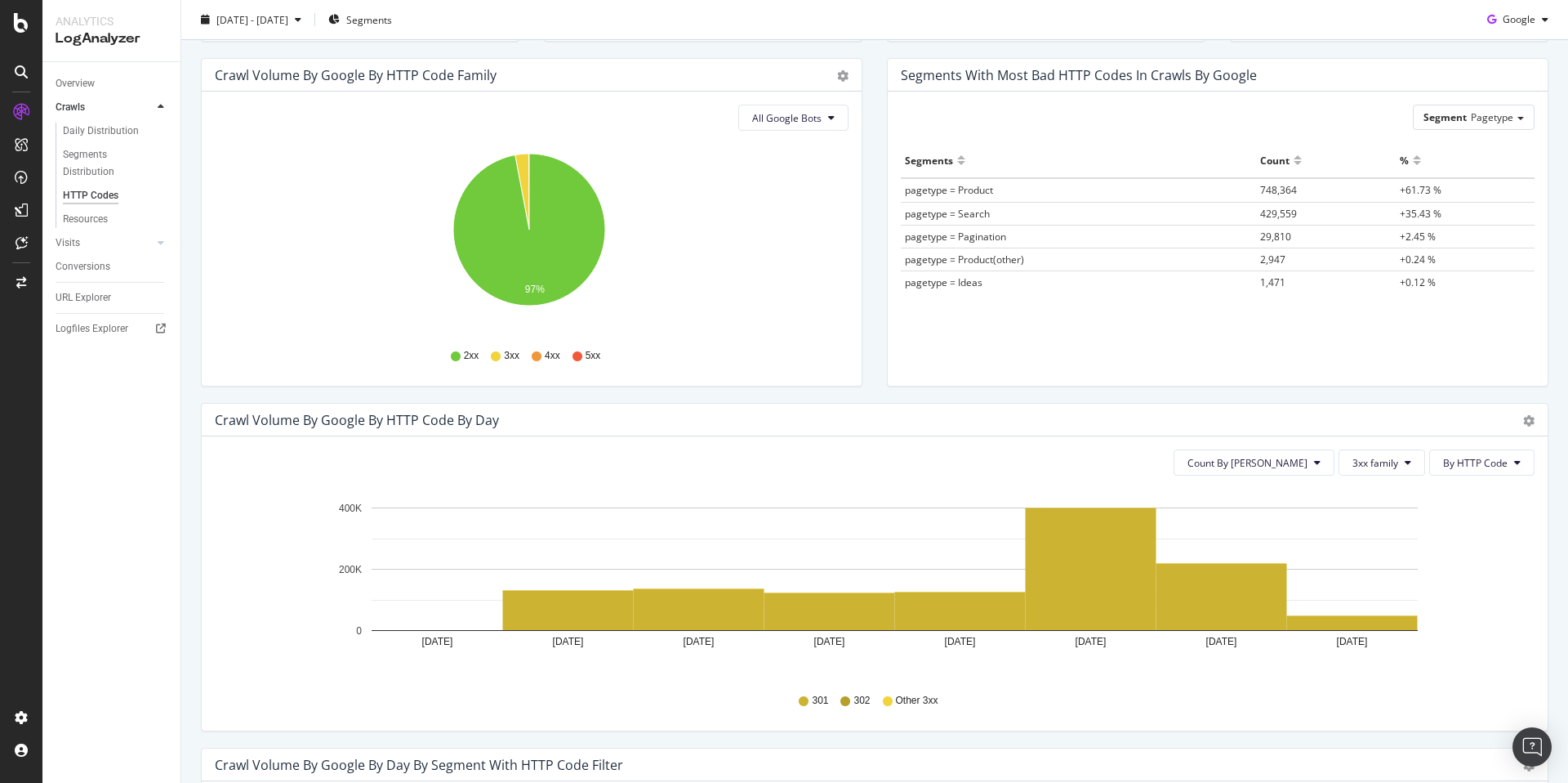
scroll to position [24, 0]
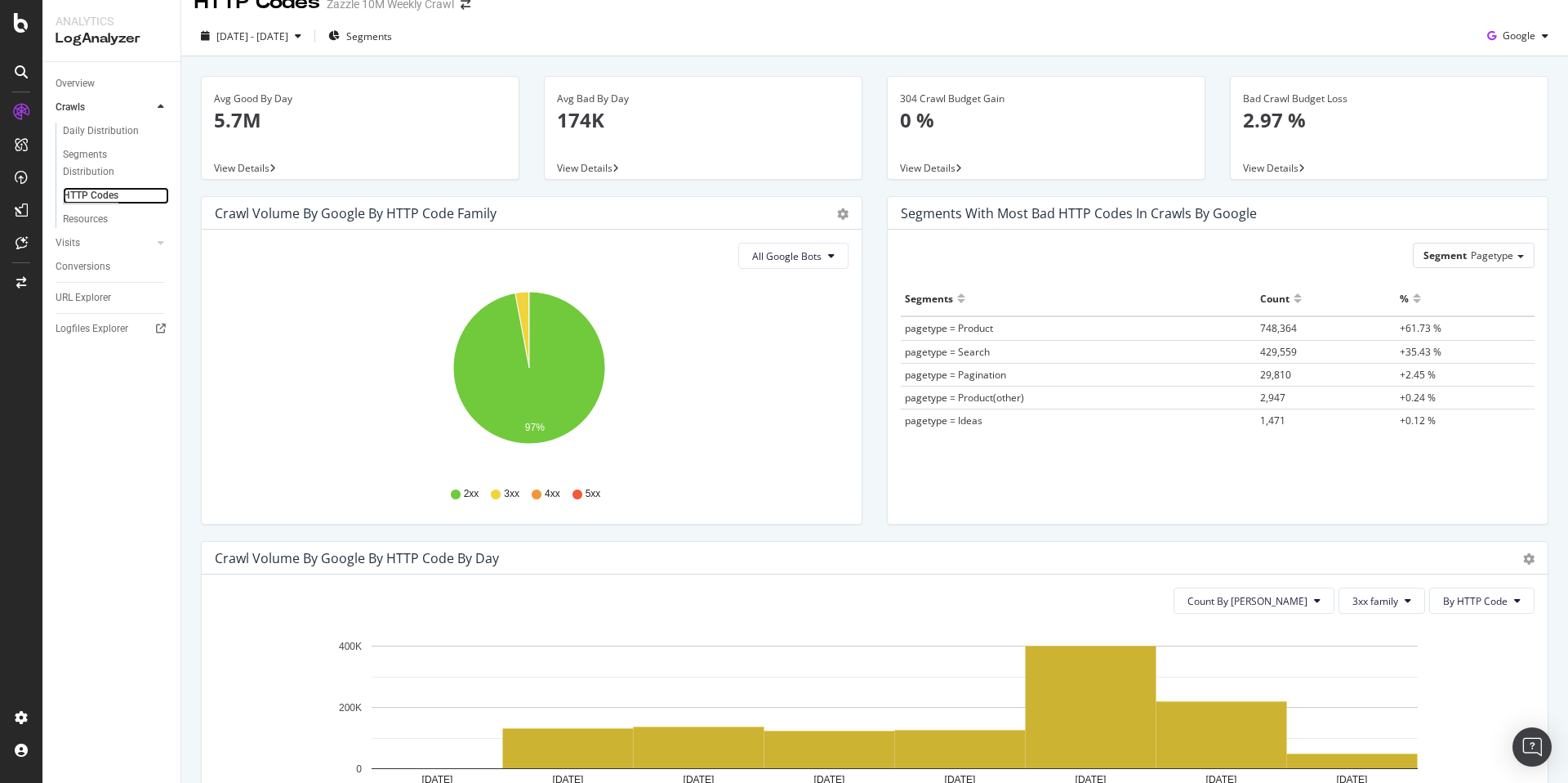
click at [91, 199] on div "HTTP Codes" at bounding box center [91, 196] width 56 height 18
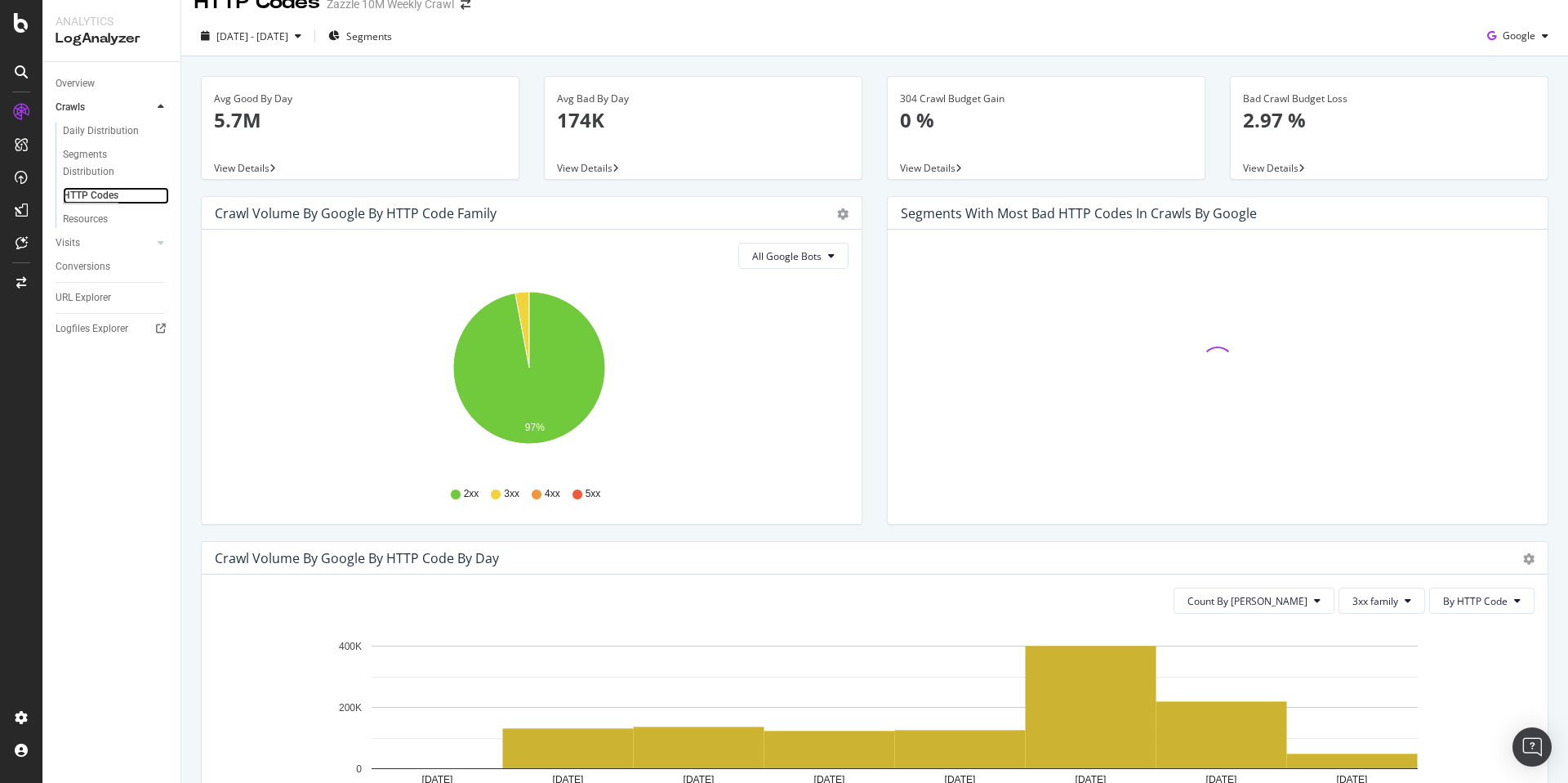
click at [91, 199] on div "HTTP Codes" at bounding box center [91, 196] width 56 height 18
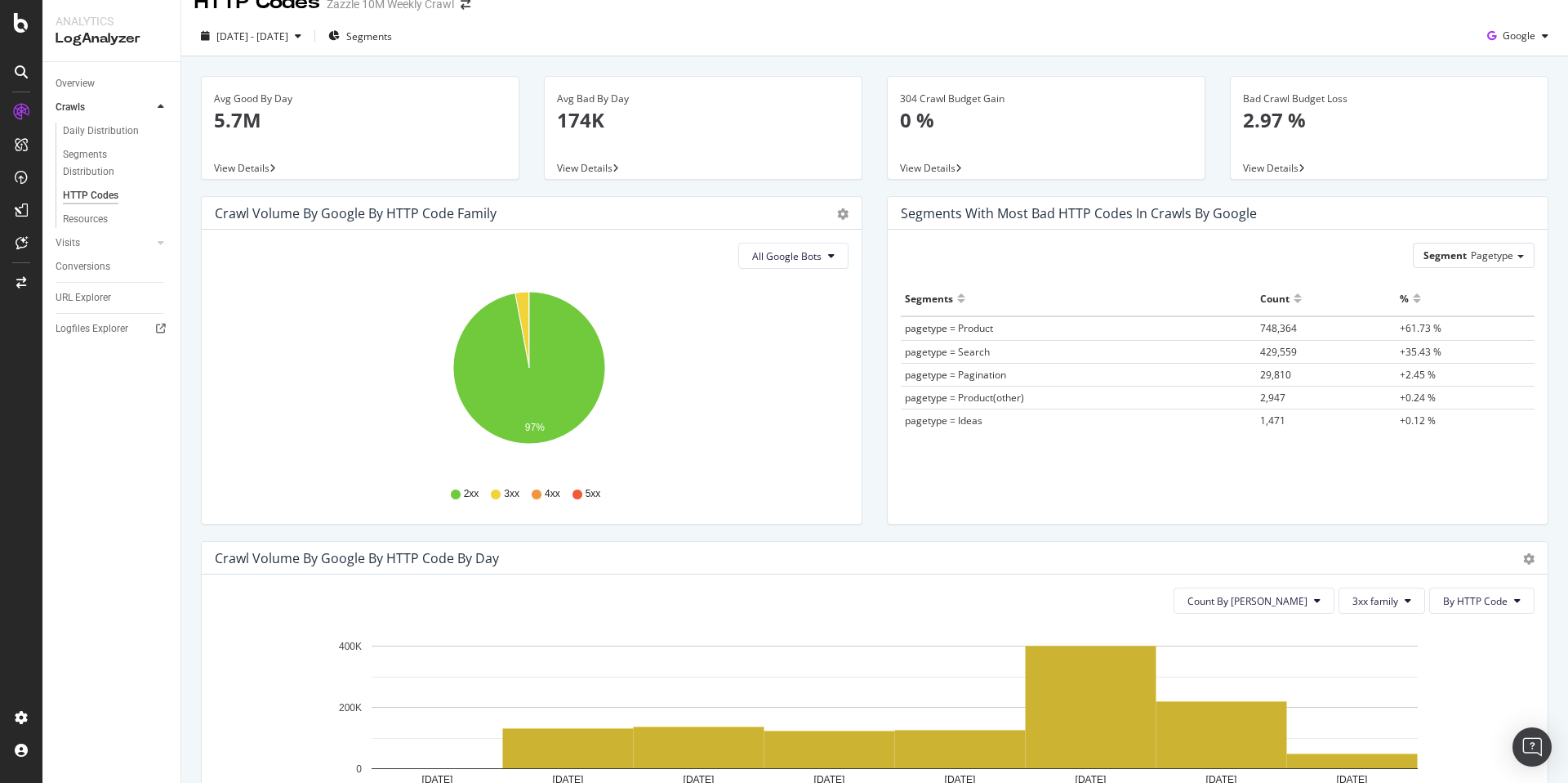
click at [1234, 20] on div "[DATE] - [DATE] Segments Google" at bounding box center [874, 36] width 1386 height 40
click at [307, 45] on div "[DATE] - [DATE]" at bounding box center [251, 36] width 114 height 24
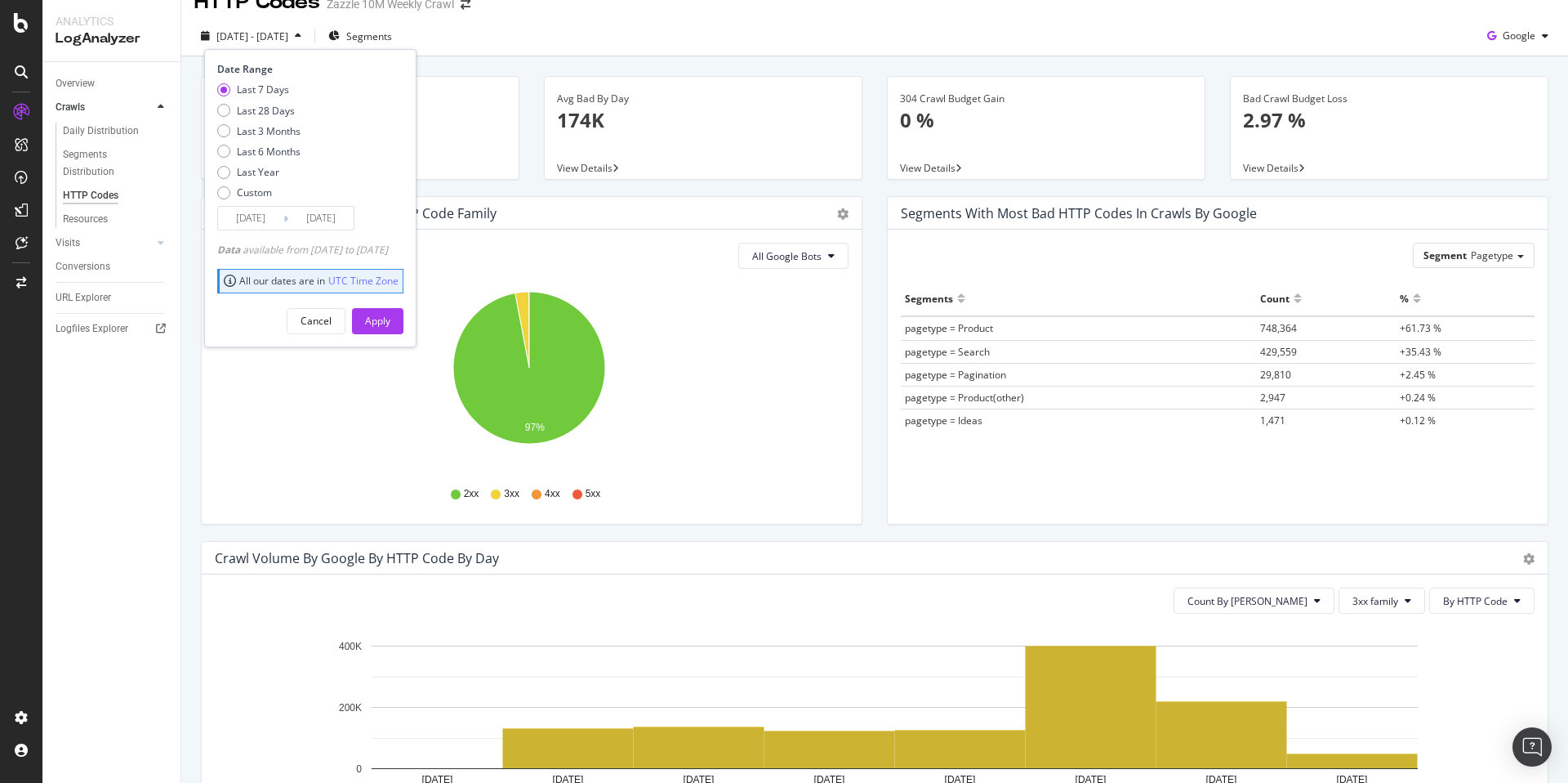
click at [257, 182] on div "Last 7 Days Last 28 Days Last 3 Months Last 6 Months Last Year Custom" at bounding box center [259, 144] width 83 height 123
click at [254, 187] on div "Custom" at bounding box center [255, 192] width 35 height 14
type input "[DATE]"
click at [324, 209] on input "[DATE]" at bounding box center [320, 218] width 66 height 23
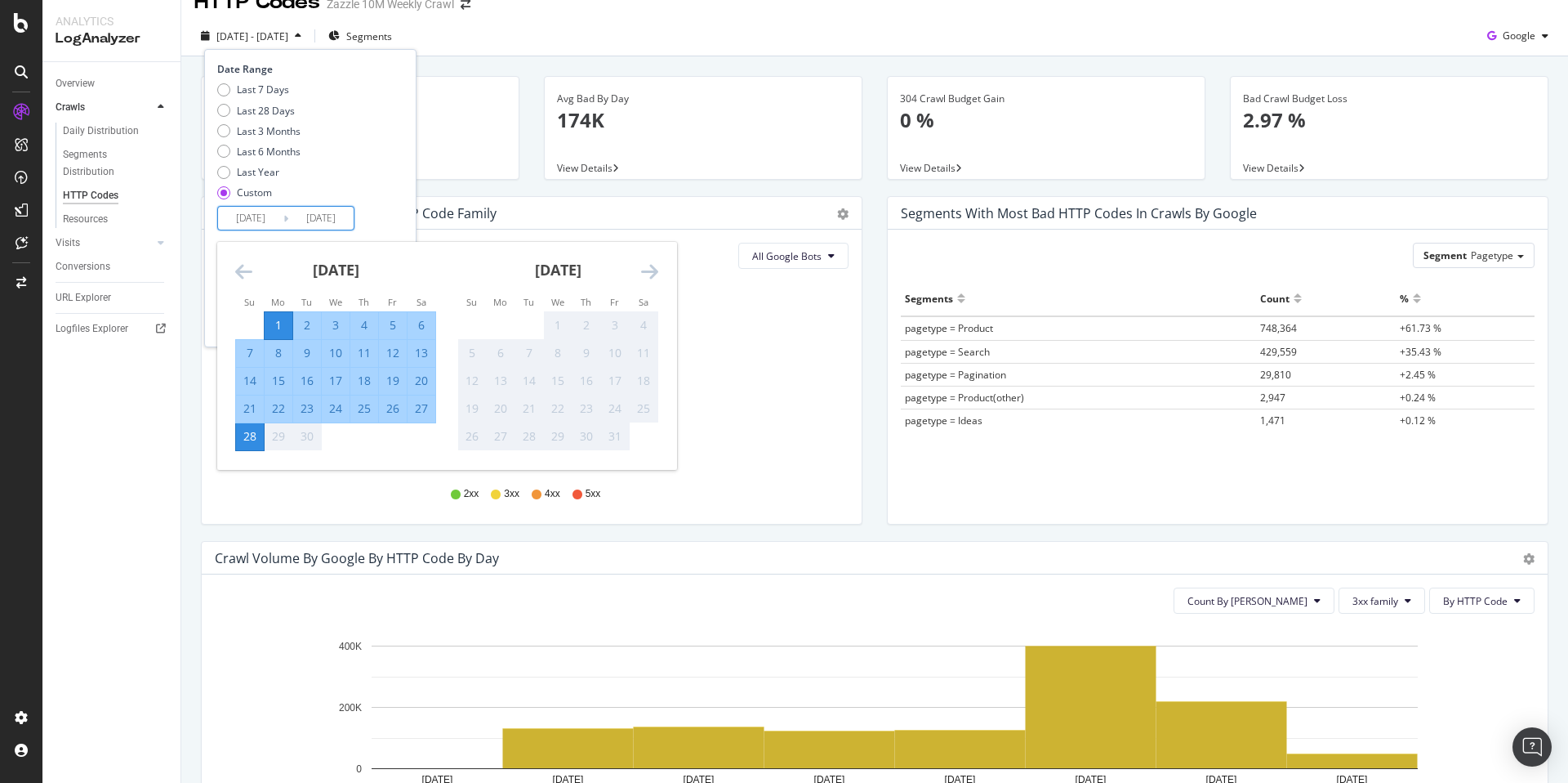
click at [276, 436] on div "29" at bounding box center [279, 436] width 28 height 17
click at [263, 110] on div "Last 28 Days" at bounding box center [266, 110] width 58 height 14
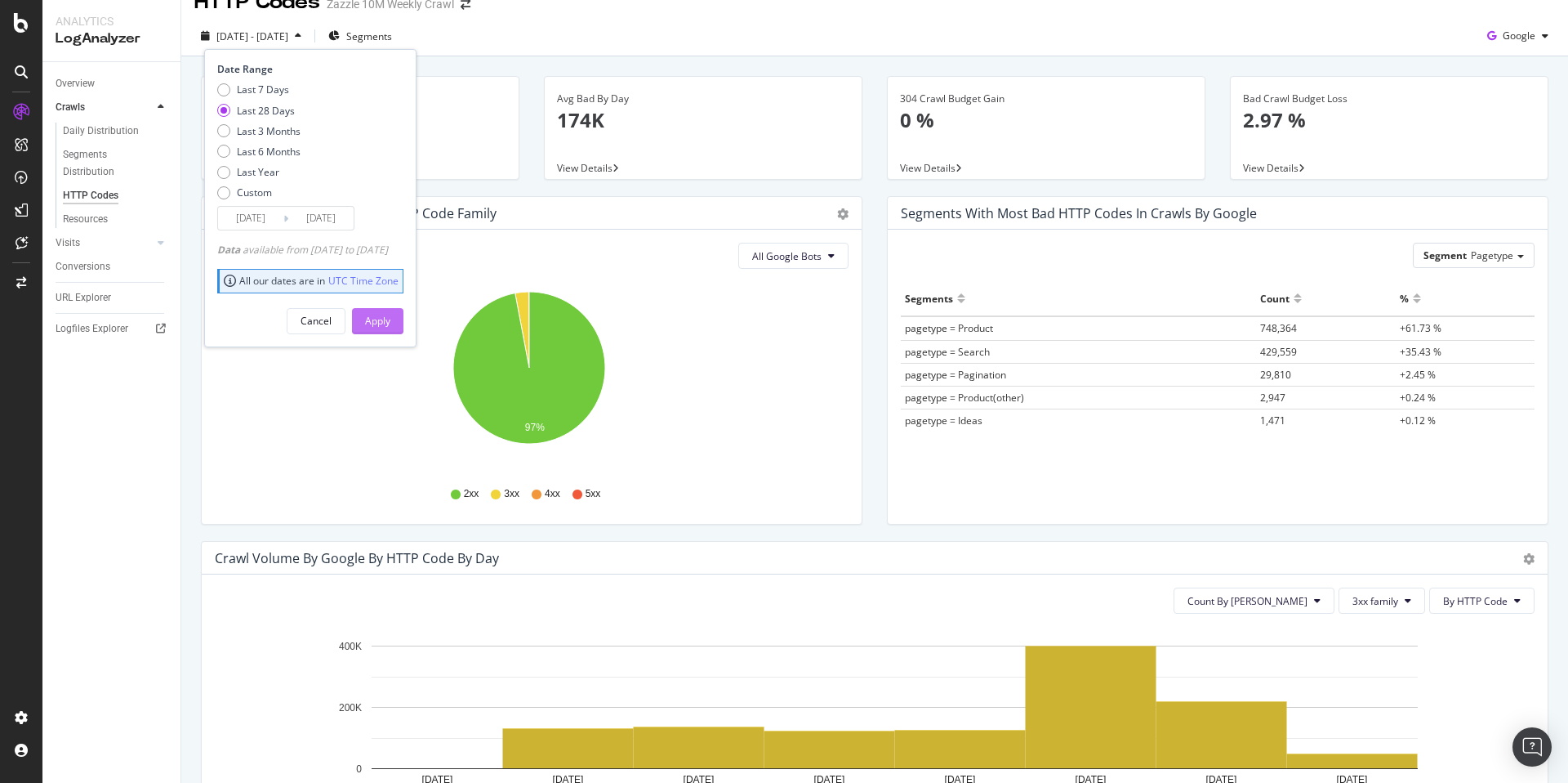
click at [388, 321] on button "Apply" at bounding box center [378, 321] width 52 height 26
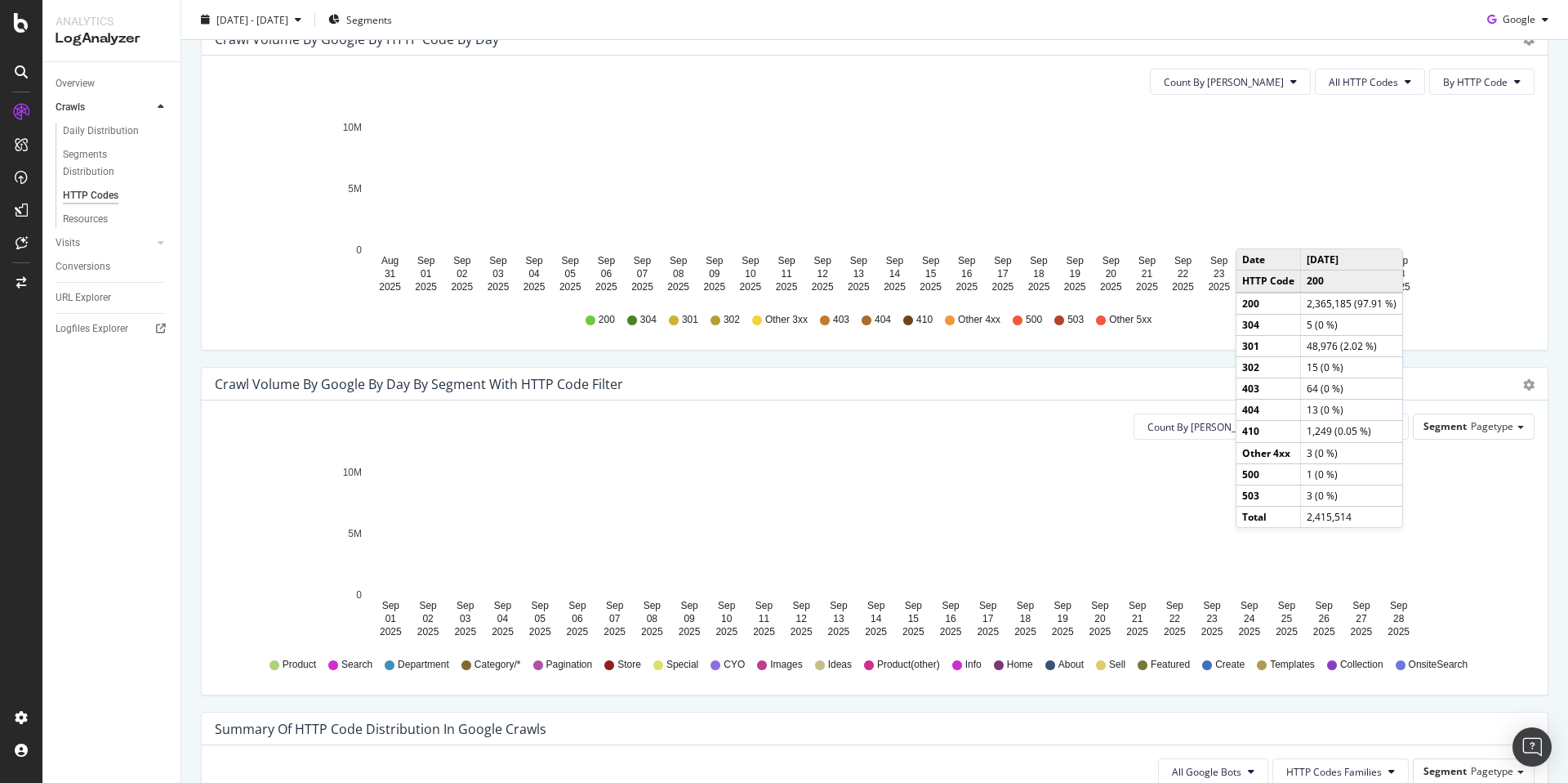
scroll to position [540, 0]
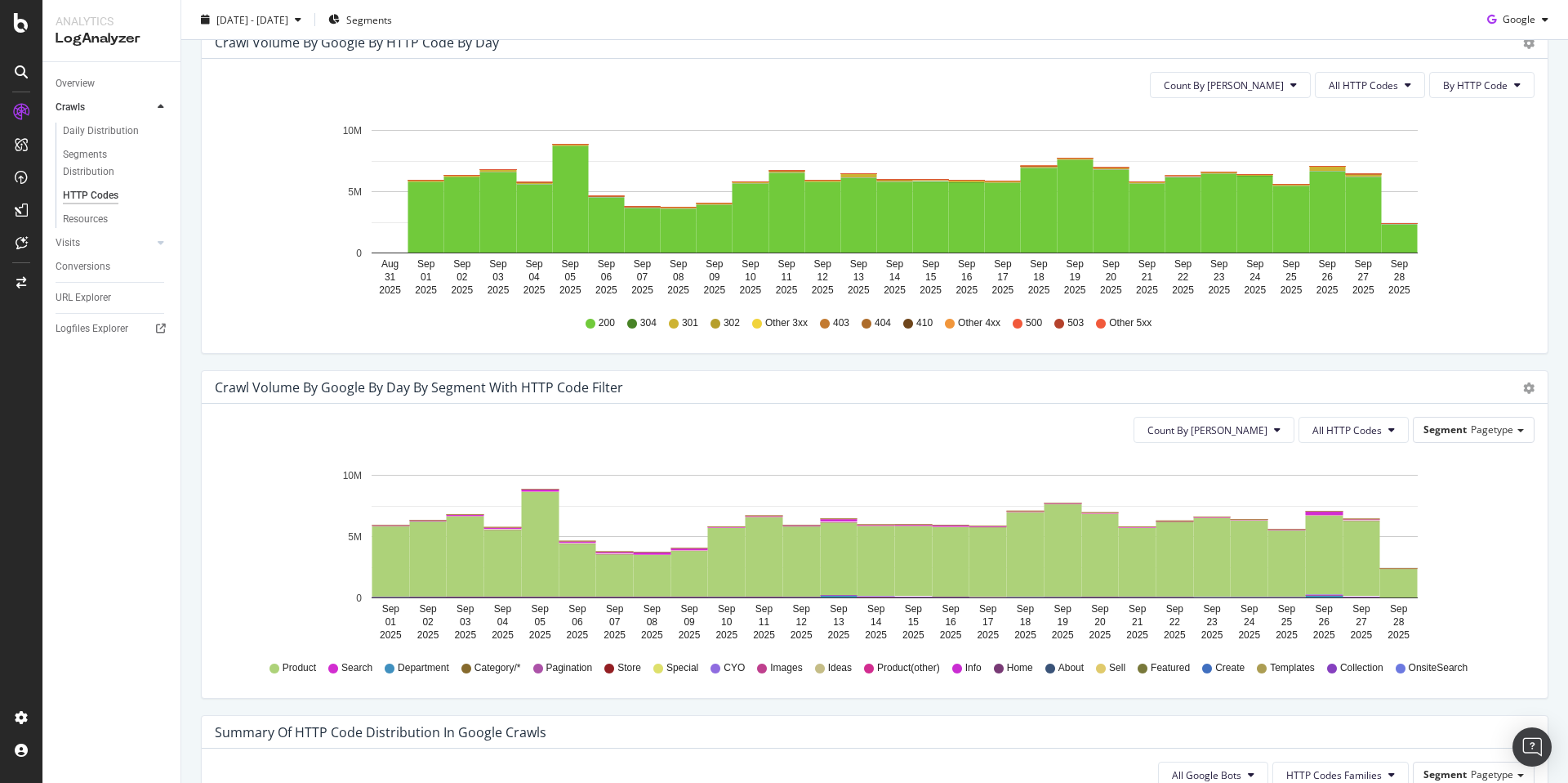
click at [1356, 70] on div "Count By Day All HTTP Codes By HTTP Code Hold CMD (⌘) while clicking to filter …" at bounding box center [874, 205] width 1346 height 294
click at [1353, 80] on button "All HTTP Codes" at bounding box center [1370, 85] width 110 height 26
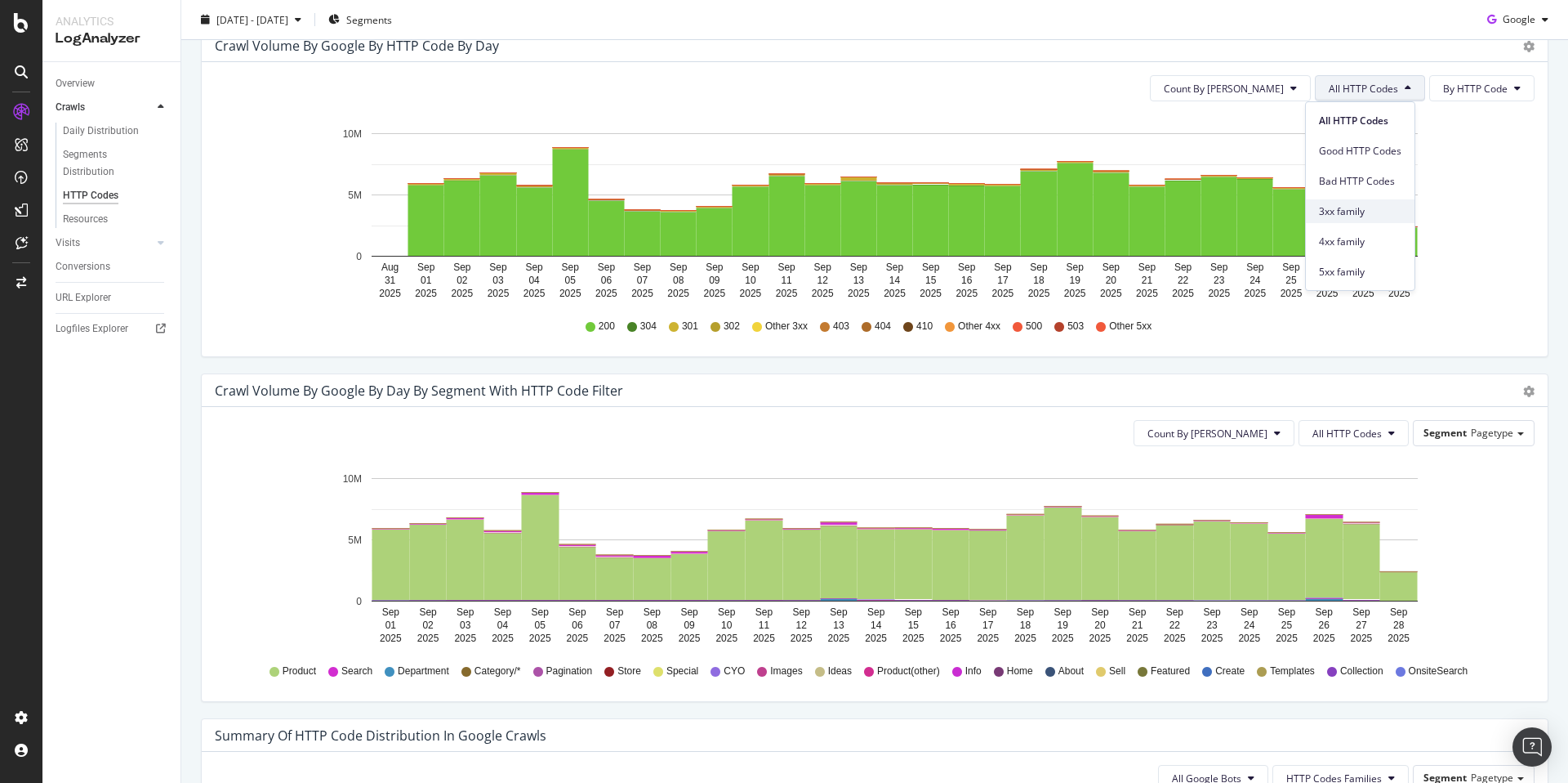
click at [1392, 204] on span "3xx family" at bounding box center [1360, 211] width 82 height 15
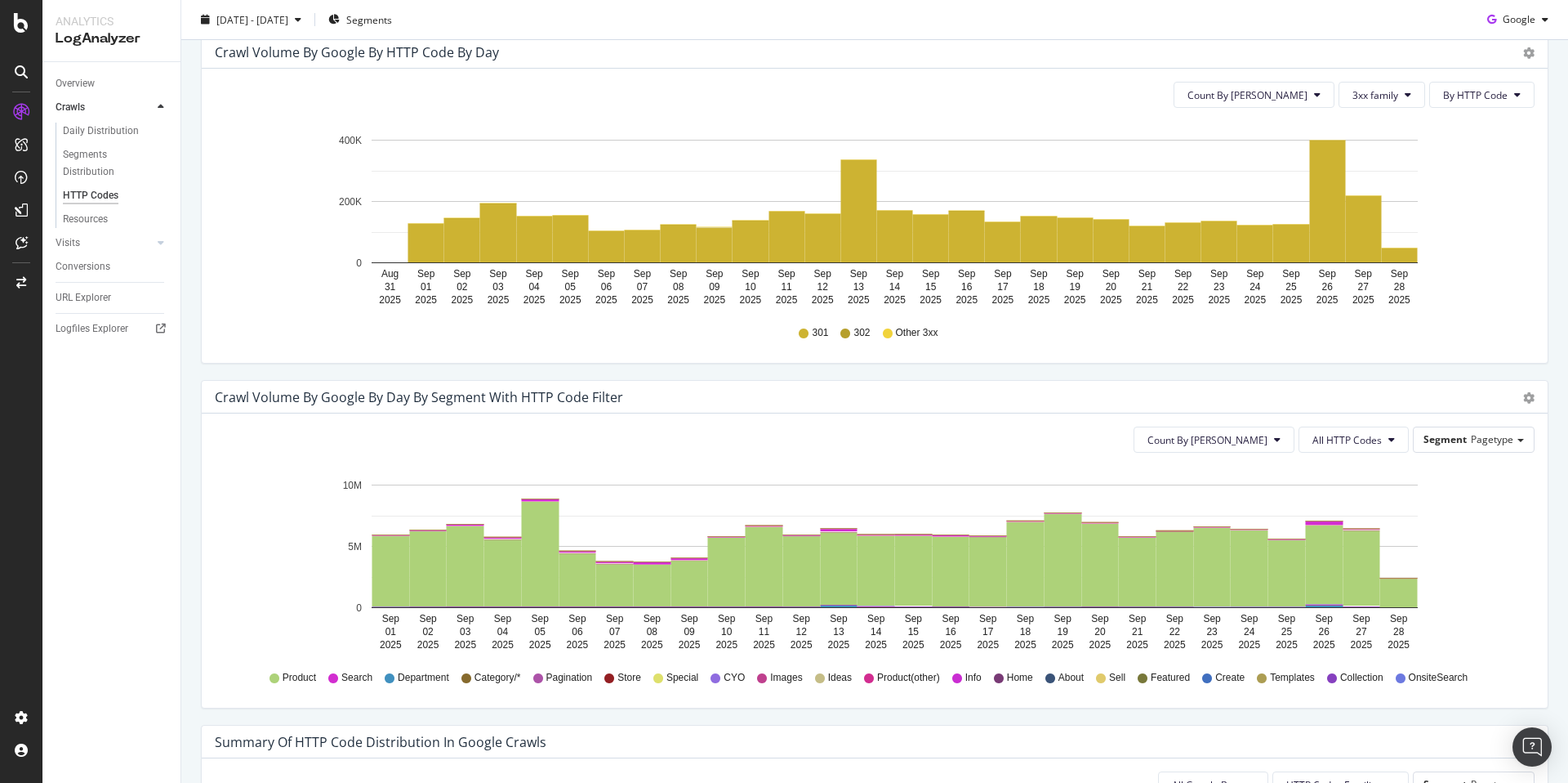
scroll to position [534, 0]
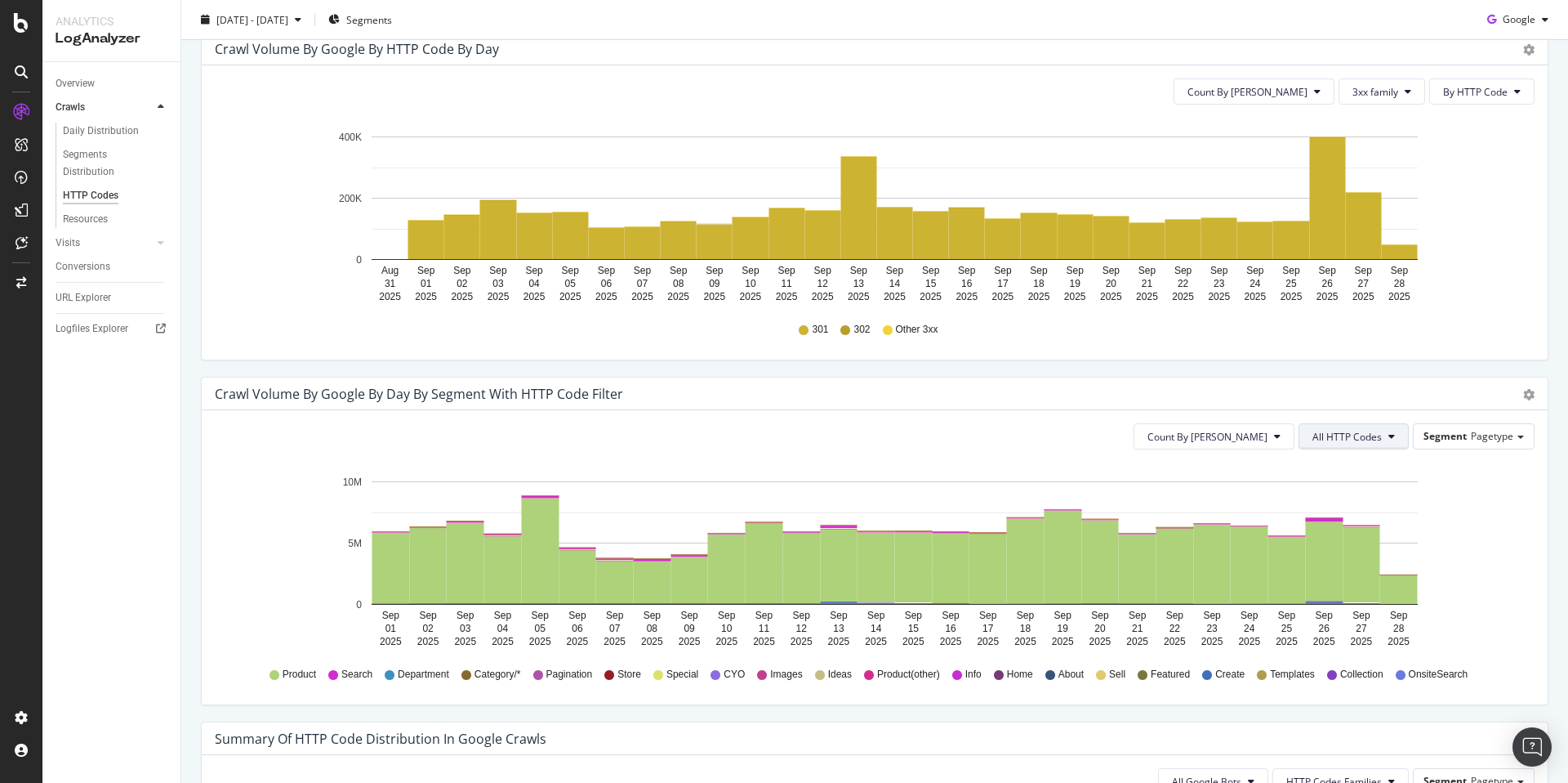
click at [1387, 444] on button "All HTTP Codes" at bounding box center [1353, 436] width 110 height 26
click at [1361, 615] on span "3xx family" at bounding box center [1344, 620] width 82 height 15
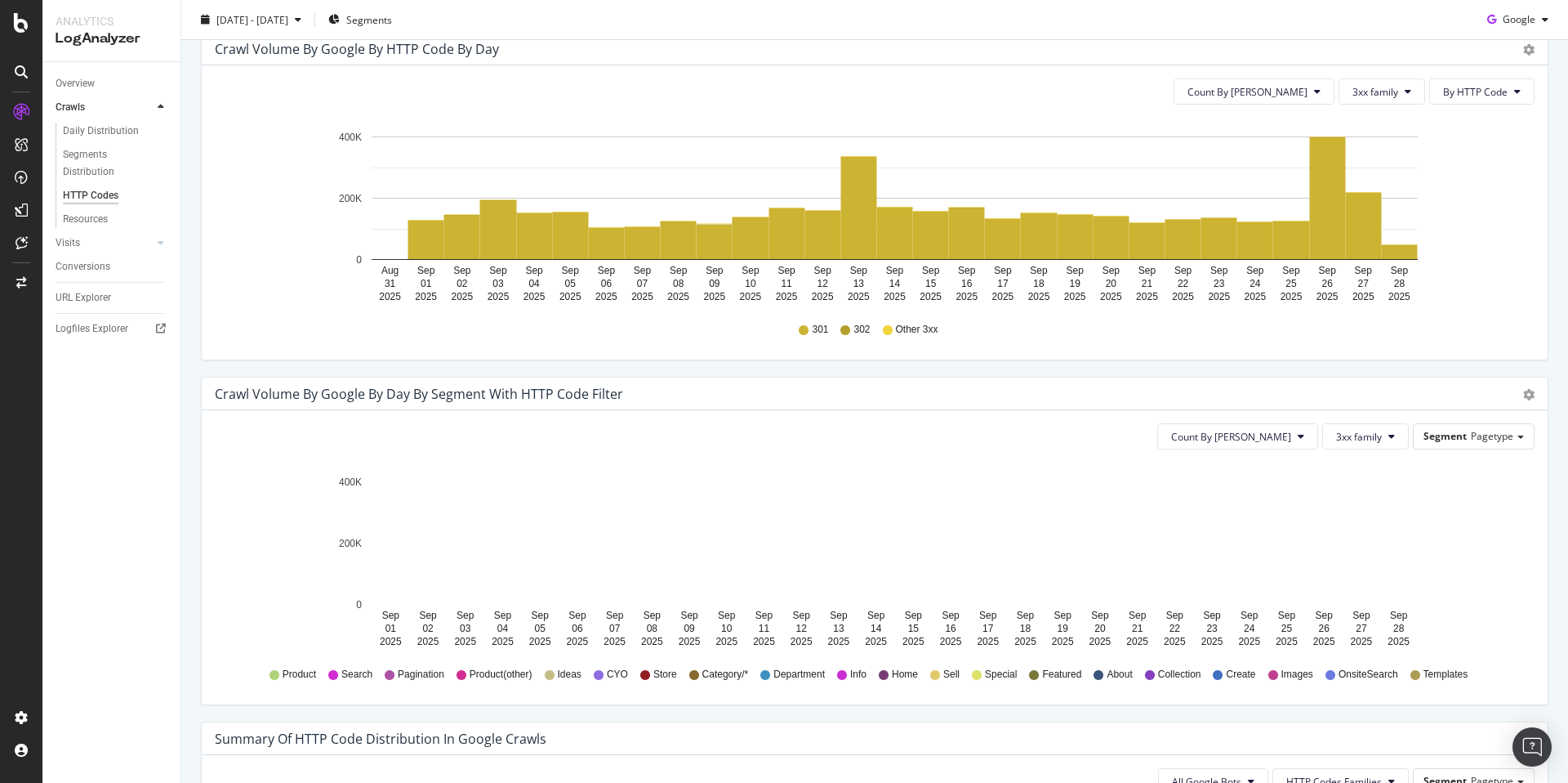
click at [1149, 13] on div "[DATE] - [DATE] Segments Google" at bounding box center [874, 22] width 1386 height 32
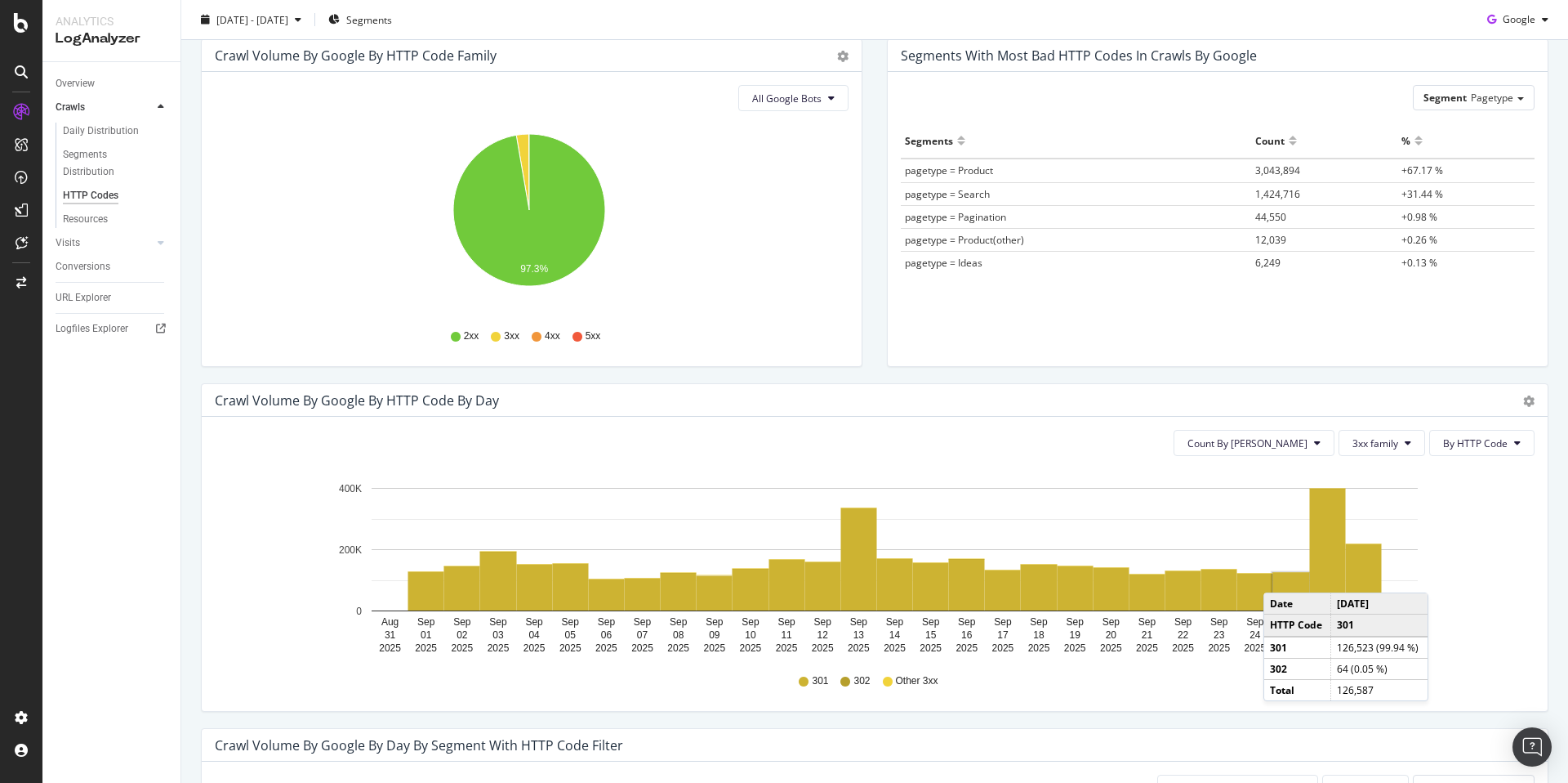
scroll to position [179, 0]
